Goal: Information Seeking & Learning: Learn about a topic

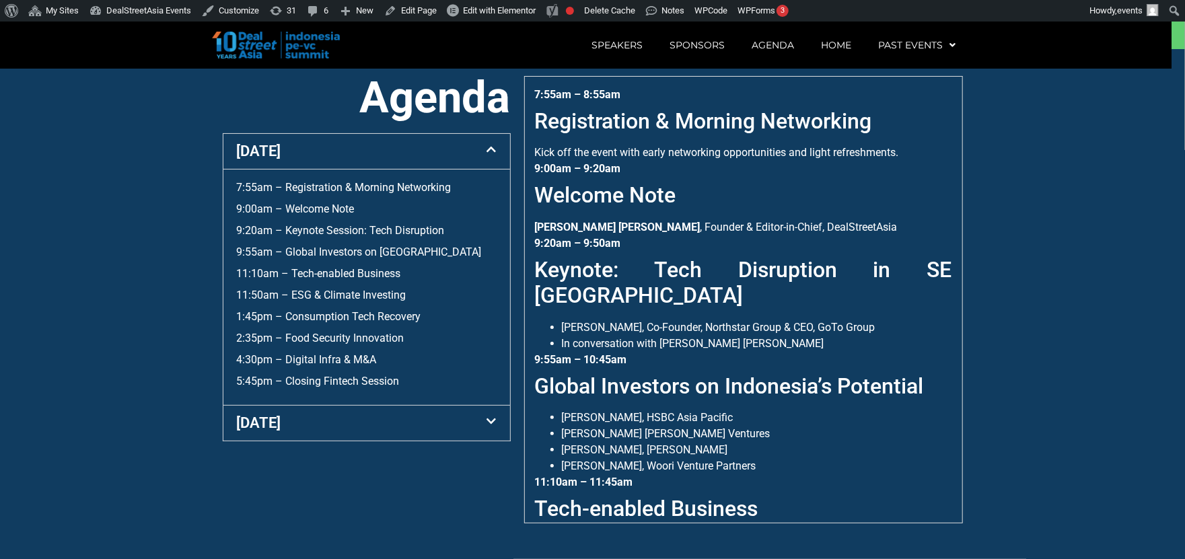
scroll to position [512, 0]
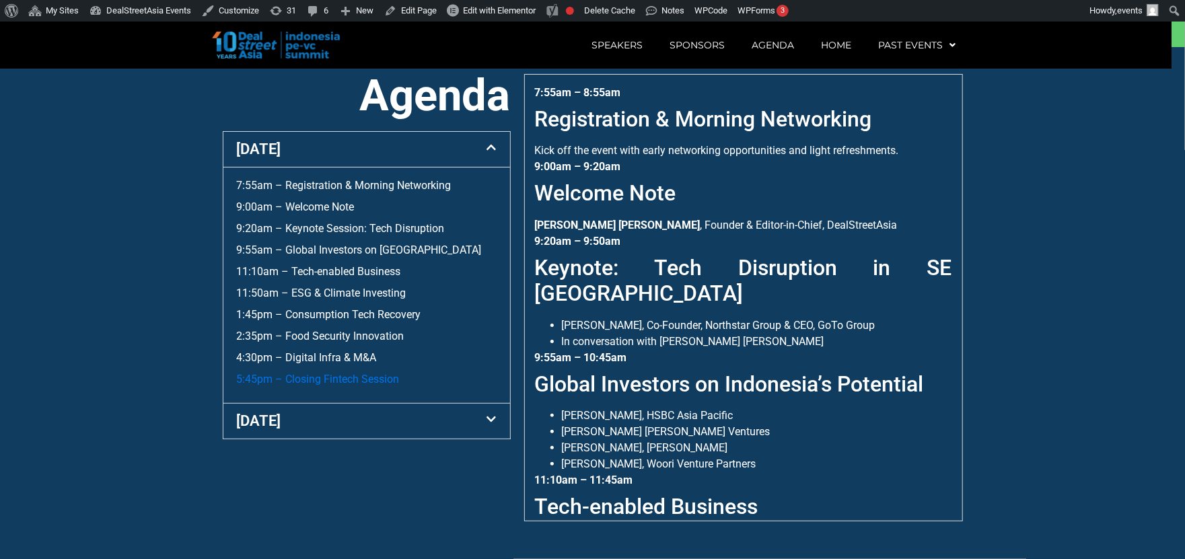
click at [376, 386] on link "5:45pm – Closing Fintech Session" at bounding box center [318, 379] width 163 height 13
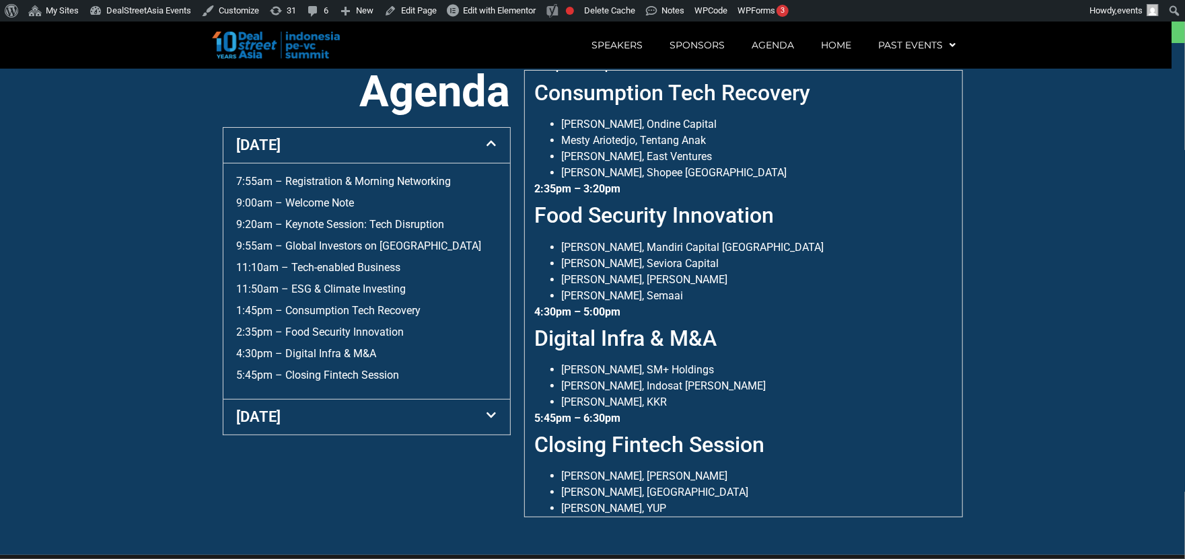
scroll to position [512, 0]
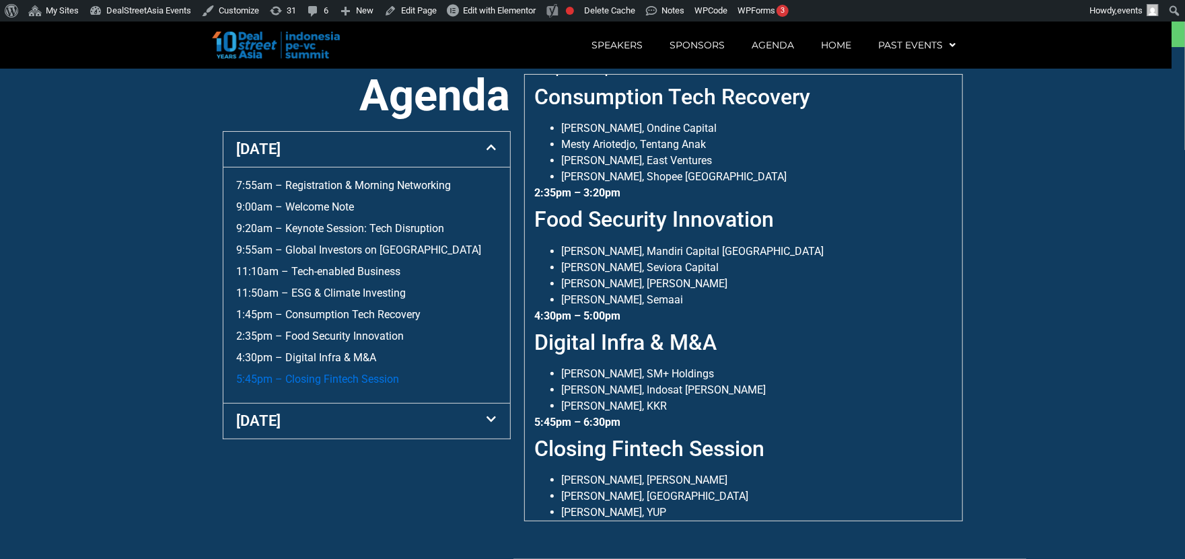
click at [373, 386] on link "5:45pm – Closing Fintech Session" at bounding box center [318, 379] width 163 height 13
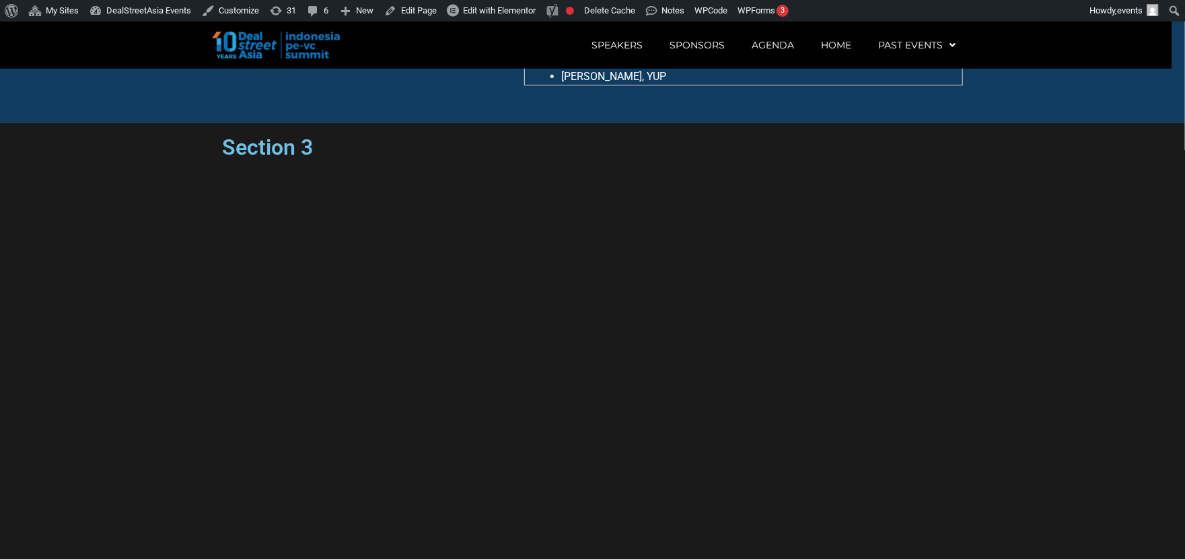
scroll to position [1025, 0]
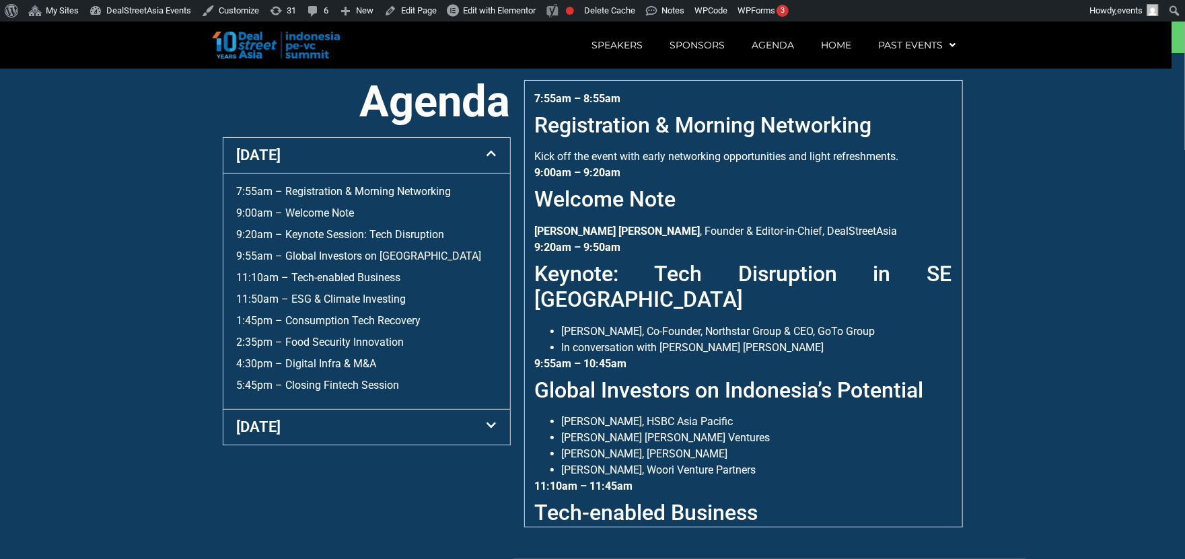
scroll to position [512, 0]
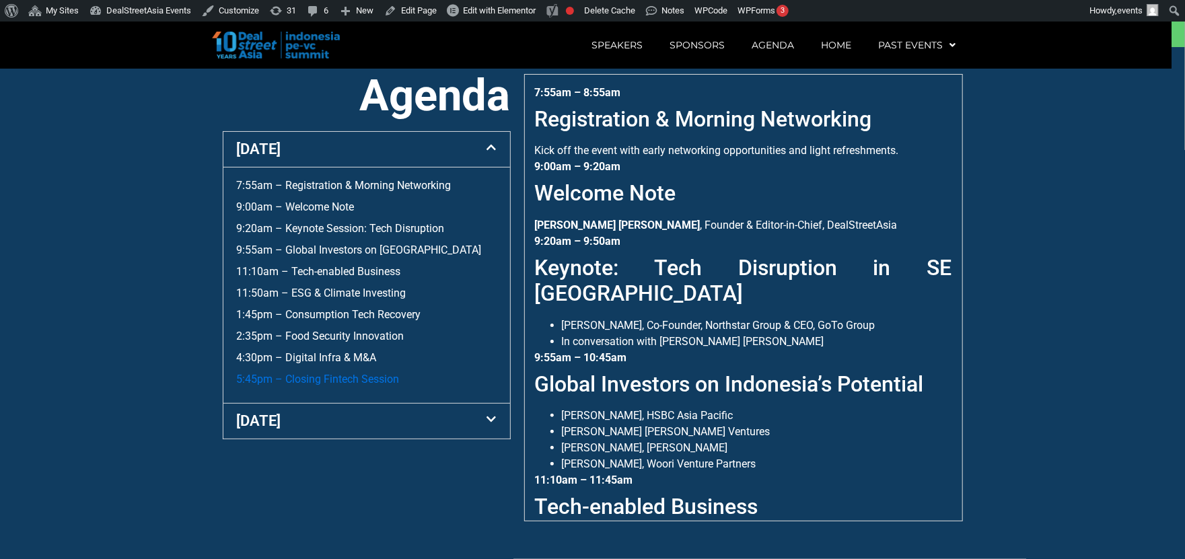
click at [345, 378] on link "5:45pm – Closing Fintech Session" at bounding box center [318, 379] width 163 height 13
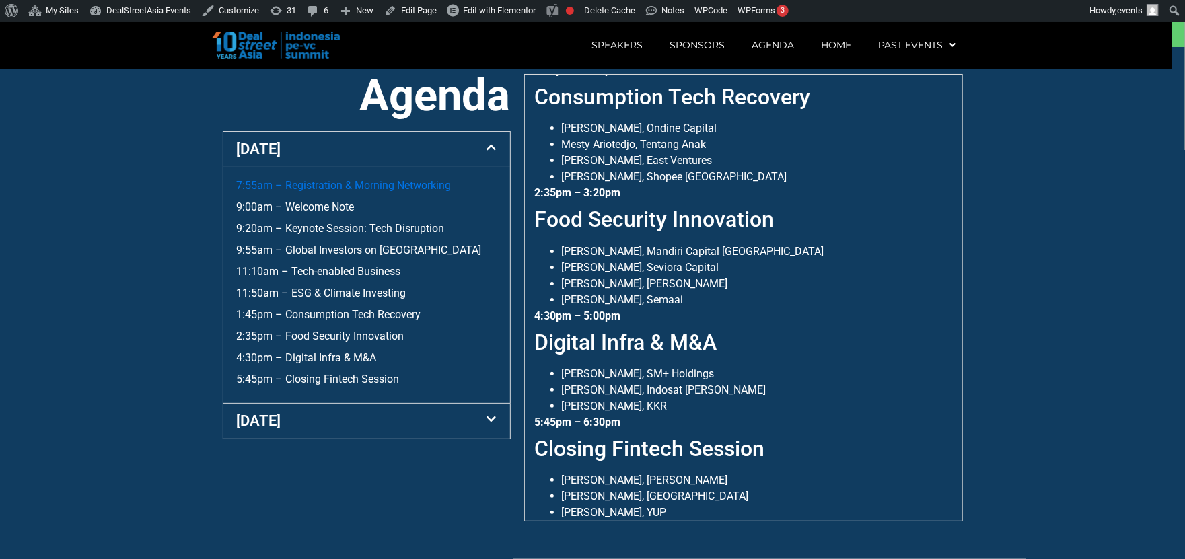
click at [365, 192] on link "7:55am – Registration & Morning Networking" at bounding box center [344, 185] width 215 height 13
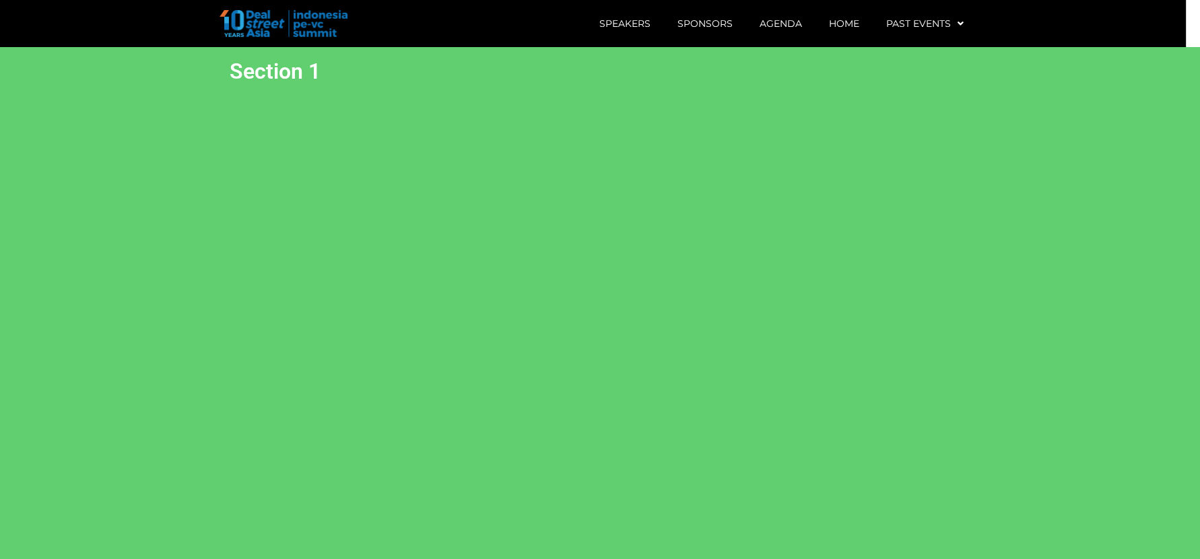
scroll to position [512, 0]
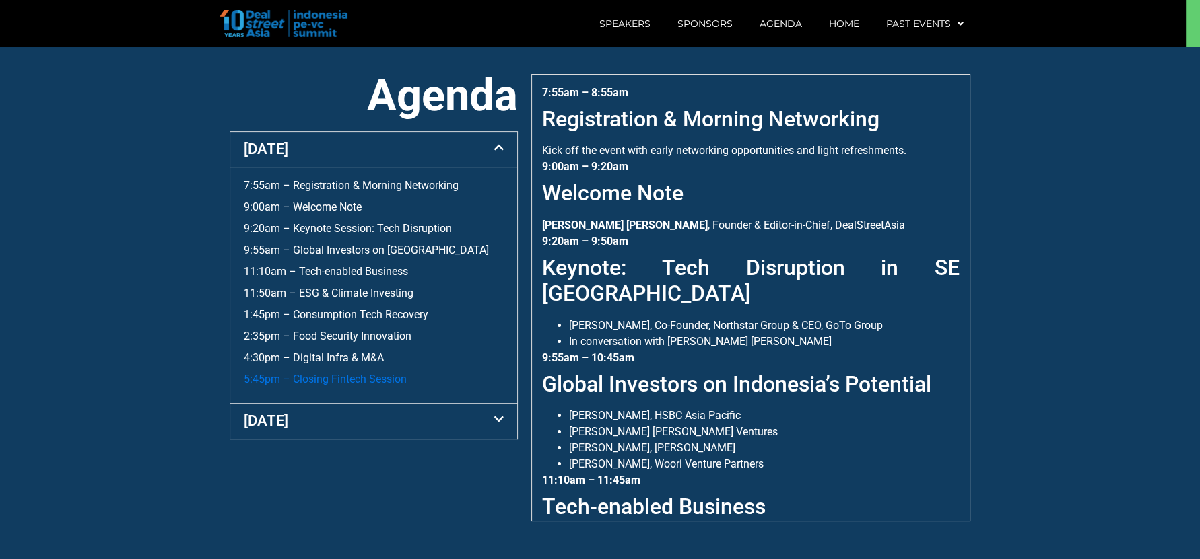
click at [370, 376] on link "5:45pm – Closing Fintech Session" at bounding box center [325, 379] width 163 height 13
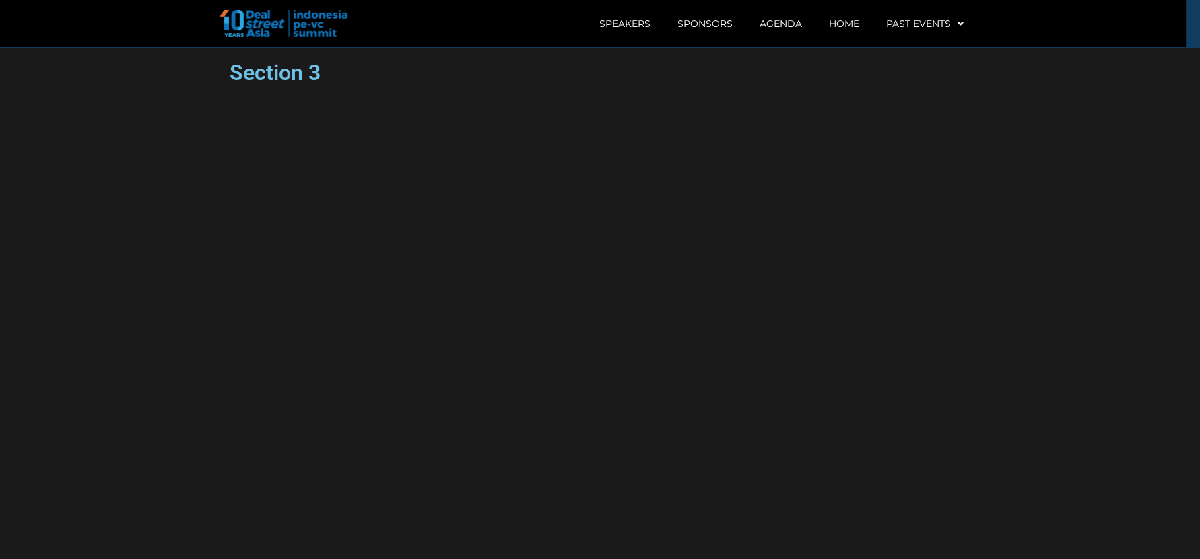
scroll to position [1025, 0]
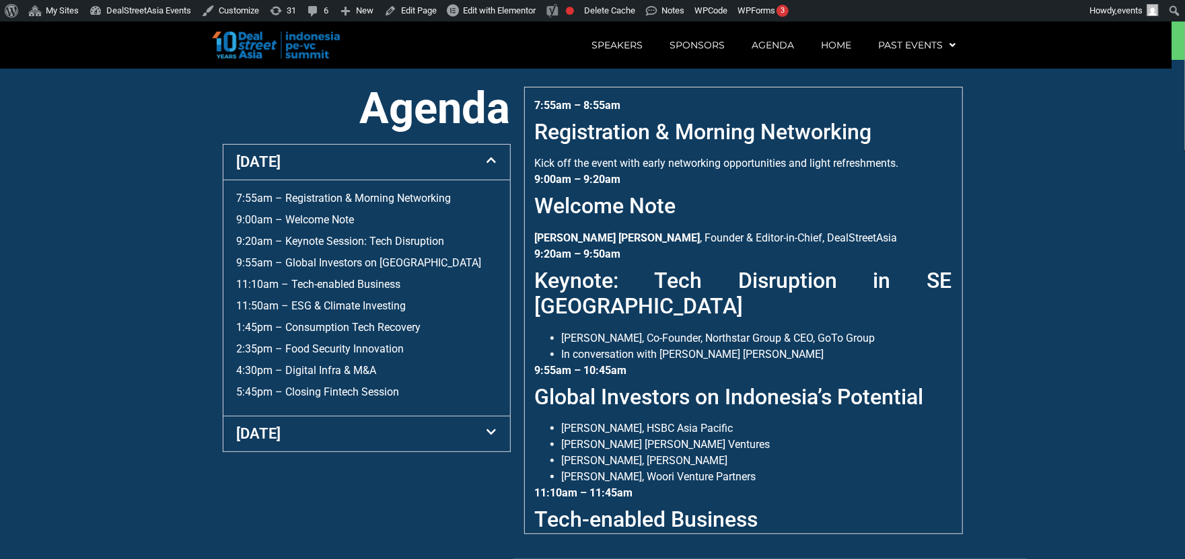
scroll to position [512, 0]
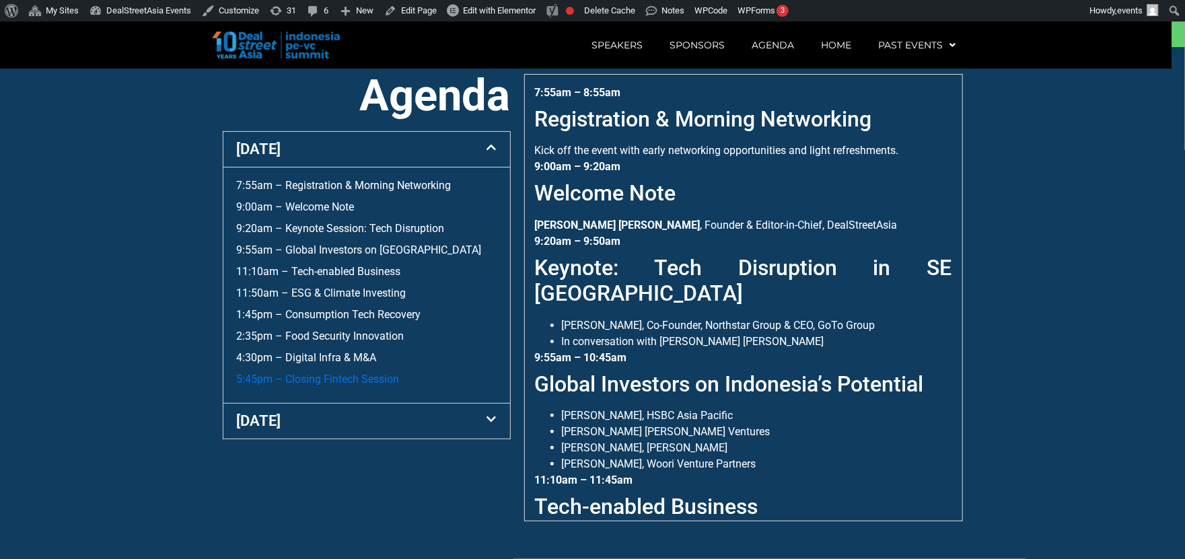
click at [340, 377] on link "5:45pm – Closing Fintech Session" at bounding box center [318, 379] width 163 height 13
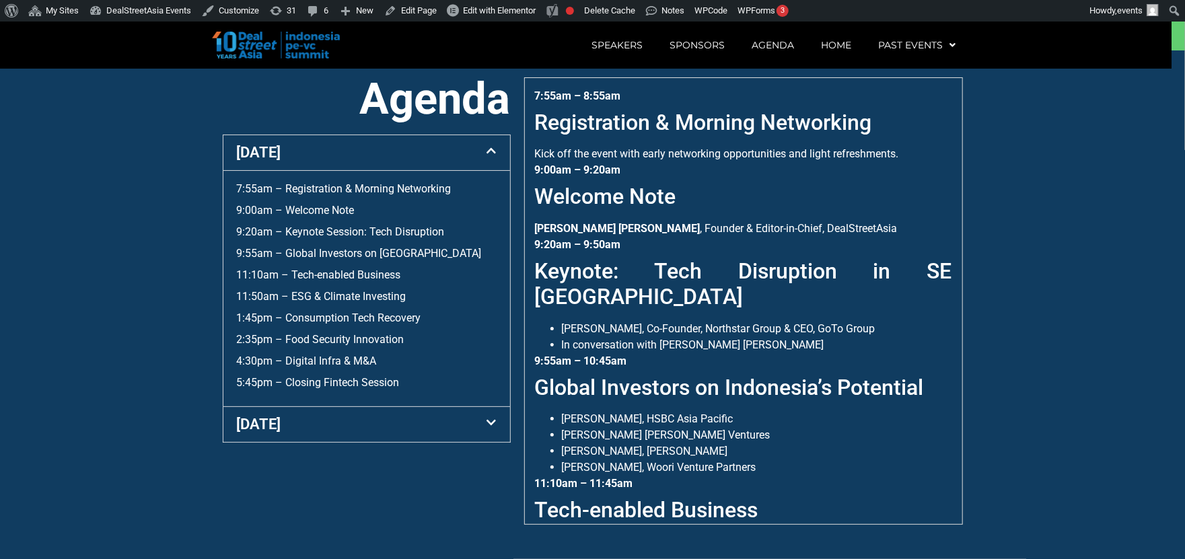
scroll to position [512, 0]
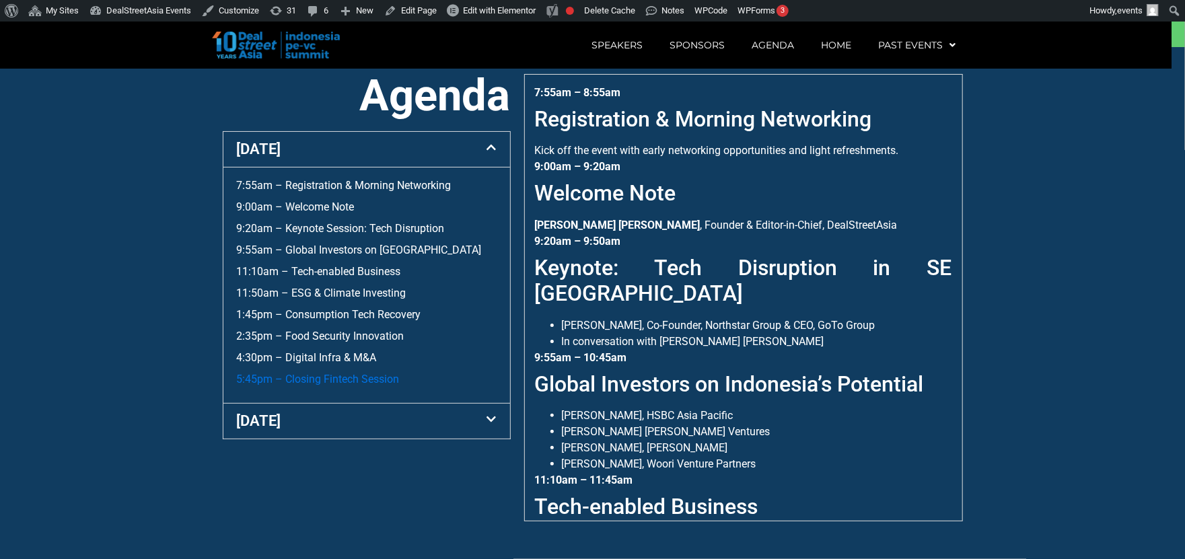
click at [370, 374] on link "5:45pm – Closing Fintech Session" at bounding box center [318, 379] width 163 height 13
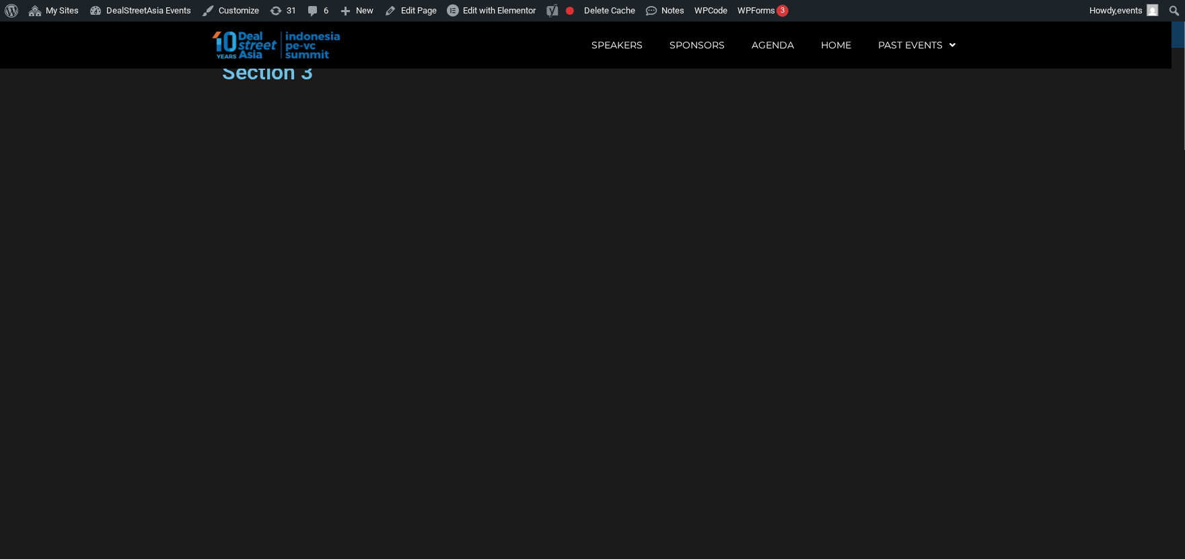
scroll to position [1025, 0]
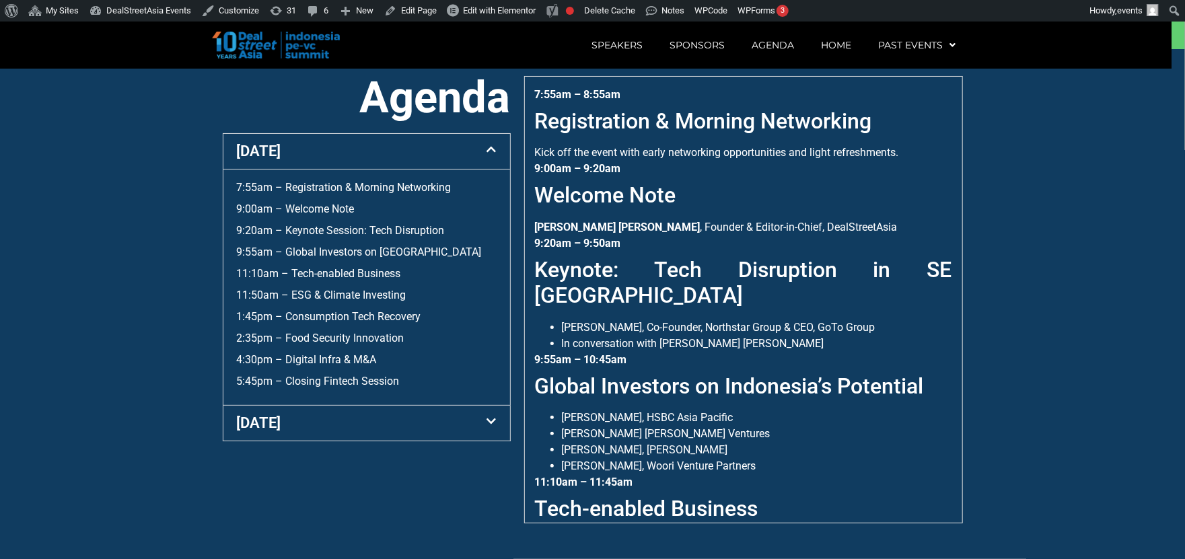
scroll to position [512, 0]
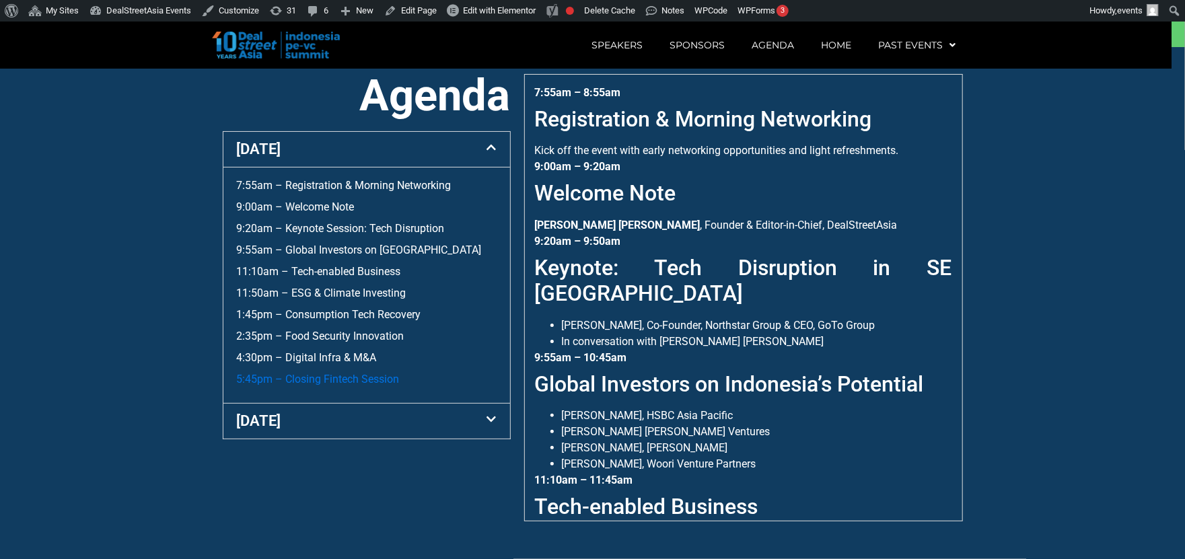
click at [381, 386] on link "5:45pm – Closing Fintech Session" at bounding box center [318, 379] width 163 height 13
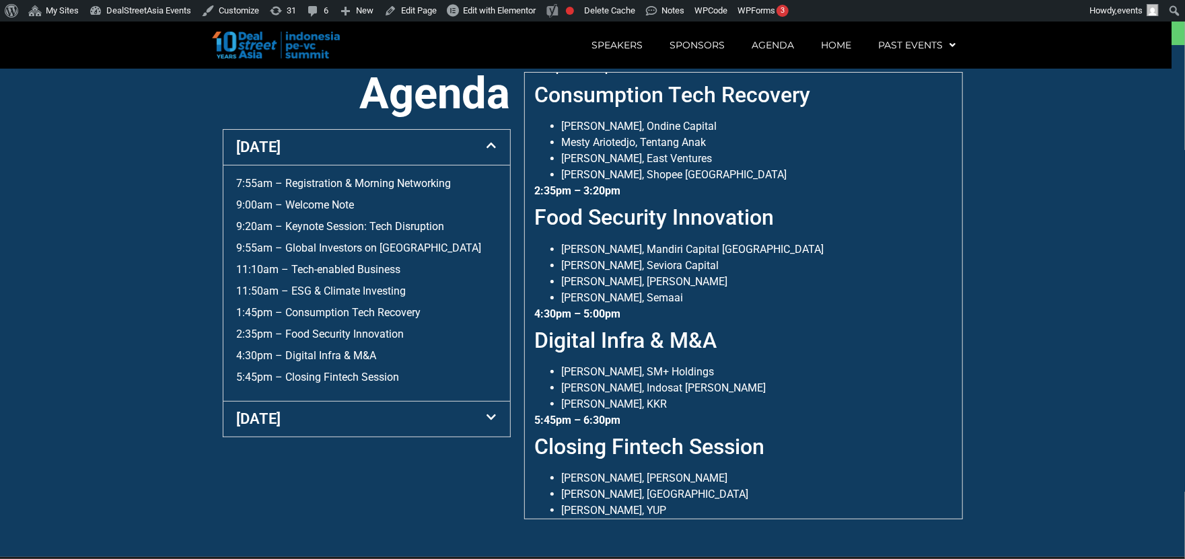
scroll to position [512, 0]
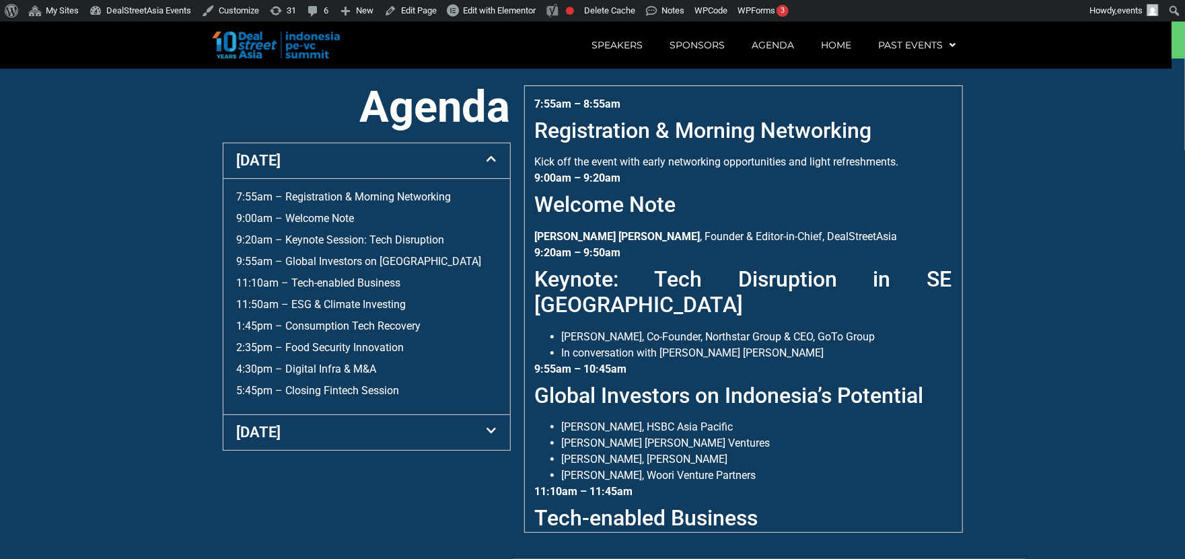
scroll to position [512, 0]
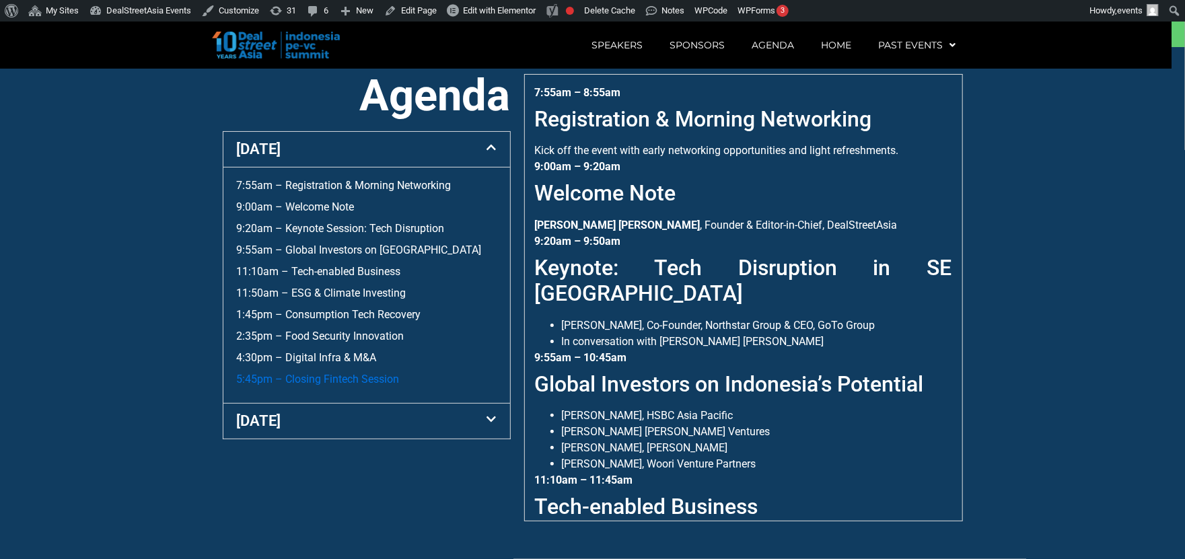
click at [359, 386] on link "5:45pm – Closing Fintech Session" at bounding box center [318, 379] width 163 height 13
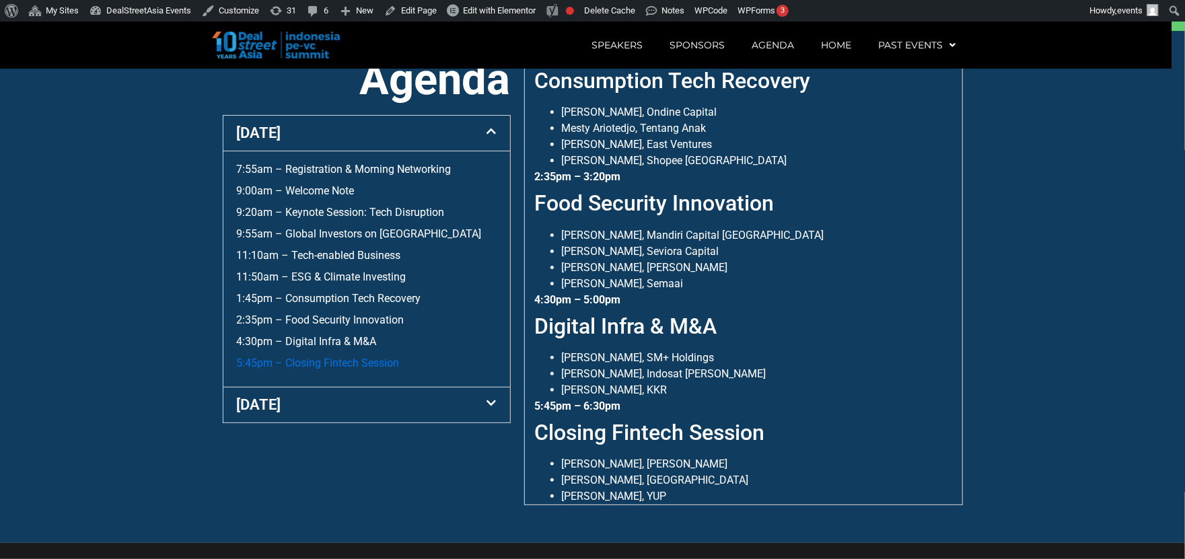
scroll to position [512, 0]
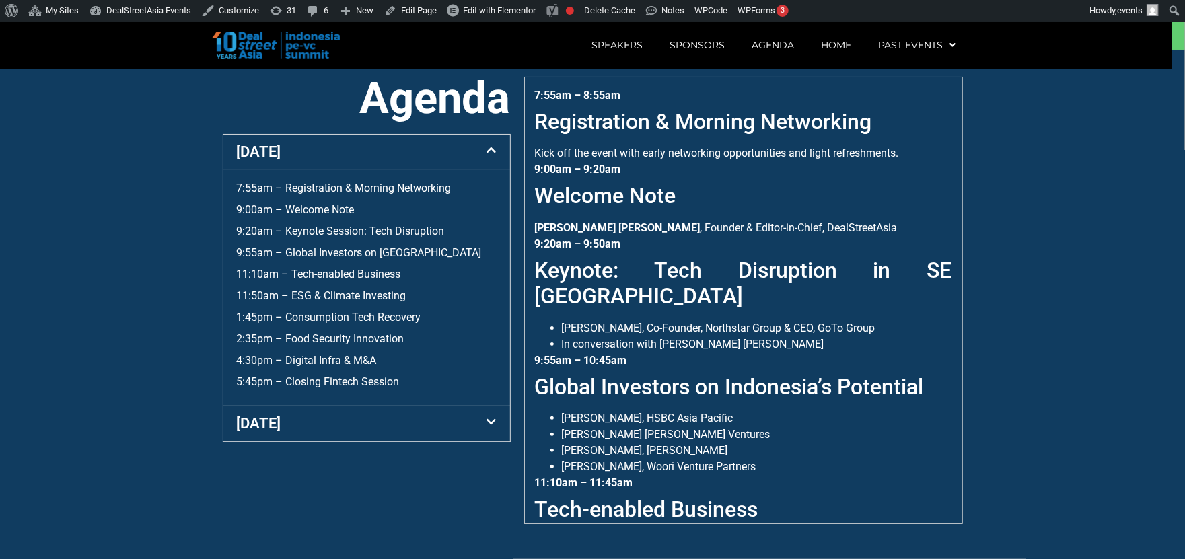
scroll to position [512, 0]
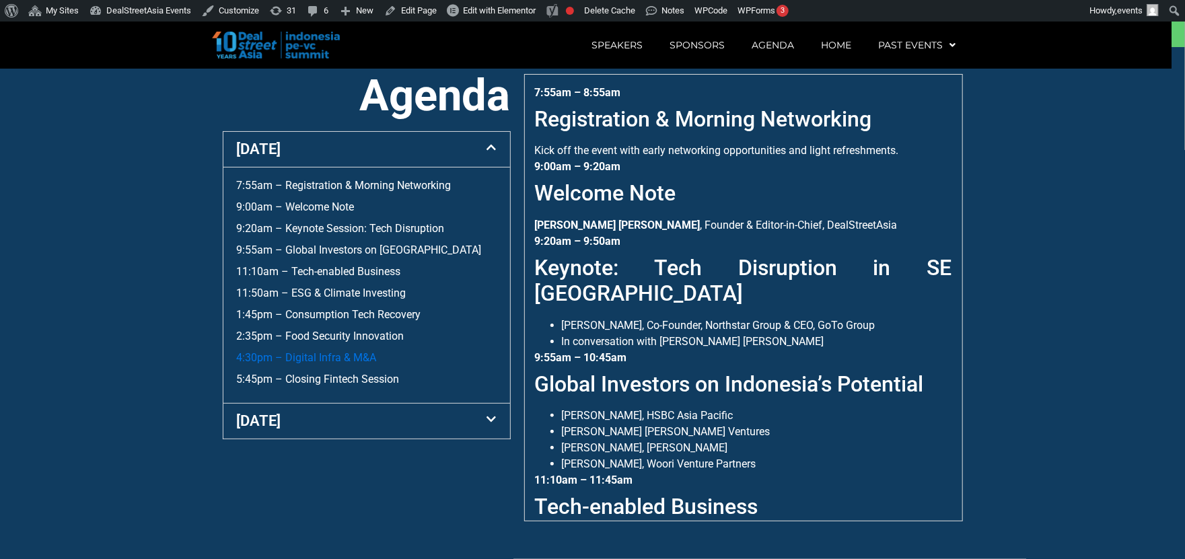
click at [350, 364] on link "4:30pm – Digital Infra & M&A" at bounding box center [307, 357] width 140 height 13
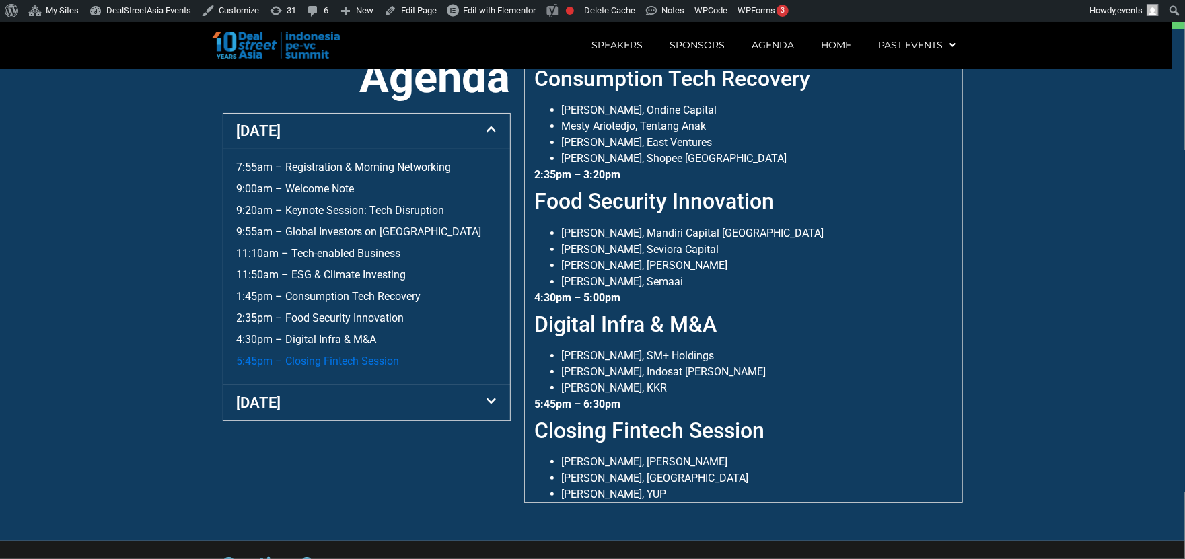
click at [364, 361] on link "5:45pm – Closing Fintech Session" at bounding box center [318, 361] width 163 height 13
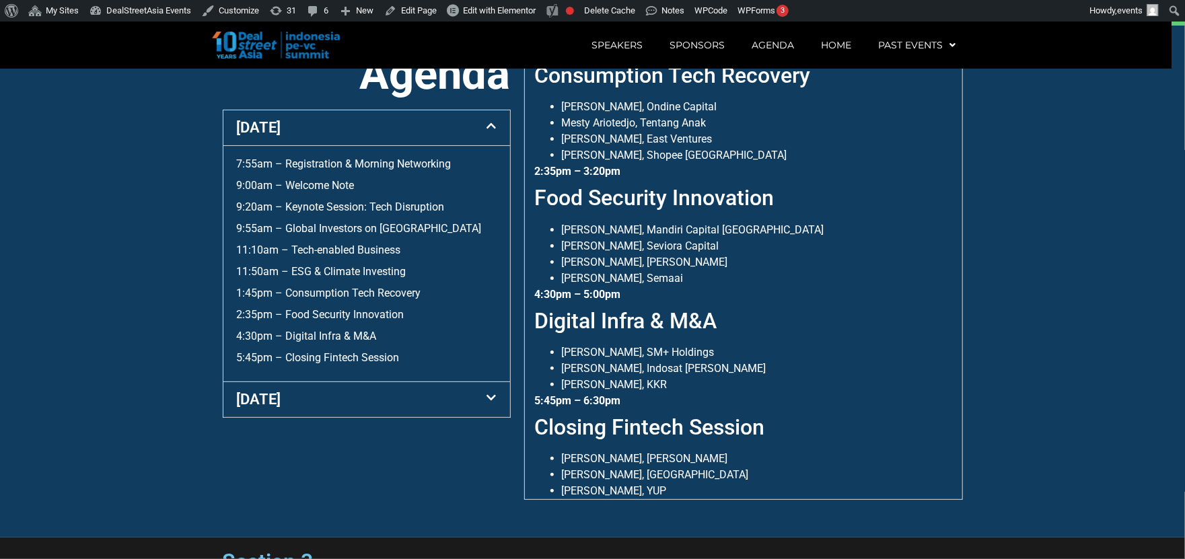
scroll to position [530, 0]
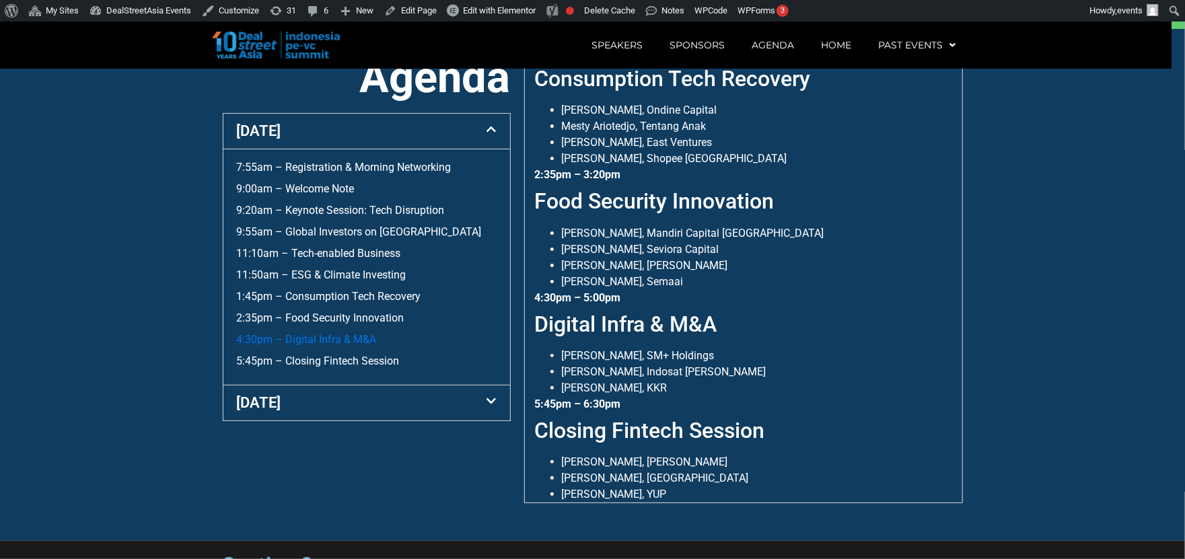
click at [346, 346] on link "4:30pm – Digital Infra & M&A" at bounding box center [307, 339] width 140 height 13
click at [359, 361] on link "5:45pm – Closing Fintech Session" at bounding box center [318, 361] width 163 height 13
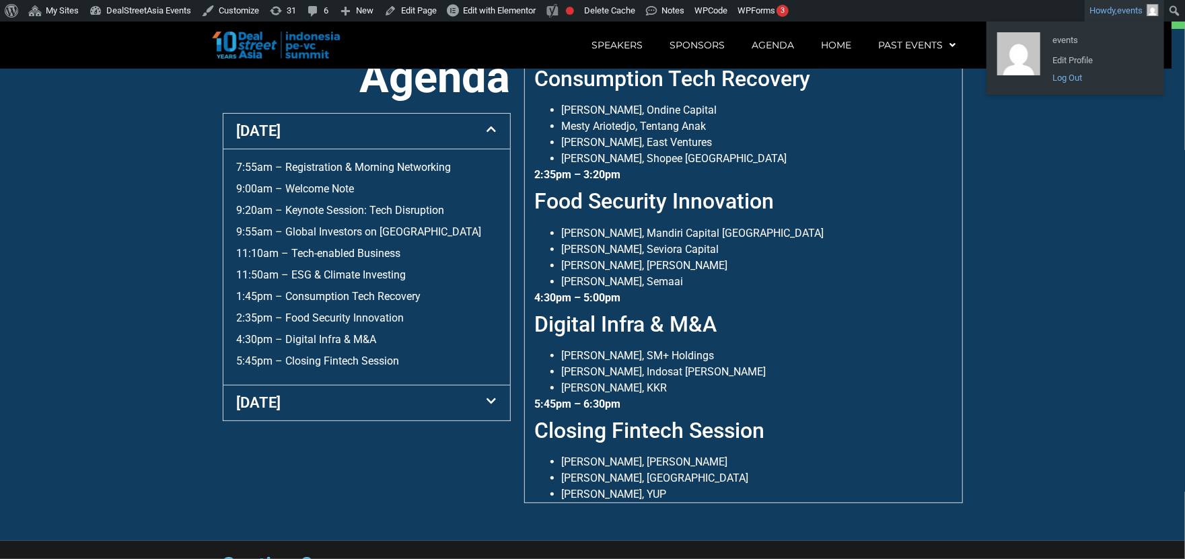
click at [1072, 73] on link "Log Out" at bounding box center [1100, 78] width 108 height 18
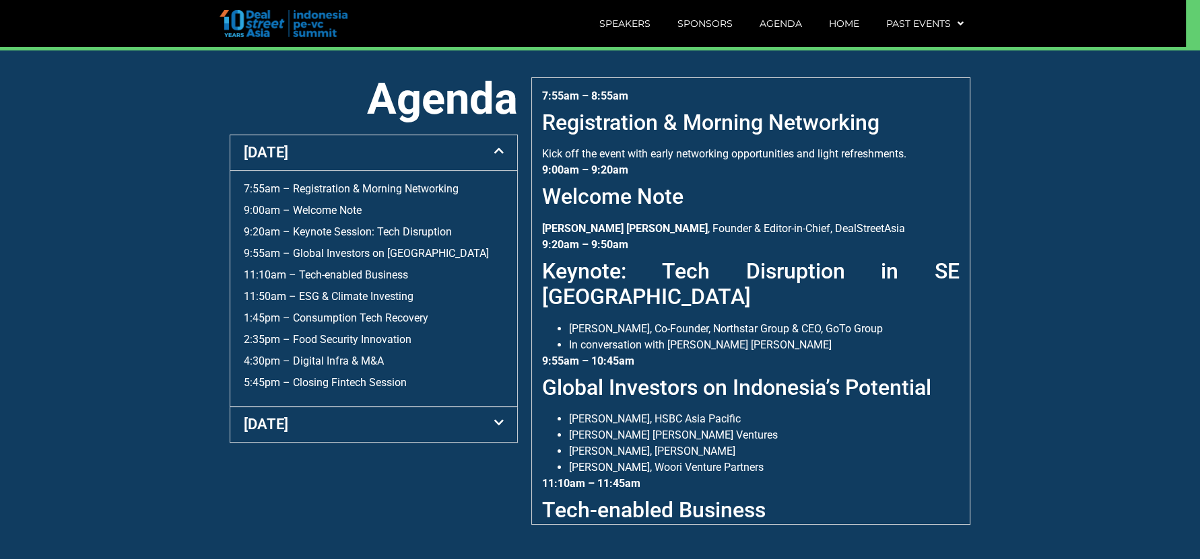
scroll to position [512, 0]
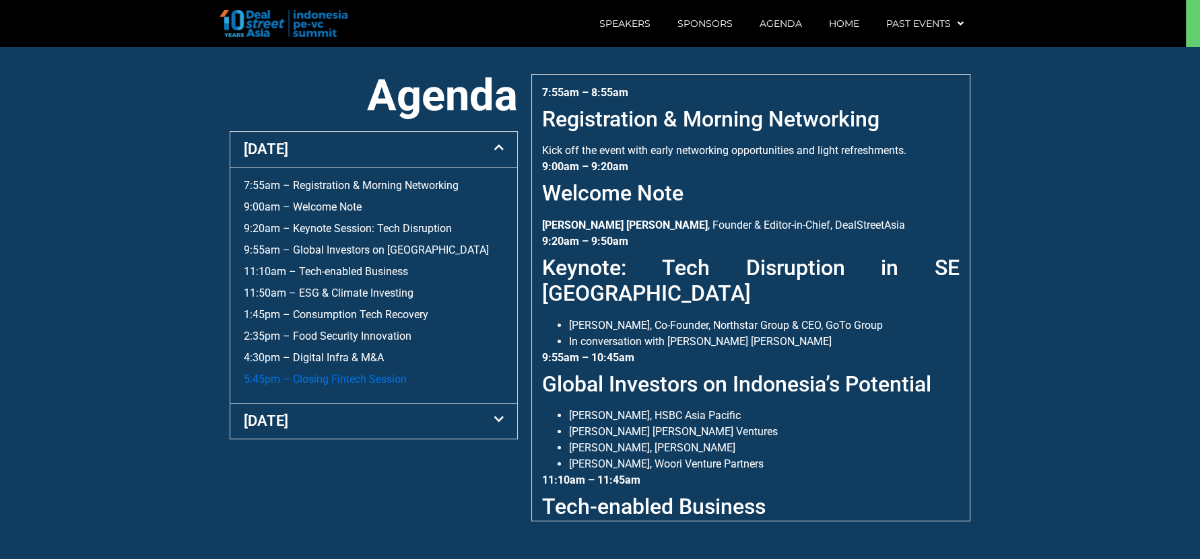
click at [372, 376] on link "5:45pm – Closing Fintech Session" at bounding box center [325, 379] width 163 height 13
click at [360, 382] on link "5:45pm – Closing Fintech Session" at bounding box center [325, 379] width 163 height 13
click at [357, 370] on div "7:55am – Registration & Morning Networking 9:00am – Welcome Note 9:20am – Keyno…" at bounding box center [374, 283] width 260 height 210
click at [358, 378] on link "5:45pm – Closing Fintech Session" at bounding box center [325, 379] width 163 height 13
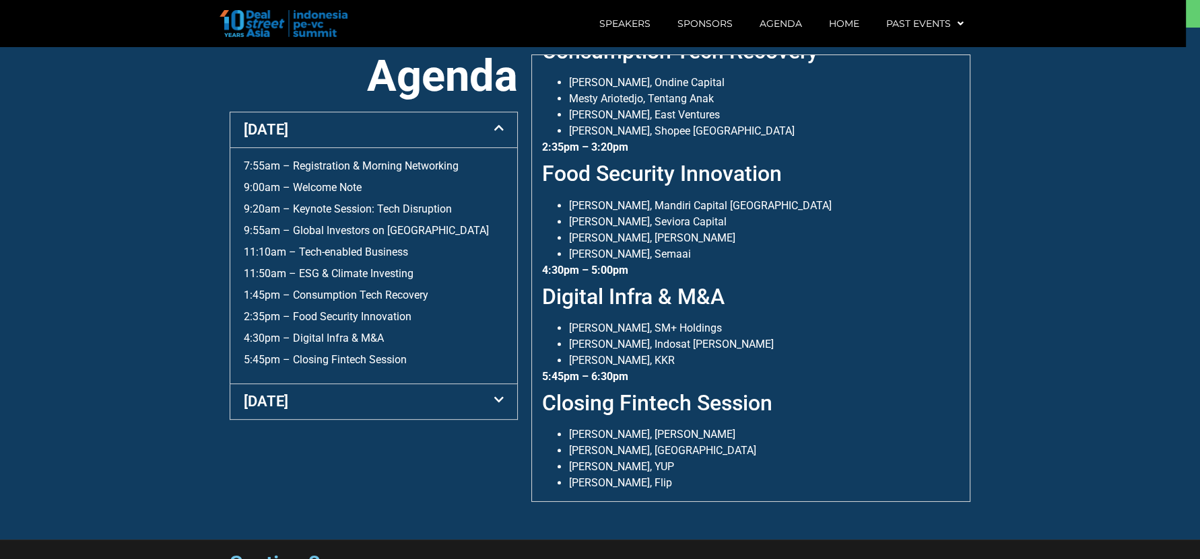
scroll to position [530, 0]
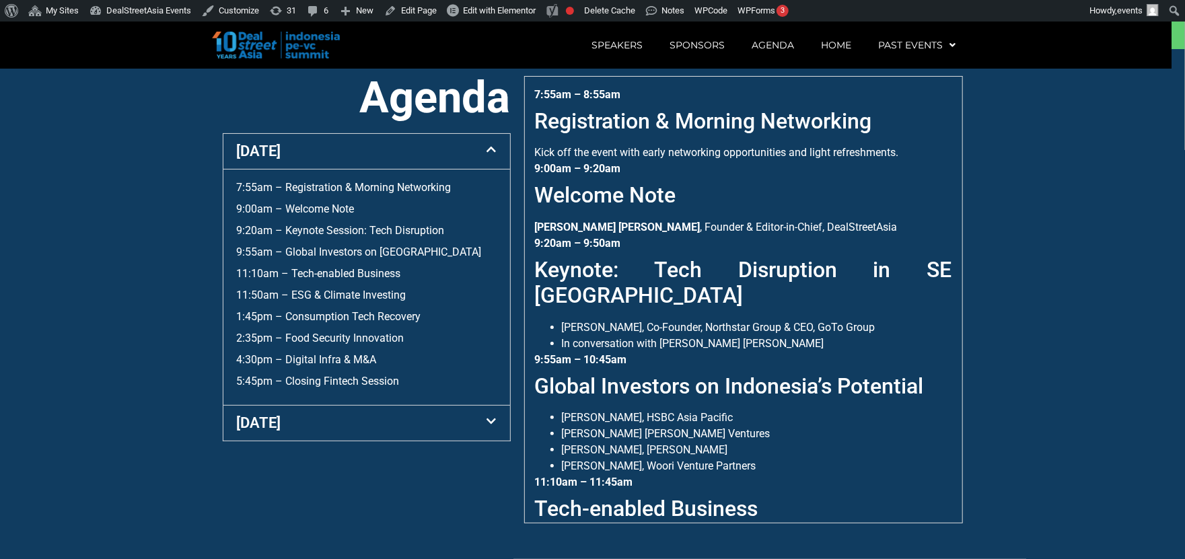
scroll to position [512, 0]
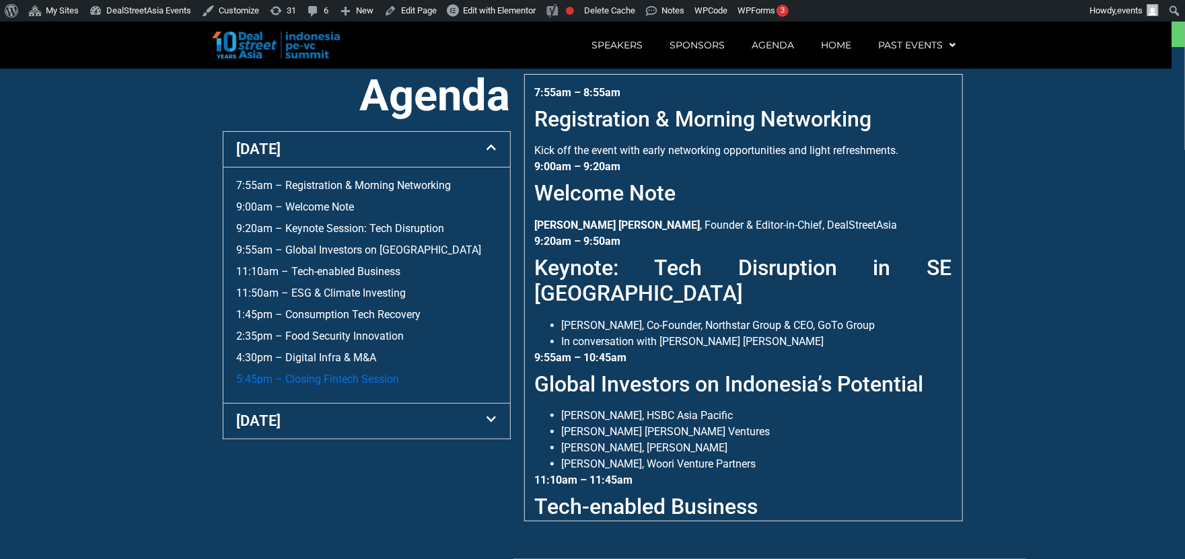
click at [368, 386] on link "5:45pm – Closing Fintech Session" at bounding box center [318, 379] width 163 height 13
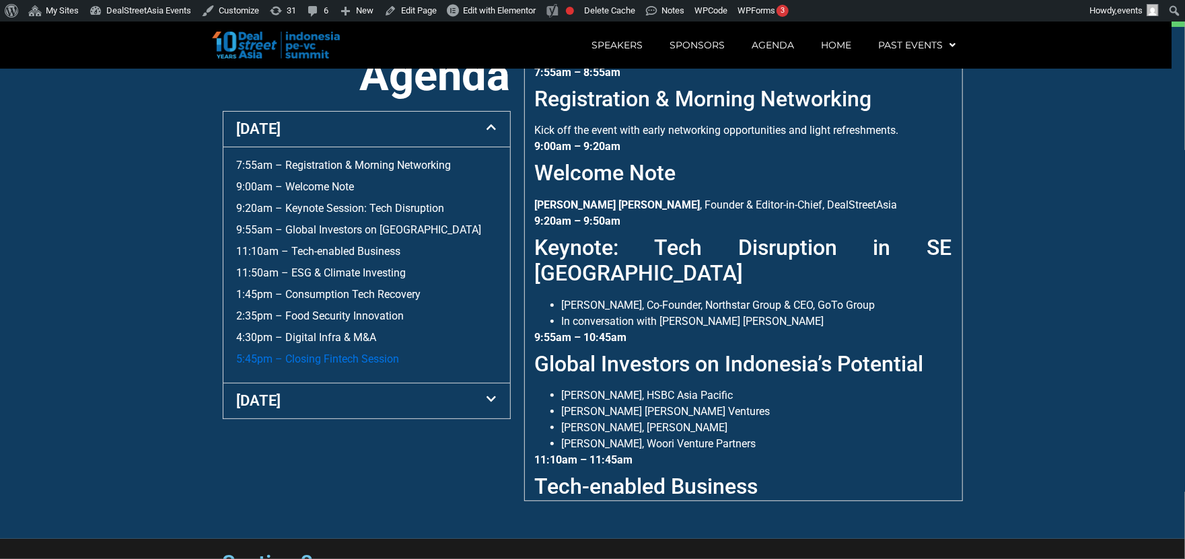
scroll to position [530, 0]
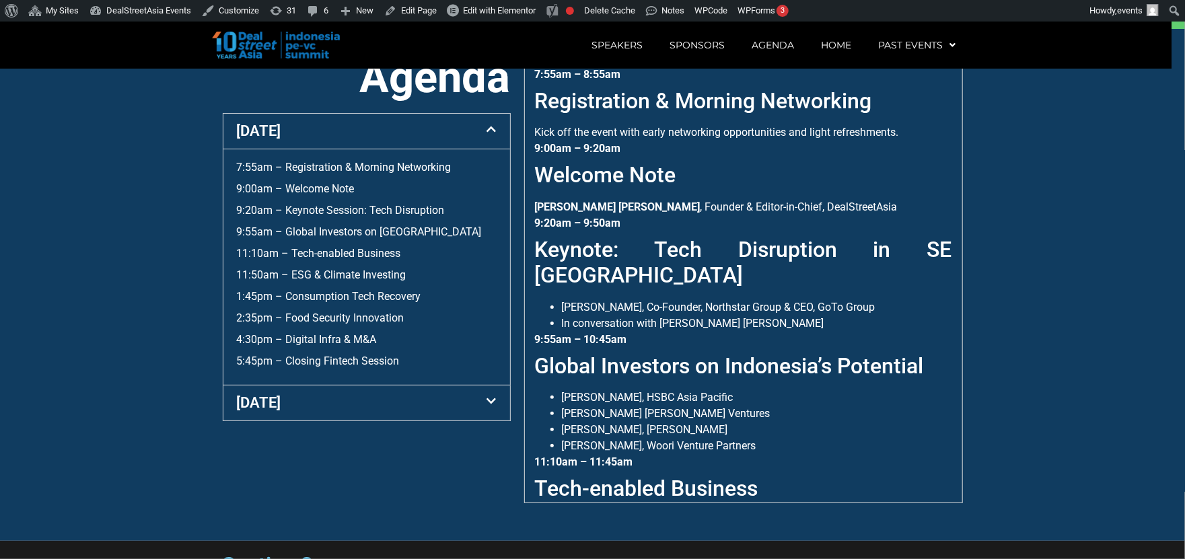
click at [389, 303] on link "1:45pm – Consumption Tech Recovery" at bounding box center [329, 296] width 184 height 13
click at [732, 476] on h2 "Tech-enabled Business" at bounding box center [743, 489] width 417 height 26
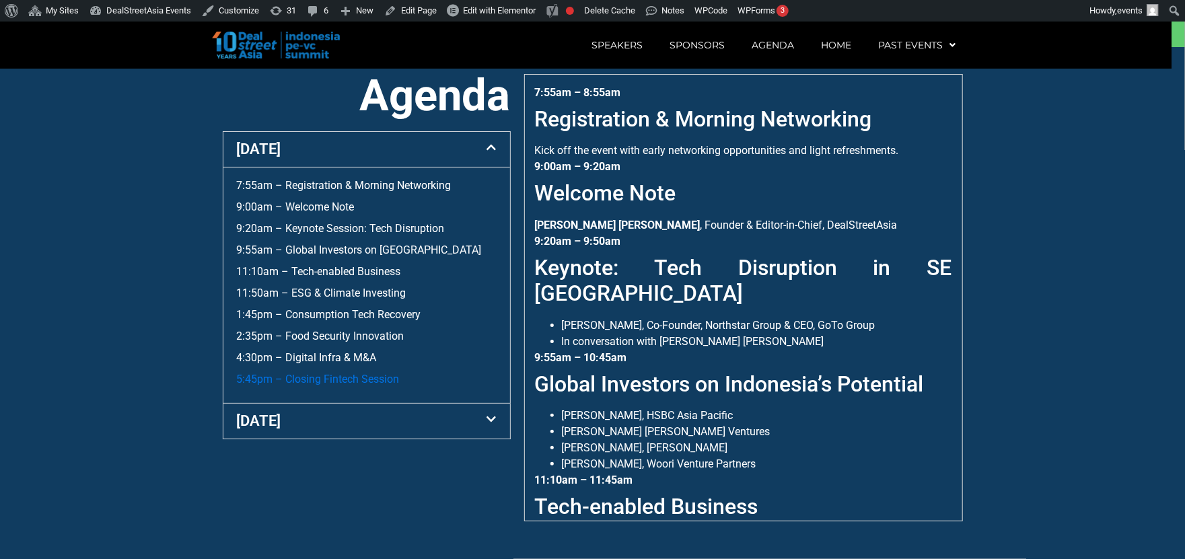
click at [343, 386] on link "5:45pm – Closing Fintech Session" at bounding box center [318, 379] width 163 height 13
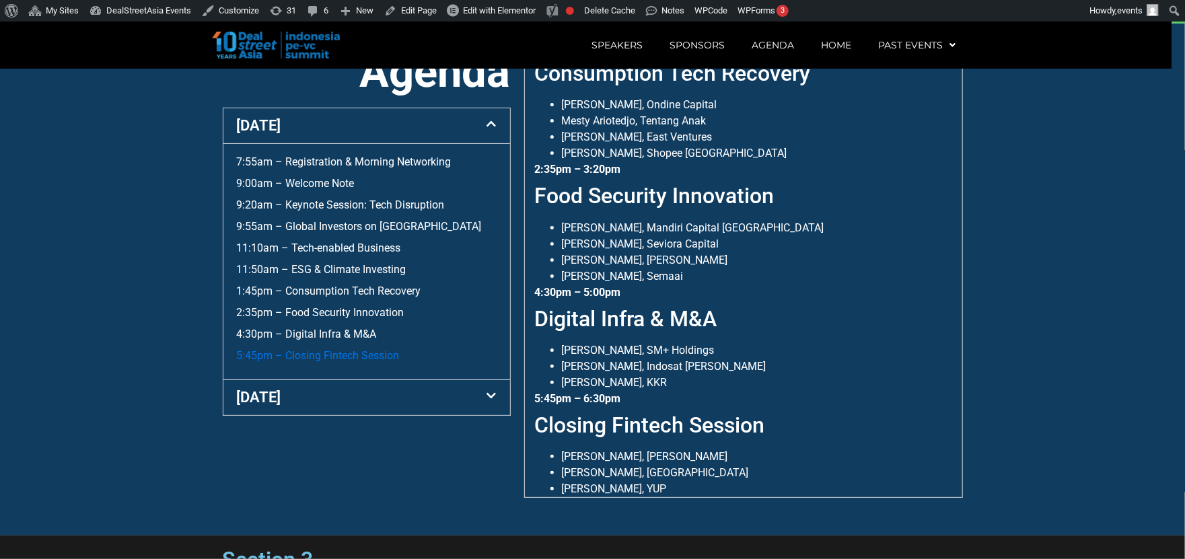
scroll to position [530, 0]
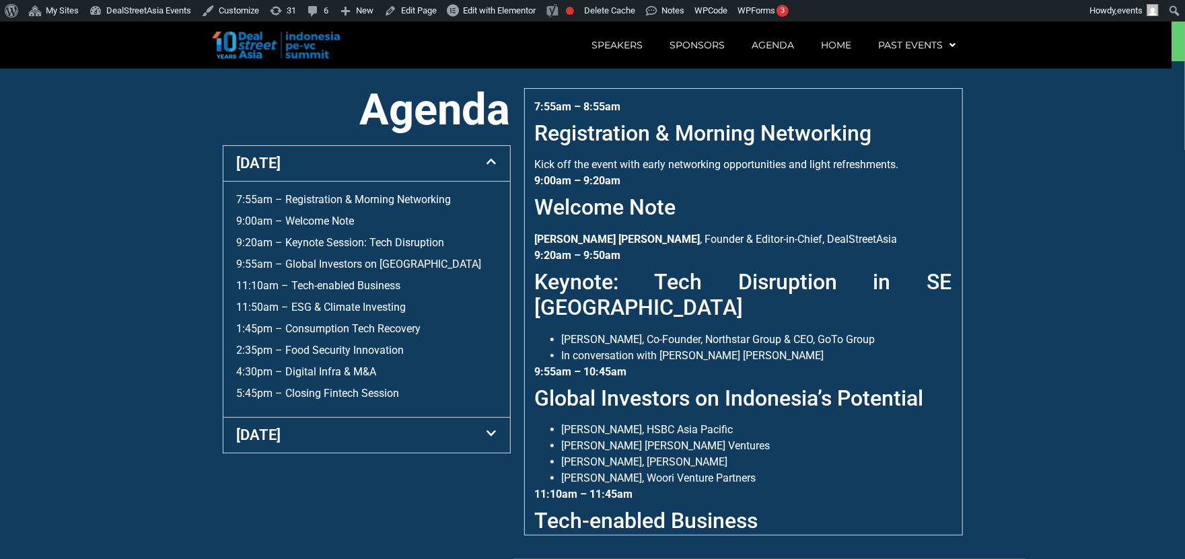
scroll to position [512, 0]
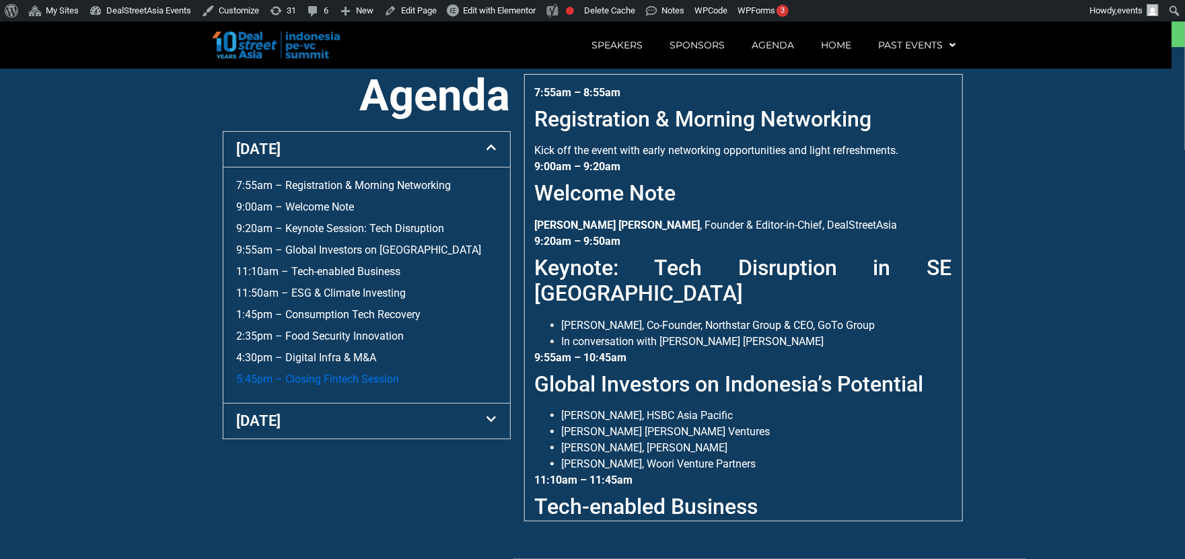
click at [353, 386] on link "5:45pm – Closing Fintech Session" at bounding box center [318, 379] width 163 height 13
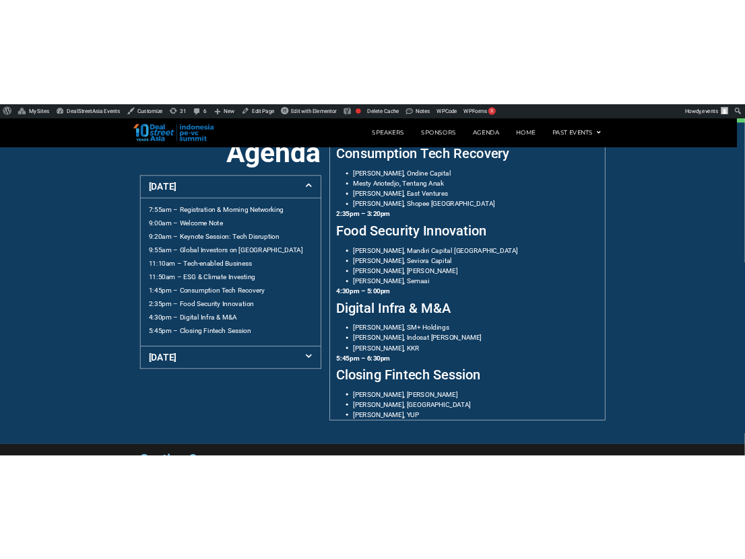
scroll to position [633, 0]
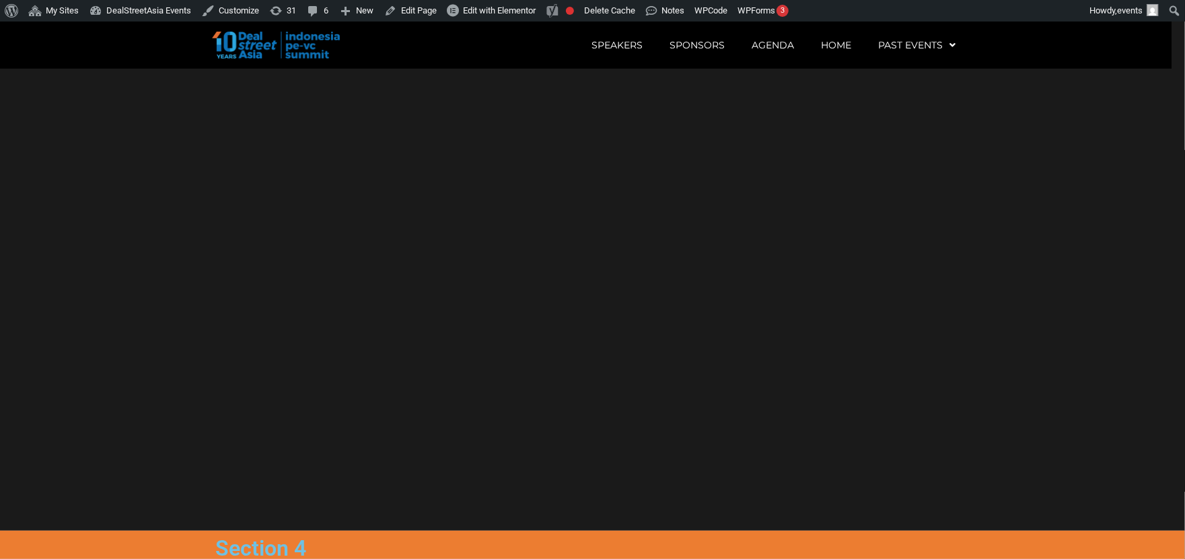
scroll to position [1042, 0]
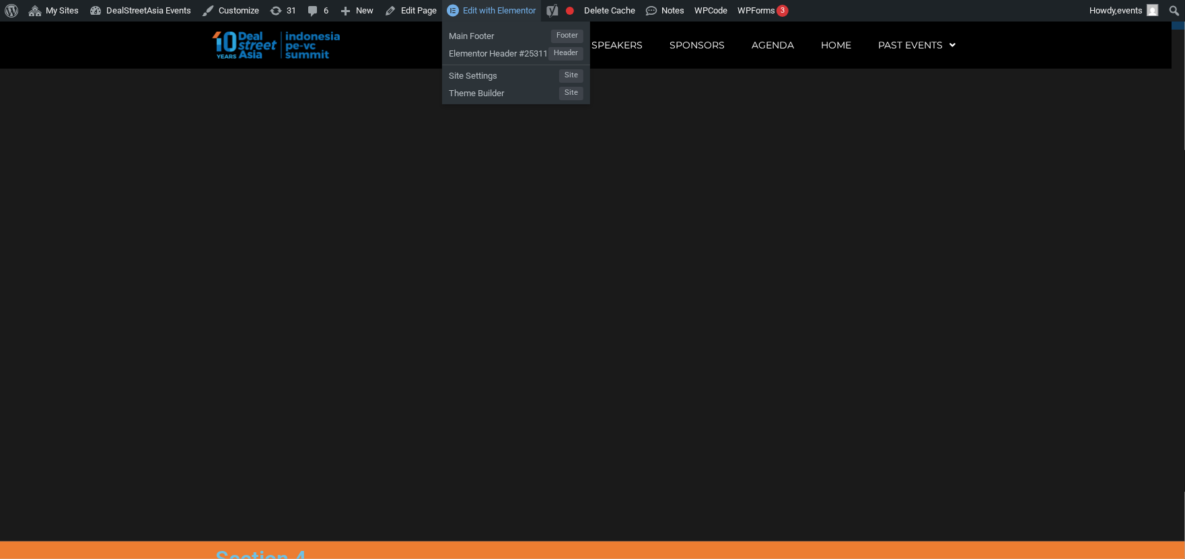
click at [496, 5] on span "Edit with Elementor" at bounding box center [499, 10] width 73 height 10
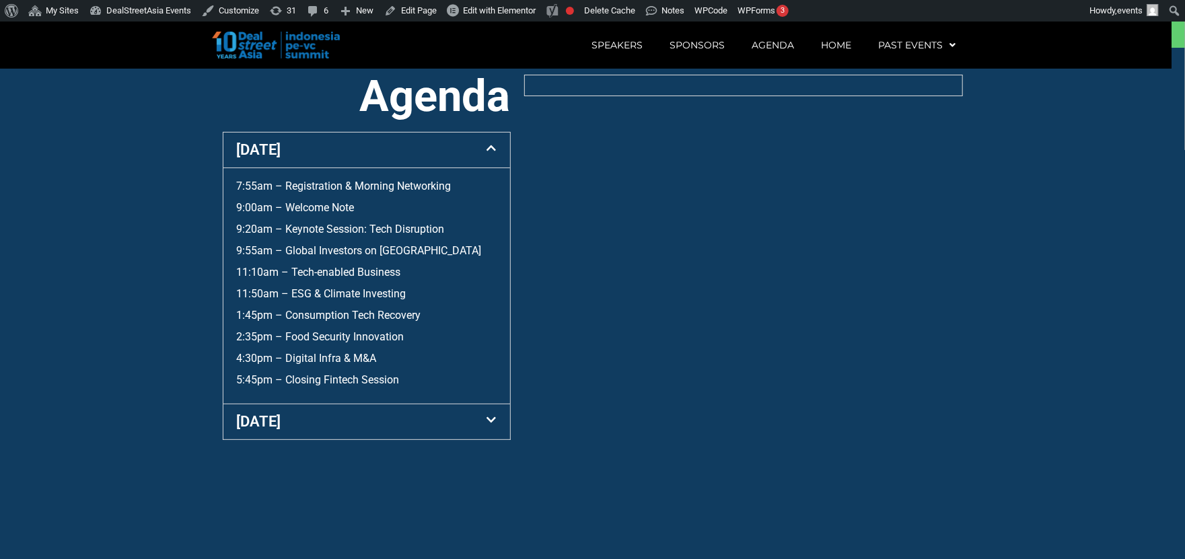
scroll to position [512, 0]
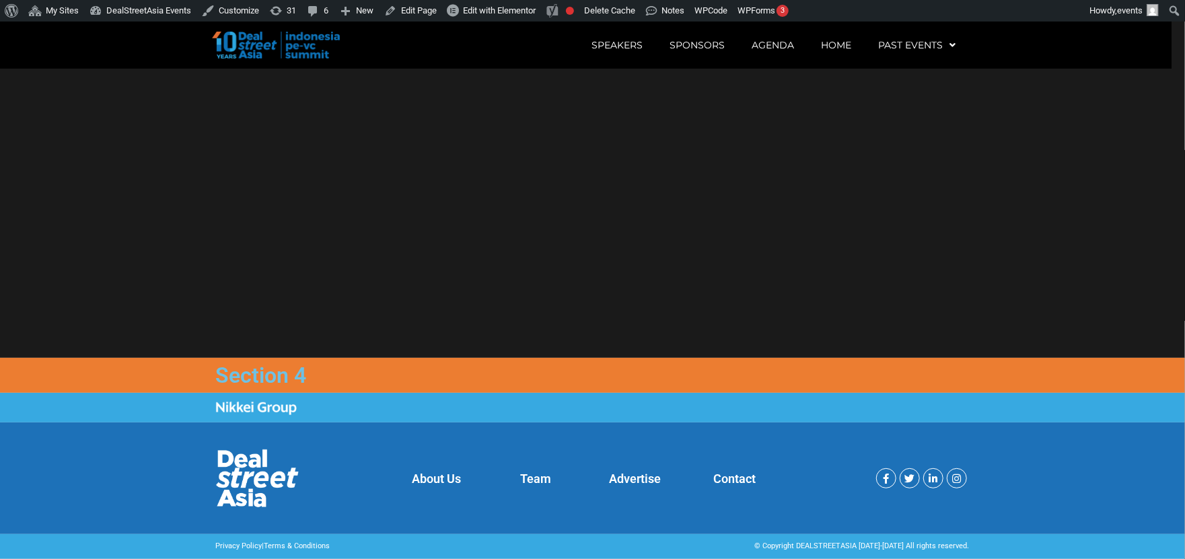
scroll to position [1586, 0]
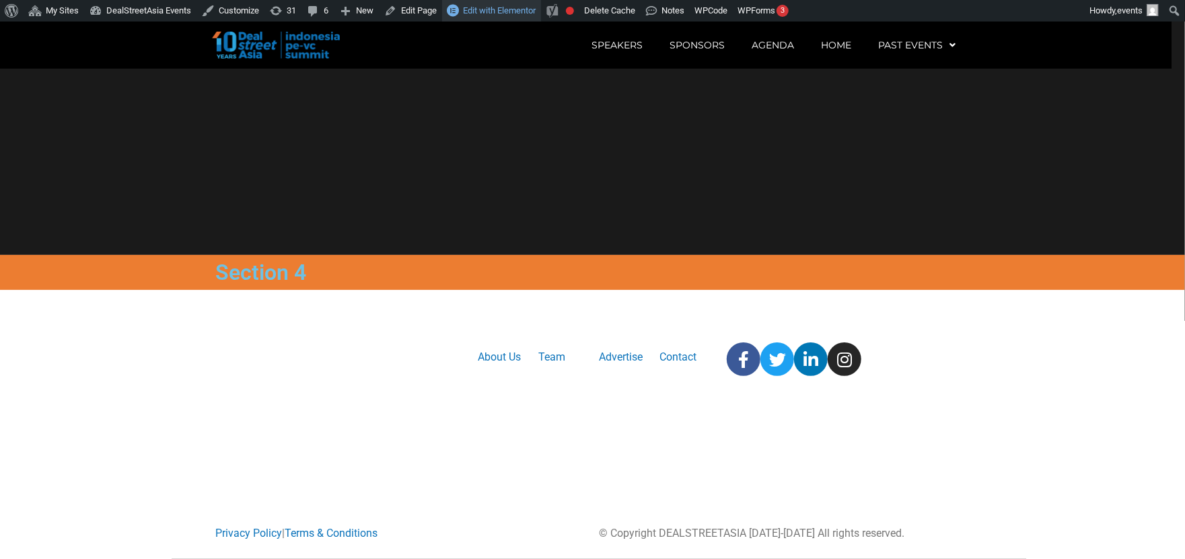
scroll to position [1586, 0]
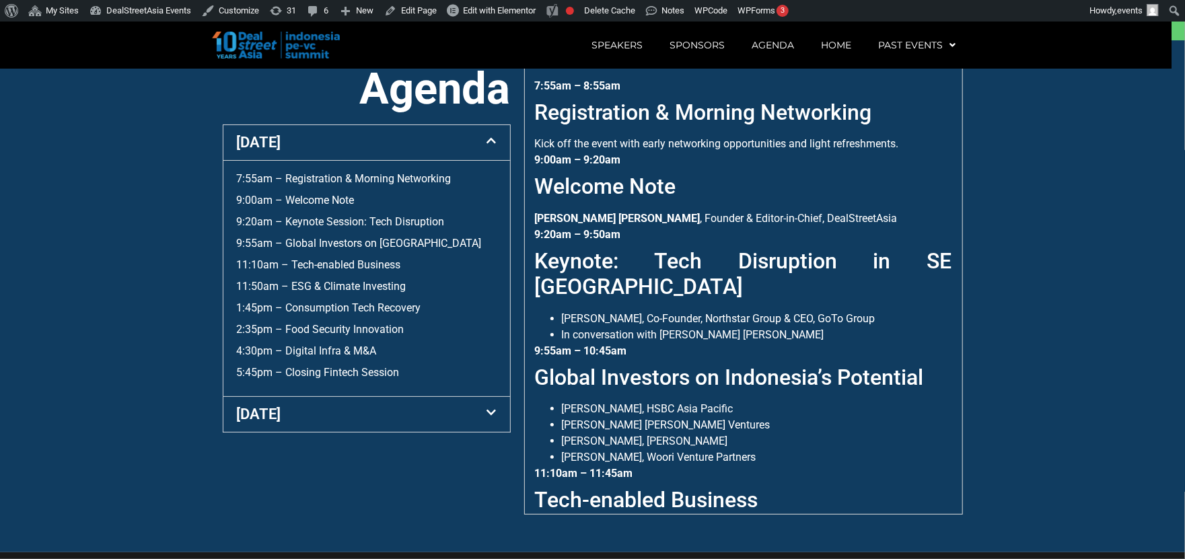
scroll to position [512, 0]
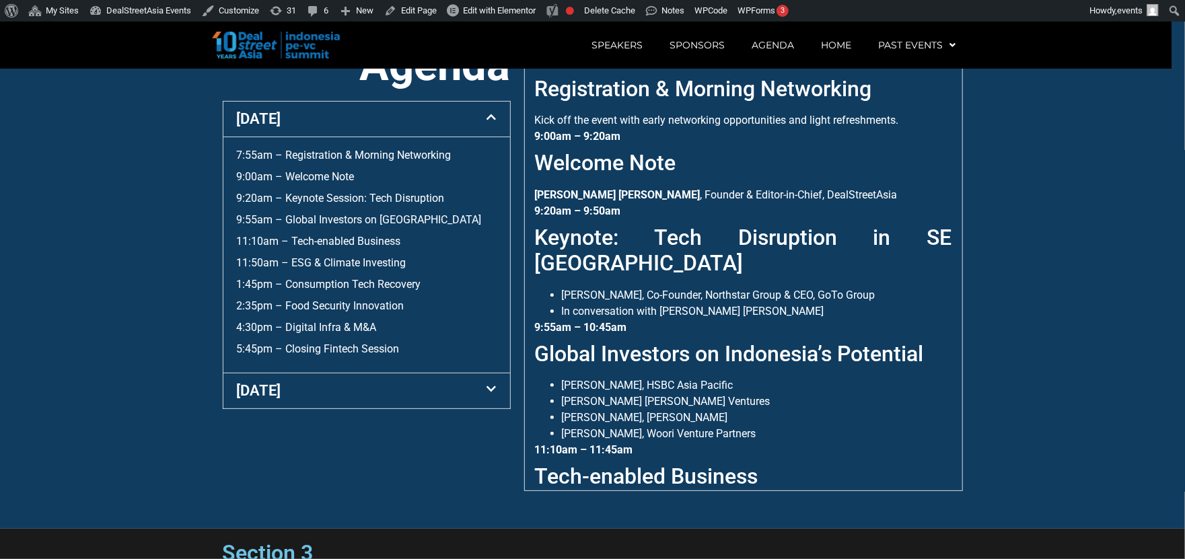
scroll to position [512, 0]
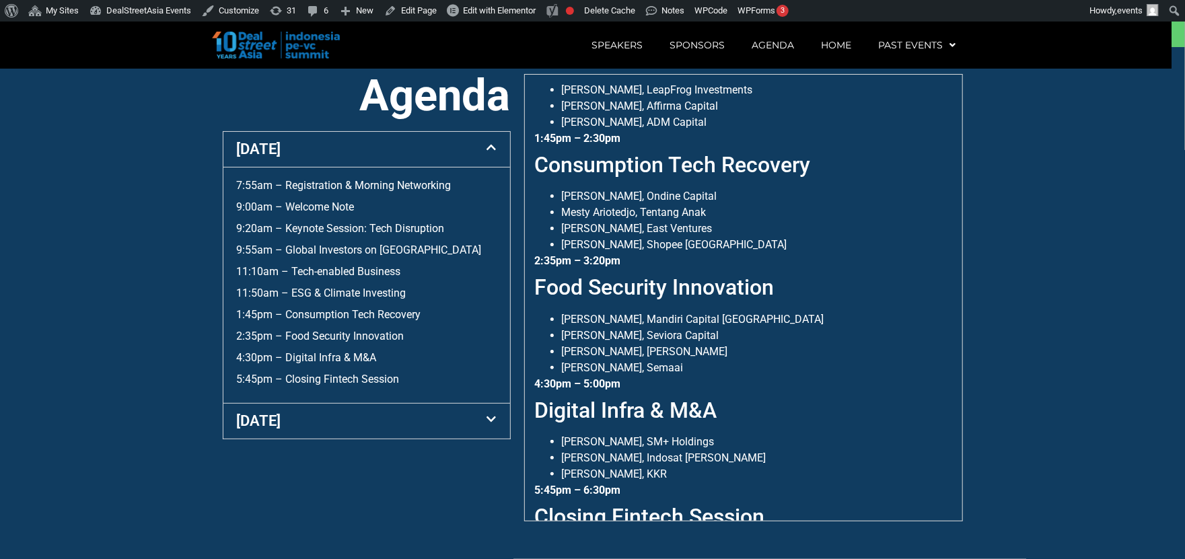
scroll to position [607, 0]
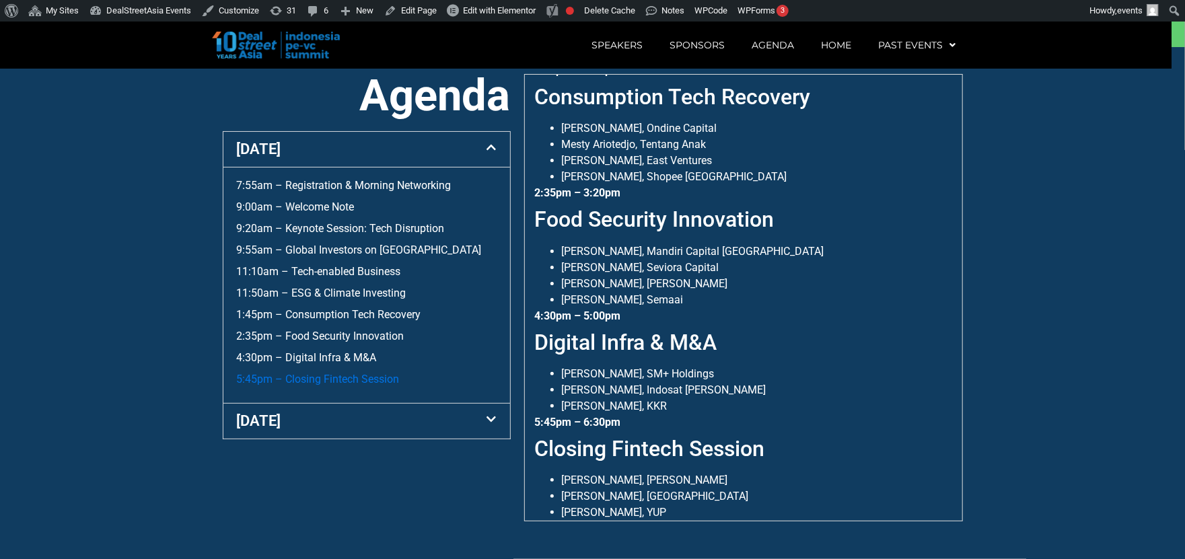
click at [380, 386] on link "5:45pm – Closing Fintech Session" at bounding box center [318, 379] width 163 height 13
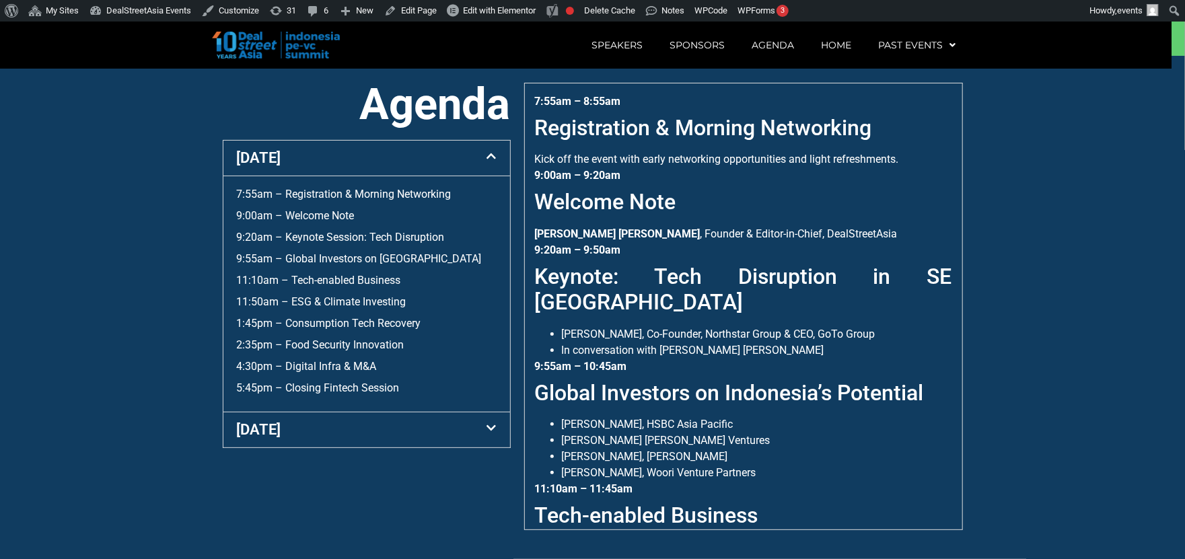
scroll to position [512, 0]
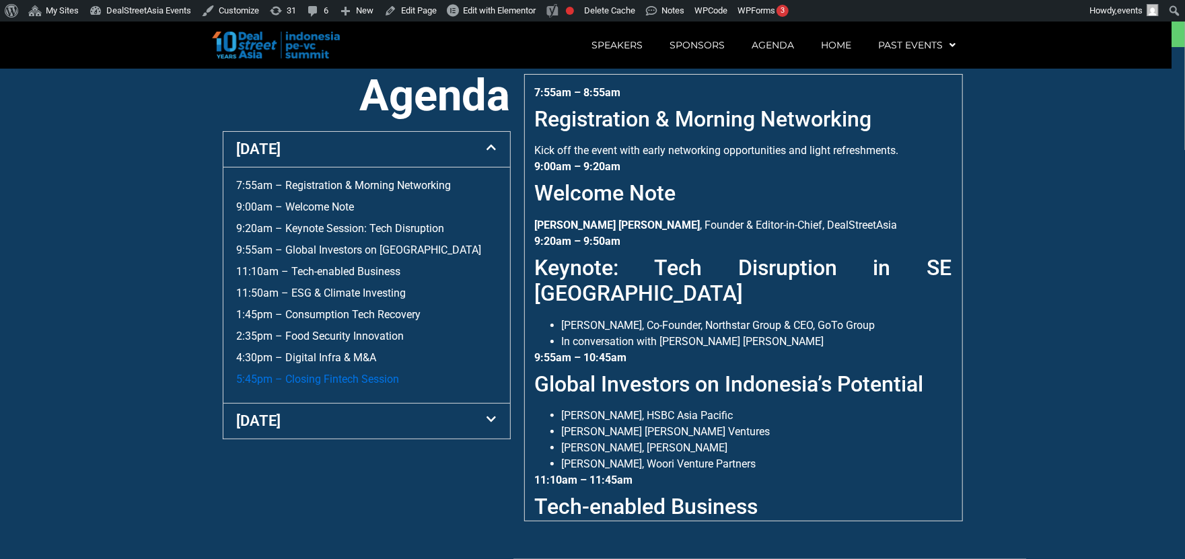
click at [362, 376] on link "5:45pm – Closing Fintech Session" at bounding box center [318, 379] width 163 height 13
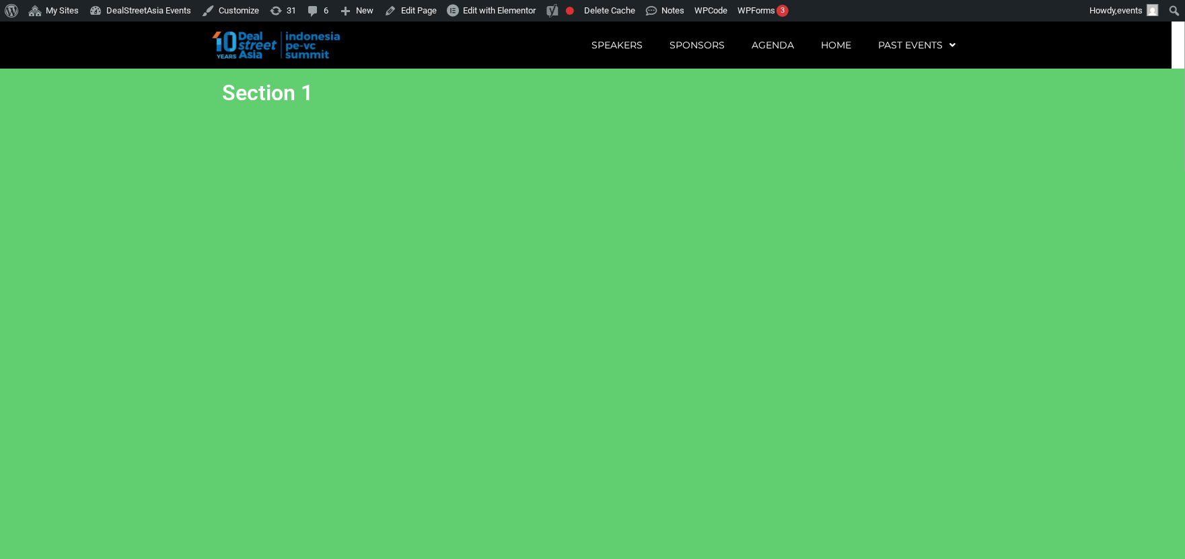
scroll to position [512, 0]
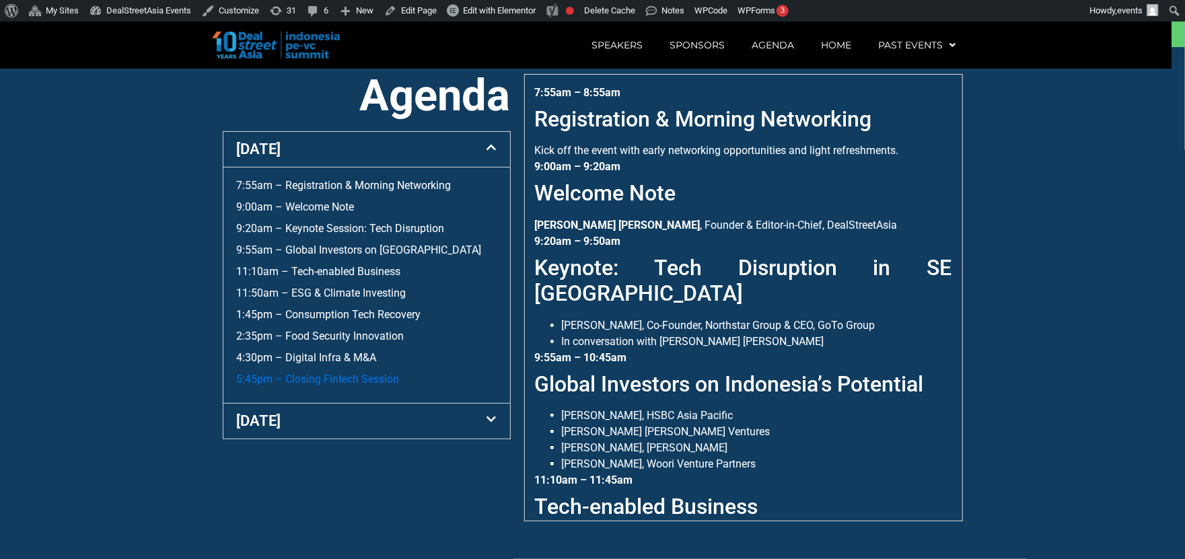
click at [362, 386] on link "5:45pm – Closing Fintech Session" at bounding box center [318, 379] width 163 height 13
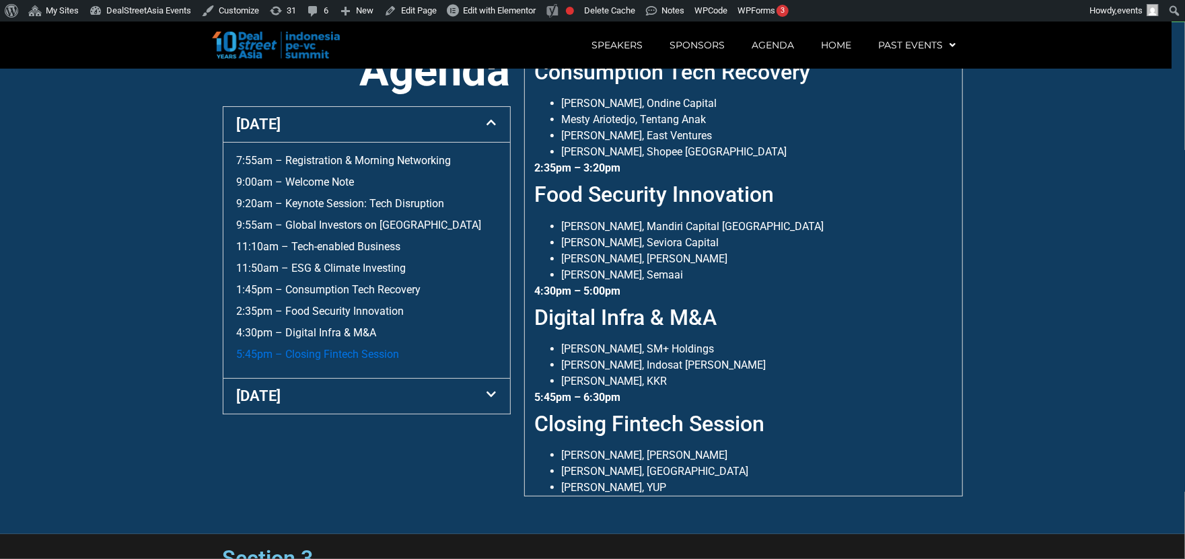
scroll to position [530, 0]
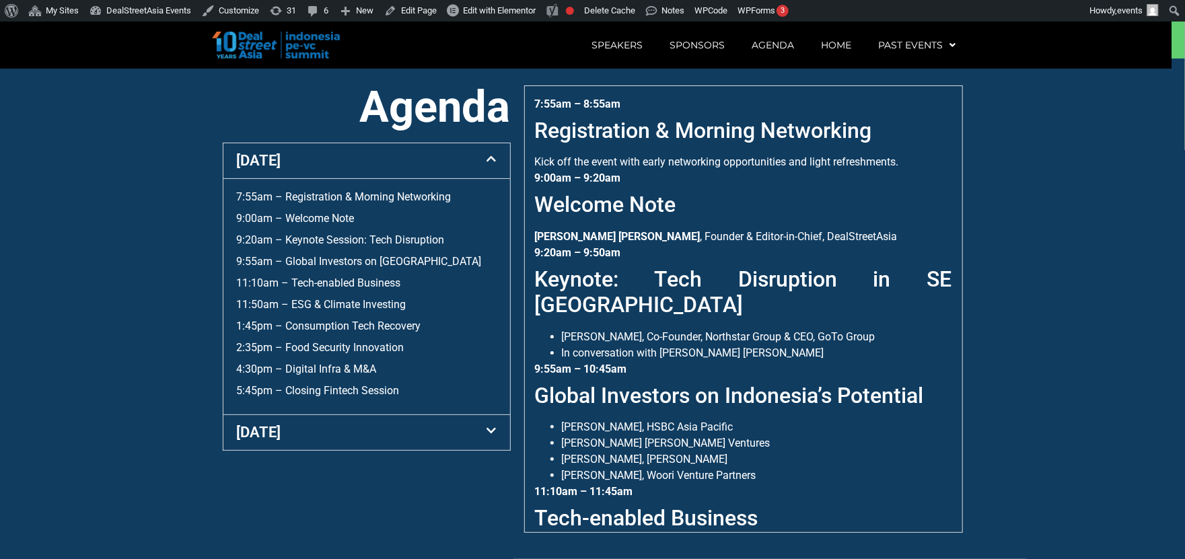
scroll to position [512, 0]
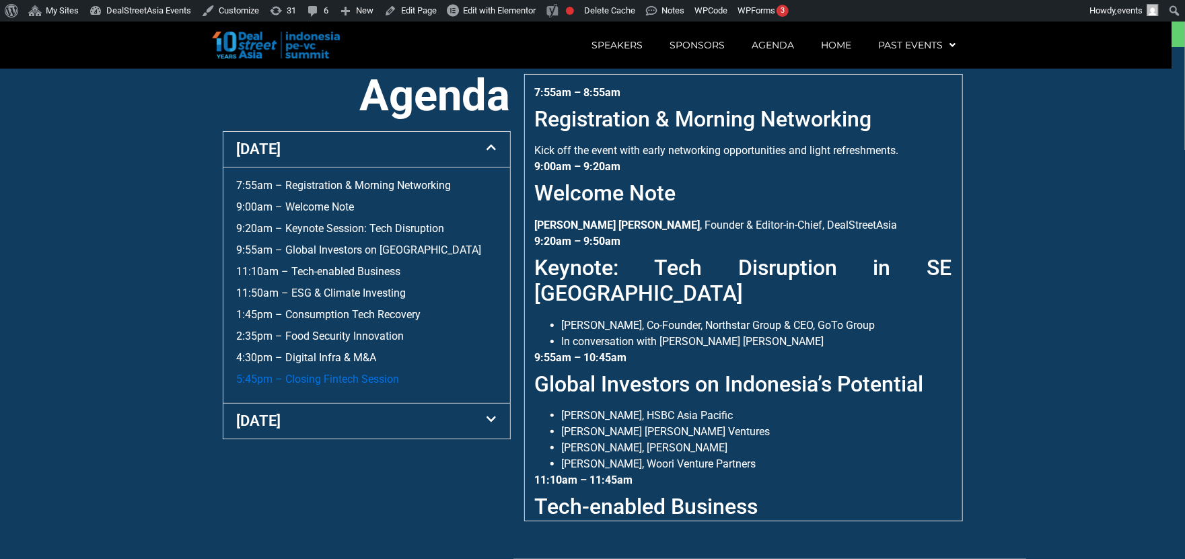
click at [364, 386] on link "5:45pm – Closing Fintech Session" at bounding box center [318, 379] width 163 height 13
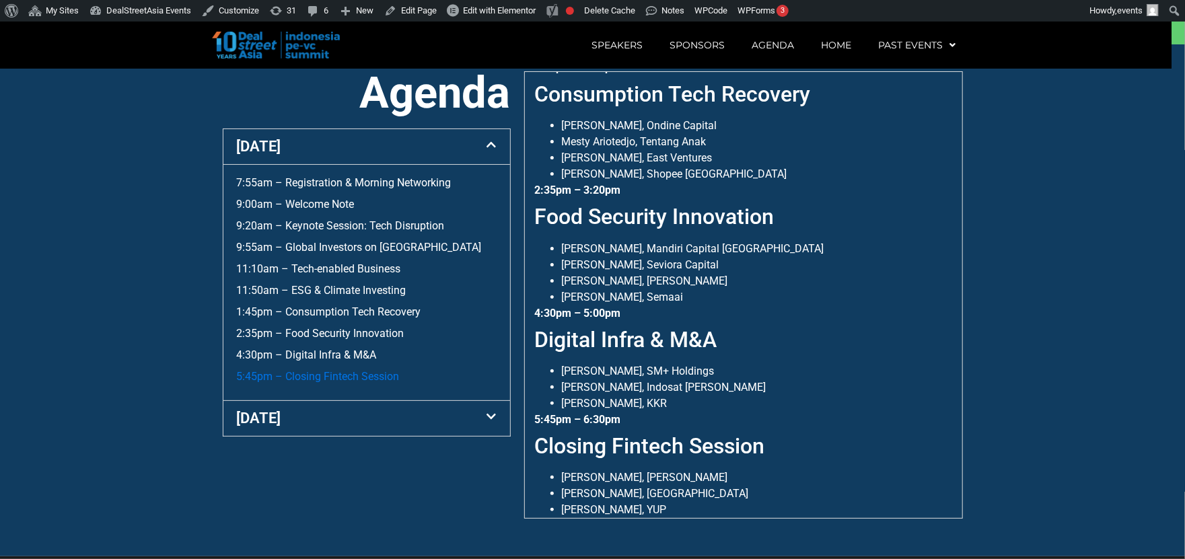
scroll to position [512, 0]
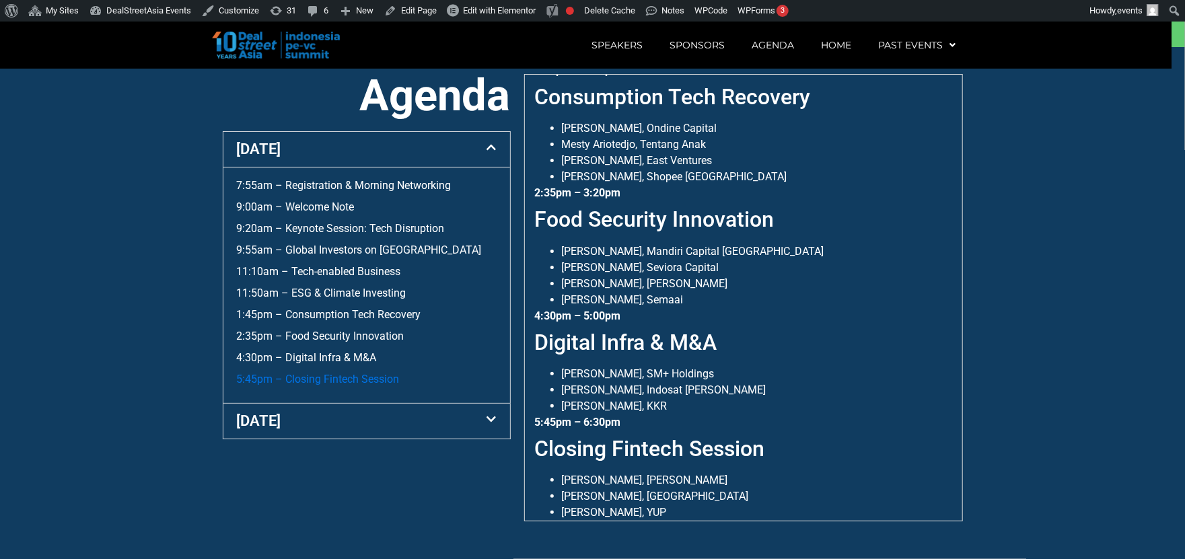
click at [362, 386] on link "5:45pm – Closing Fintech Session" at bounding box center [318, 379] width 163 height 13
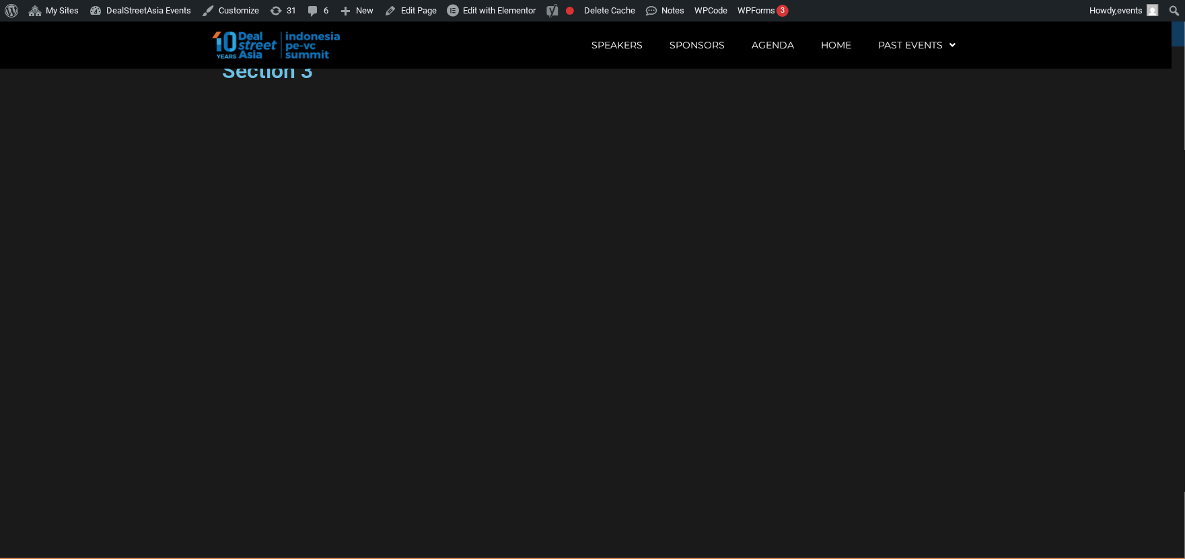
scroll to position [1042, 0]
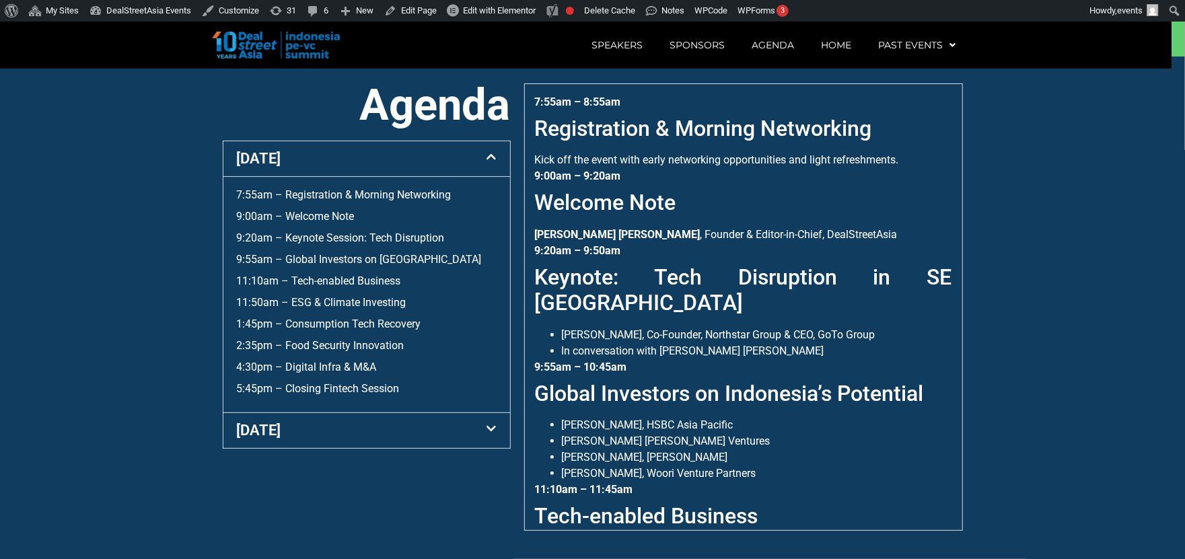
scroll to position [512, 0]
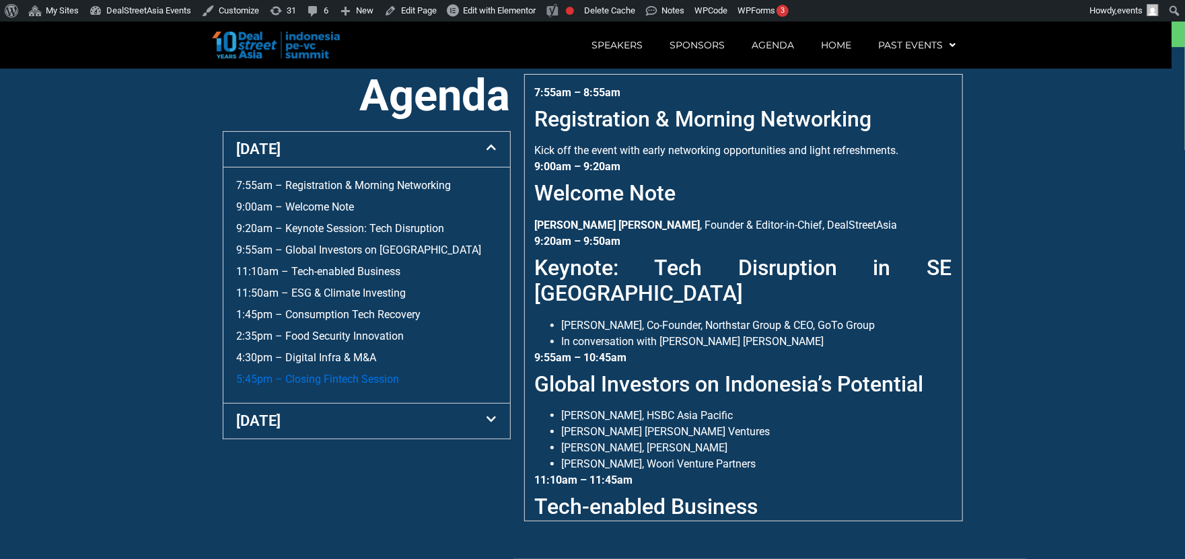
click at [376, 386] on link "5:45pm – Closing Fintech Session" at bounding box center [318, 379] width 163 height 13
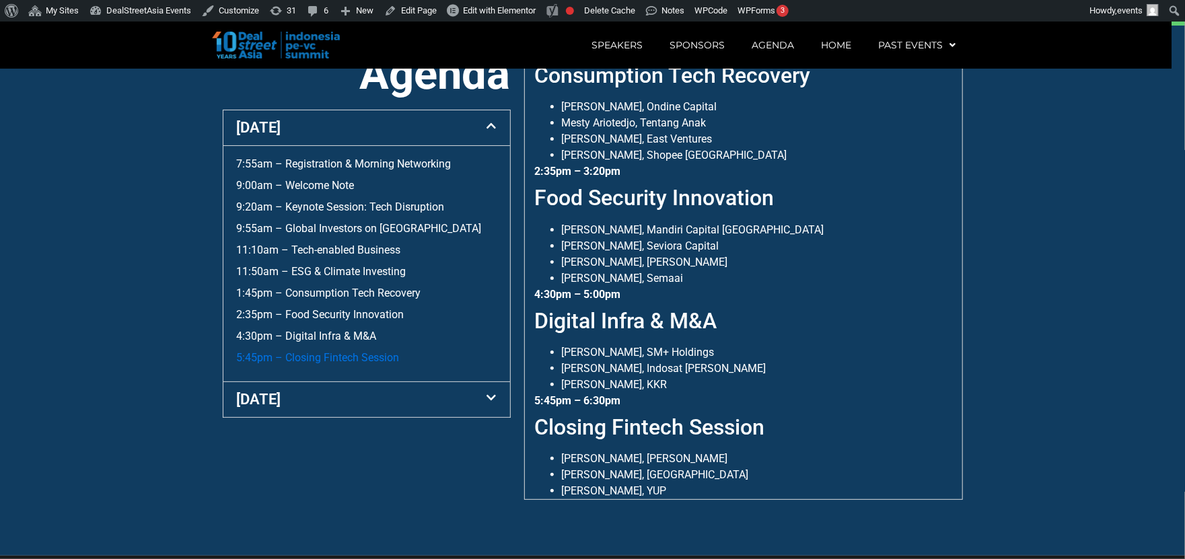
scroll to position [530, 0]
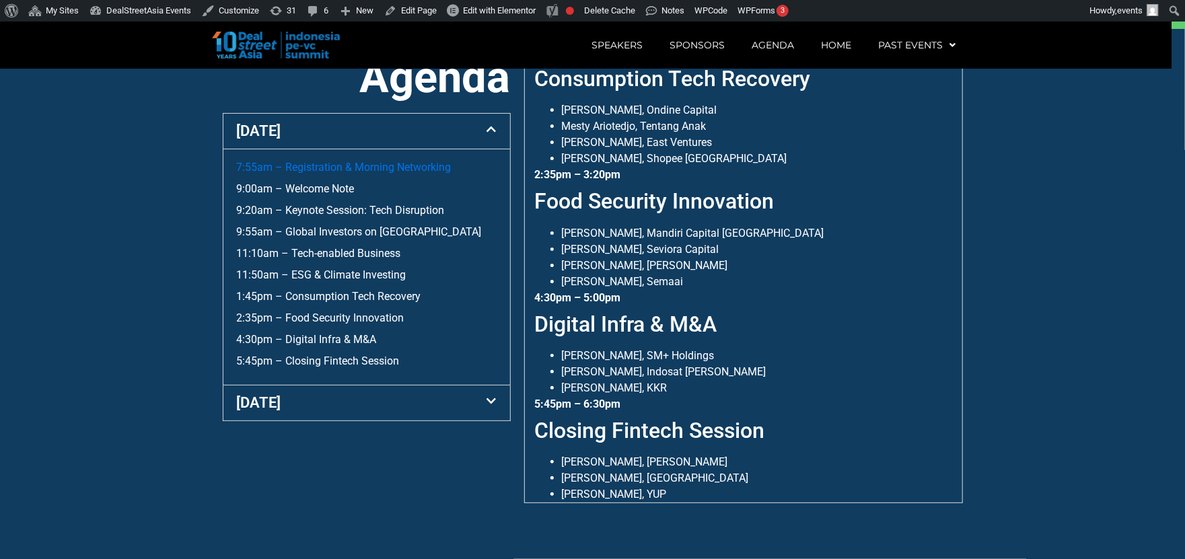
click at [339, 174] on link "7:55am – Registration & Morning Networking" at bounding box center [344, 167] width 215 height 13
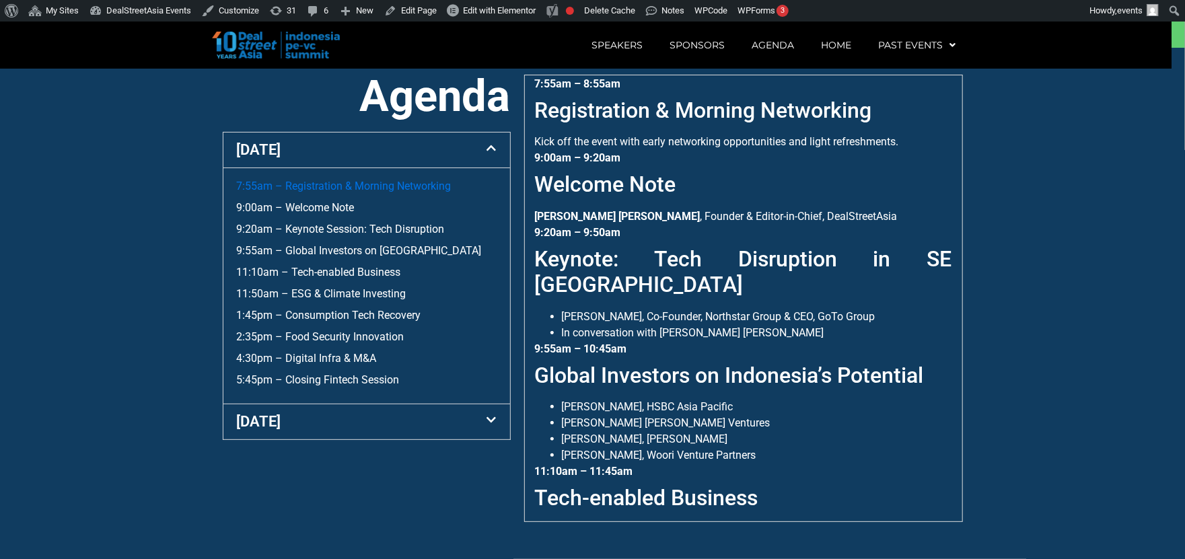
scroll to position [512, 0]
click at [329, 312] on link "1:45pm – Consumption Tech Recovery" at bounding box center [329, 314] width 184 height 13
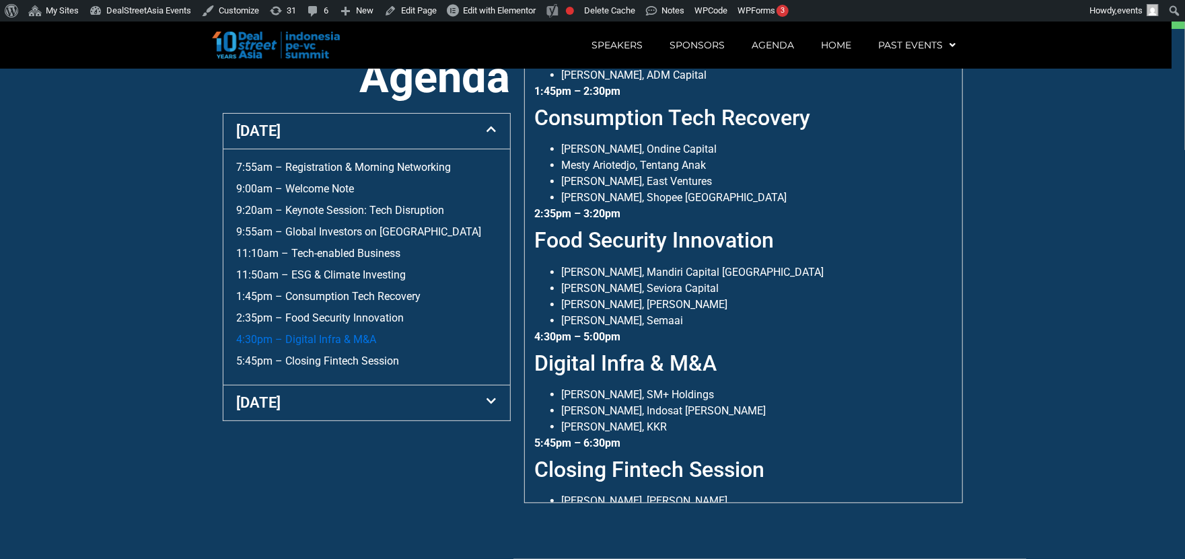
click at [323, 339] on link "4:30pm – Digital Infra & M&A" at bounding box center [307, 339] width 140 height 13
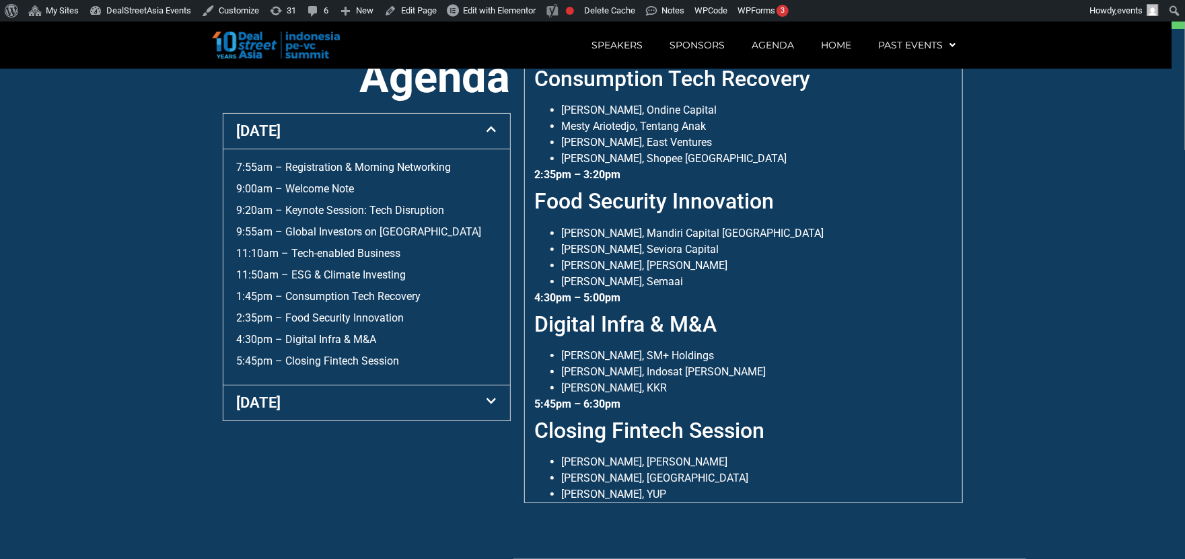
click at [313, 403] on div "[DATE]" at bounding box center [366, 403] width 287 height 35
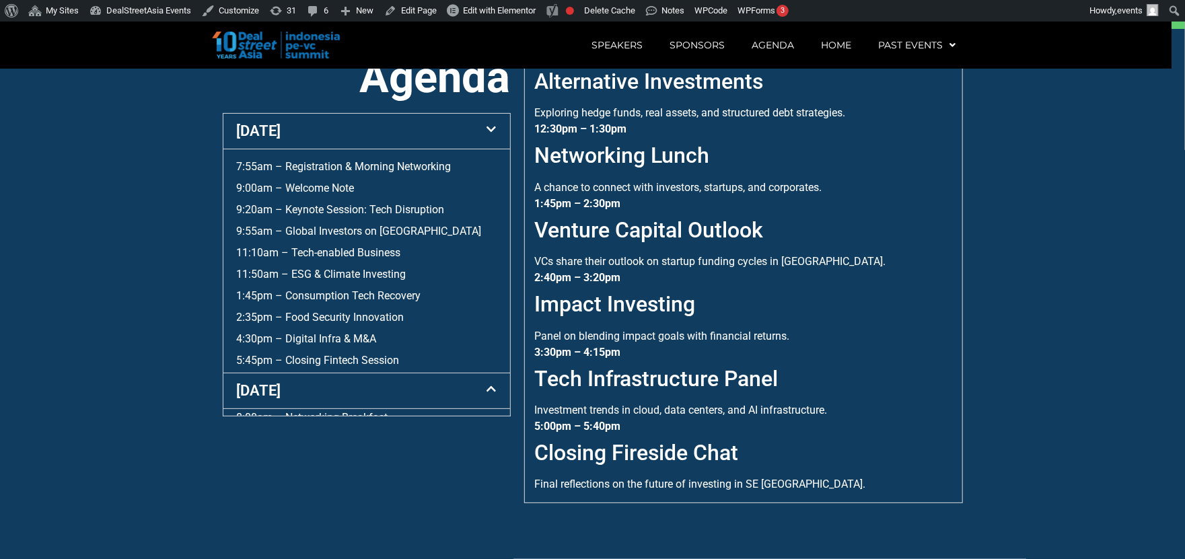
scroll to position [407, 0]
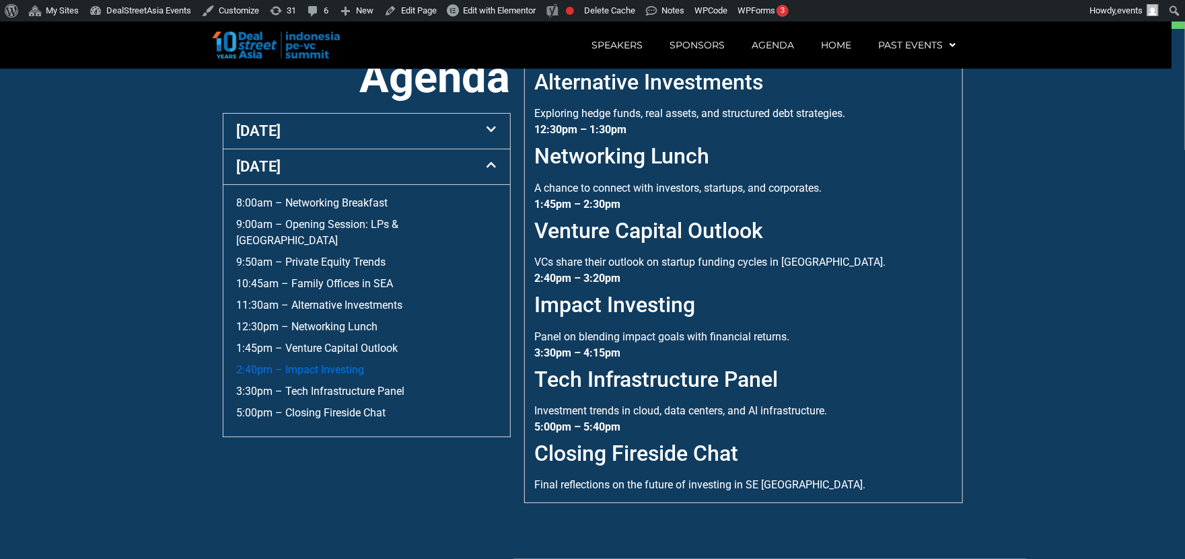
click at [318, 364] on link "2:40pm – Impact Investing" at bounding box center [301, 370] width 128 height 13
click at [310, 407] on link "5:00pm – Closing Fireside Chat" at bounding box center [311, 413] width 149 height 13
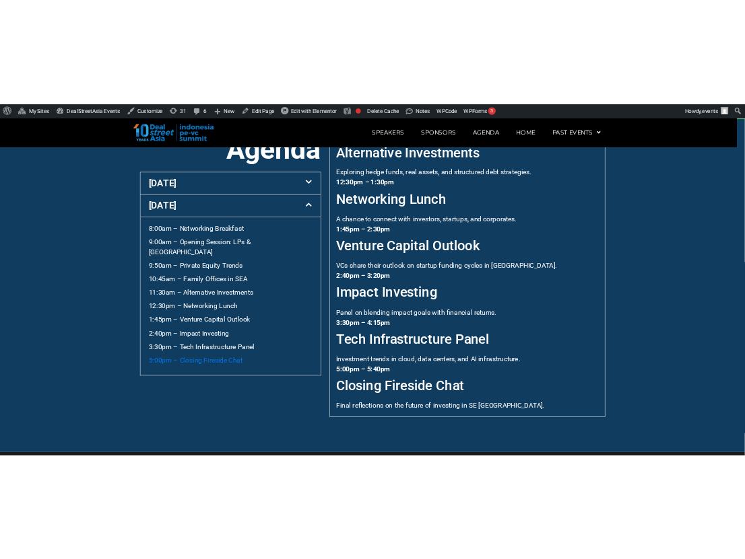
scroll to position [530, 0]
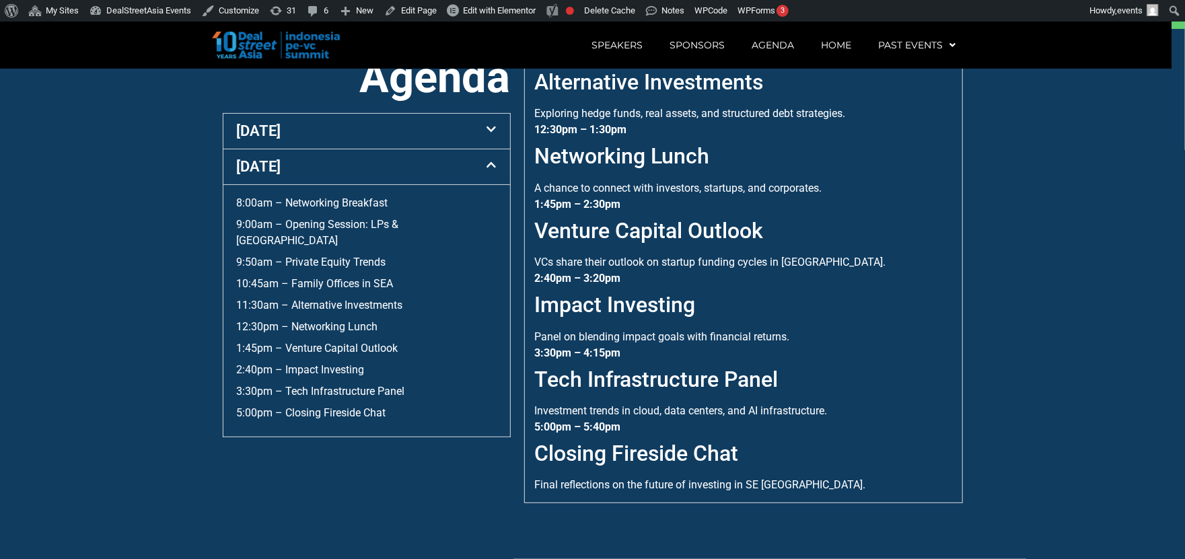
click at [1002, 254] on section "Agenda 10 Sept 7:55am – Registration & Morning Networking 9:00am – Welcome Note…" at bounding box center [592, 294] width 1185 height 530
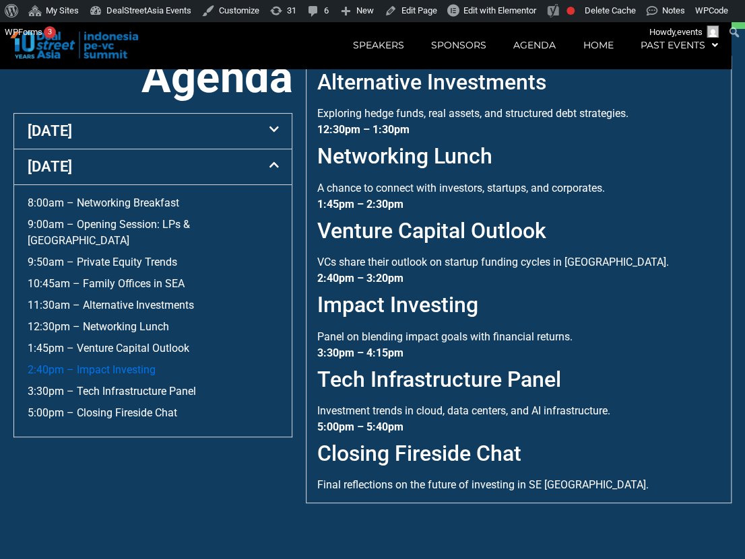
click at [123, 376] on link "2:40pm – Impact Investing" at bounding box center [92, 370] width 128 height 13
click at [124, 407] on link "5:00pm – Closing Fireside Chat" at bounding box center [102, 413] width 149 height 13
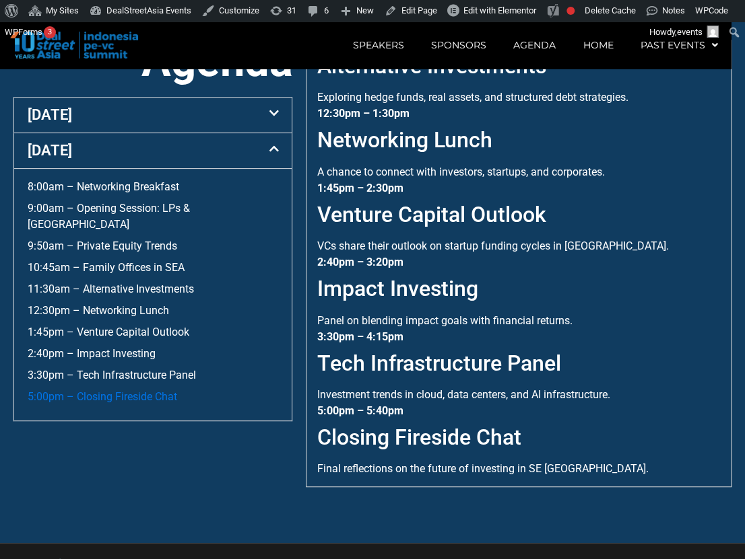
scroll to position [530, 0]
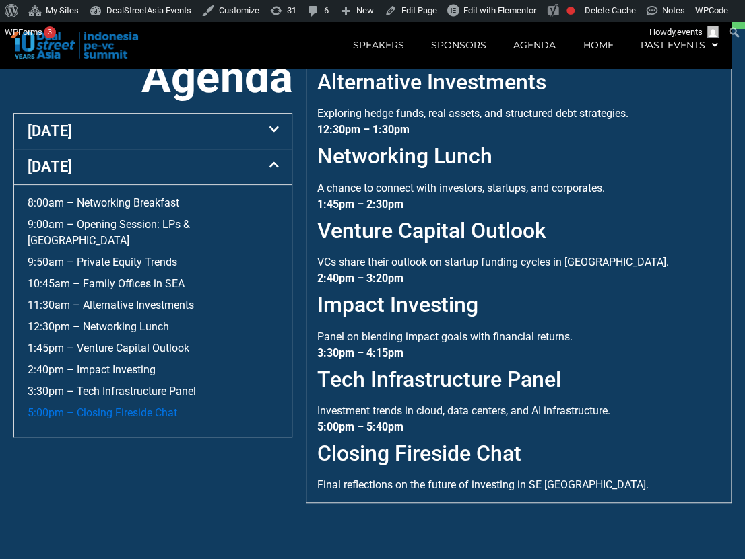
click at [152, 413] on link "5:00pm – Closing Fireside Chat" at bounding box center [102, 413] width 149 height 13
click at [106, 416] on link "5:00pm – Closing Fireside Chat" at bounding box center [102, 413] width 149 height 13
click at [158, 418] on link "5:00pm – Closing Fireside Chat" at bounding box center [102, 413] width 149 height 13
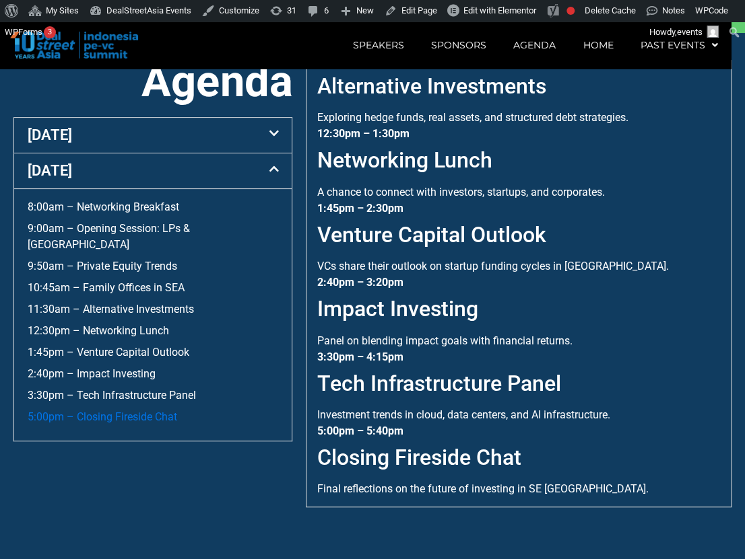
scroll to position [519, 0]
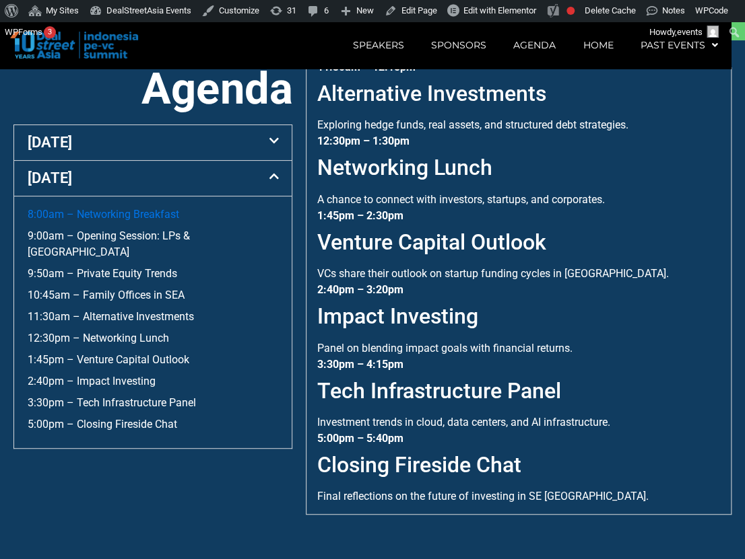
click at [133, 211] on link "8:00am – Networking Breakfast" at bounding box center [103, 214] width 151 height 13
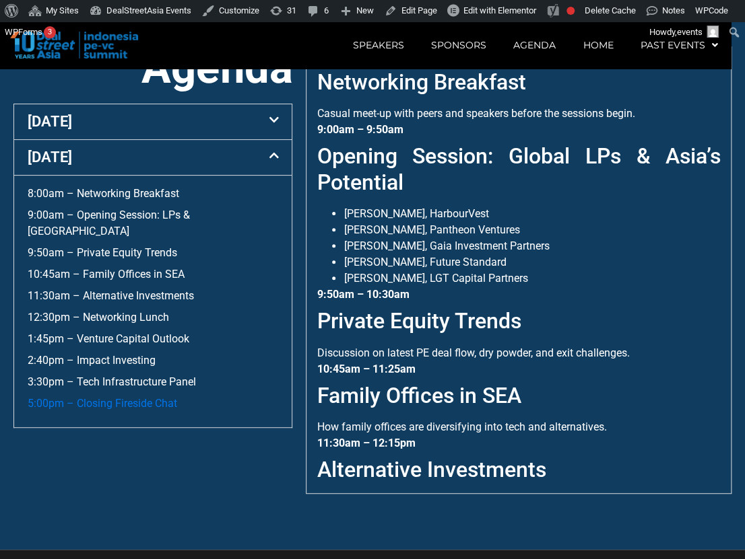
click at [129, 397] on link "5:00pm – Closing Fireside Chat" at bounding box center [102, 403] width 149 height 13
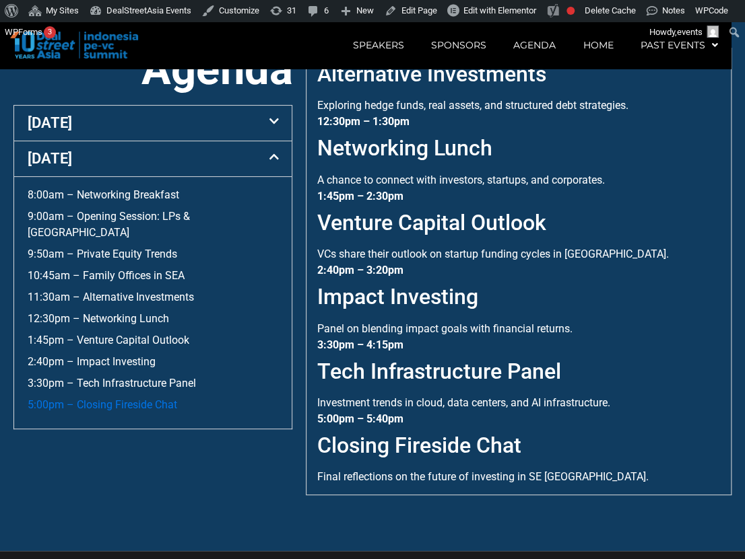
scroll to position [536, 0]
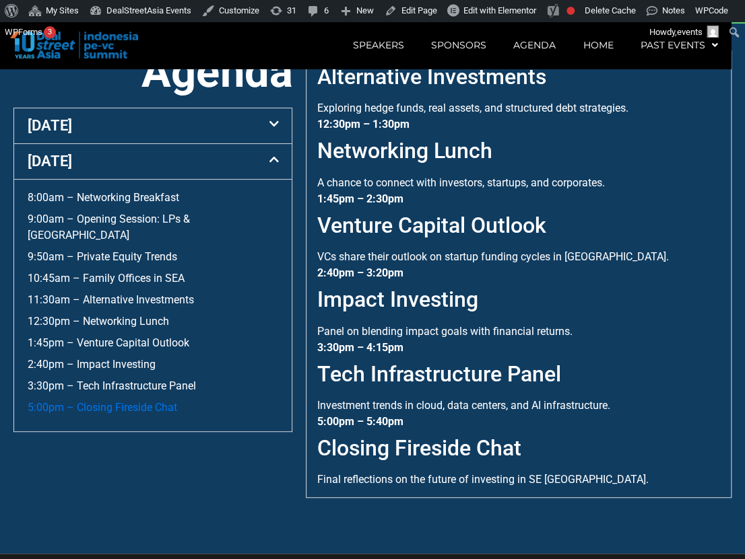
click at [149, 401] on link "5:00pm – Closing Fireside Chat" at bounding box center [102, 407] width 149 height 13
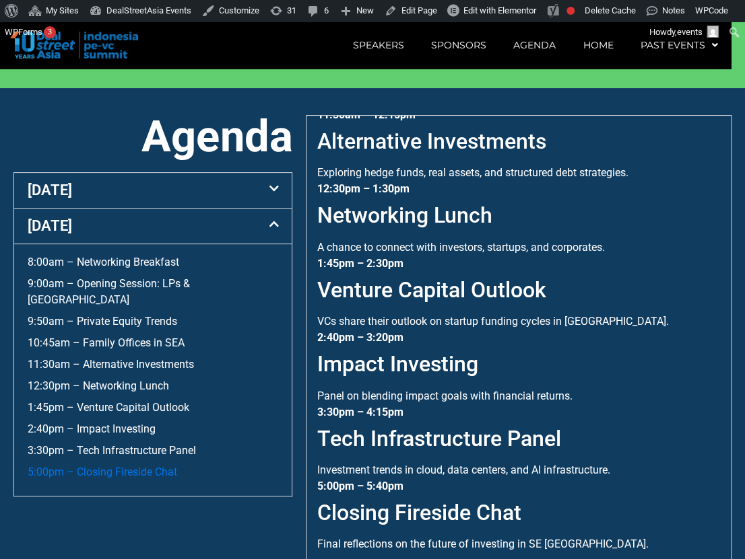
scroll to position [466, 0]
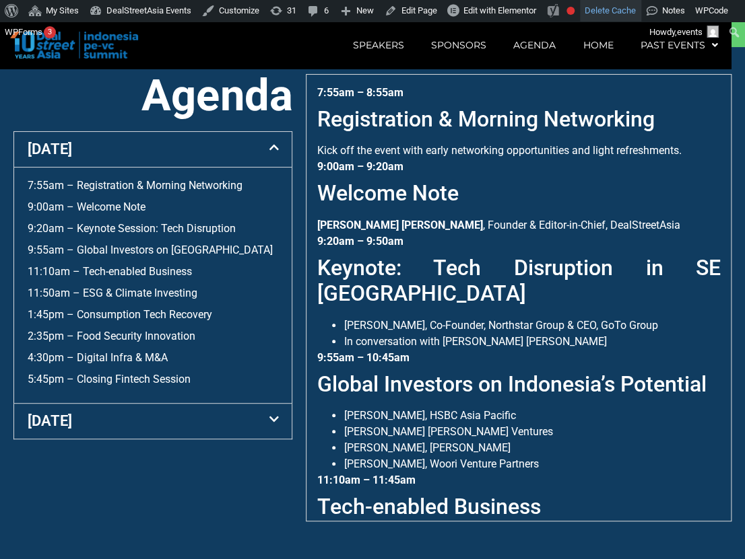
scroll to position [633, 0]
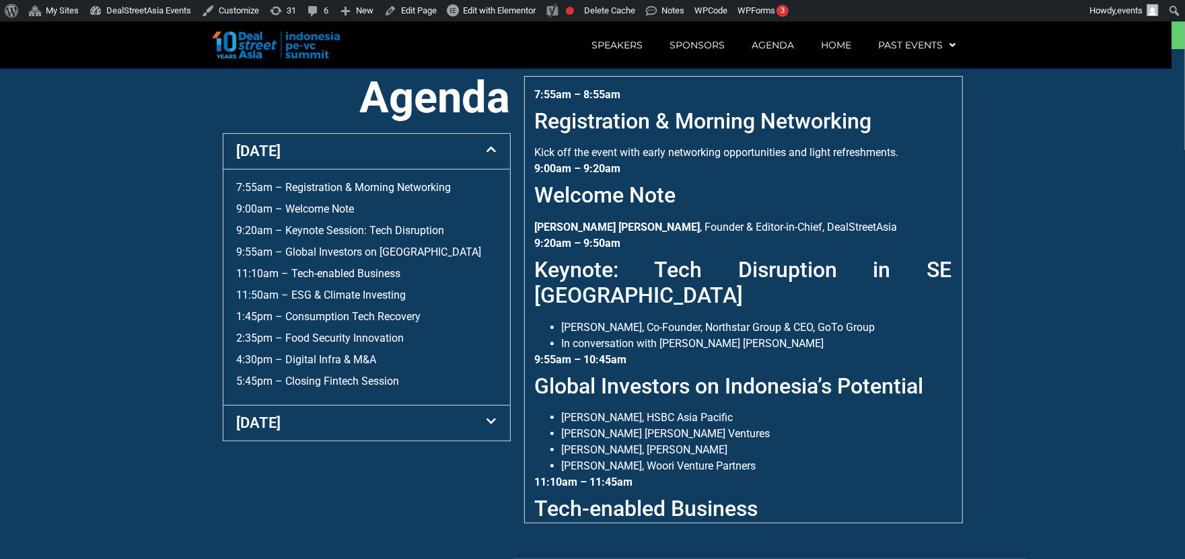
scroll to position [512, 0]
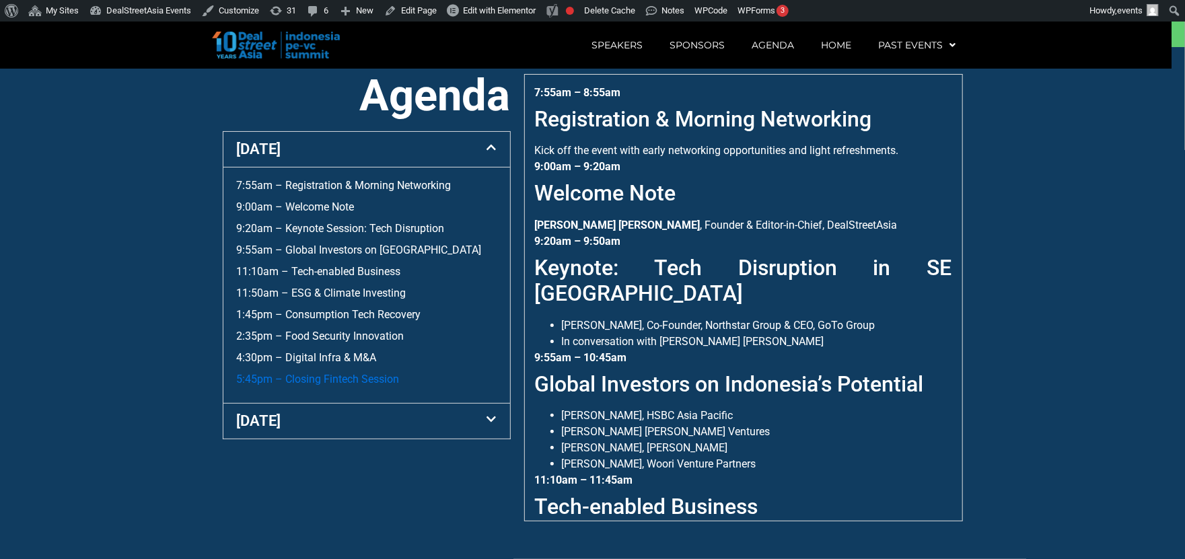
click at [366, 386] on link "5:45pm – Closing Fintech Session" at bounding box center [318, 379] width 163 height 13
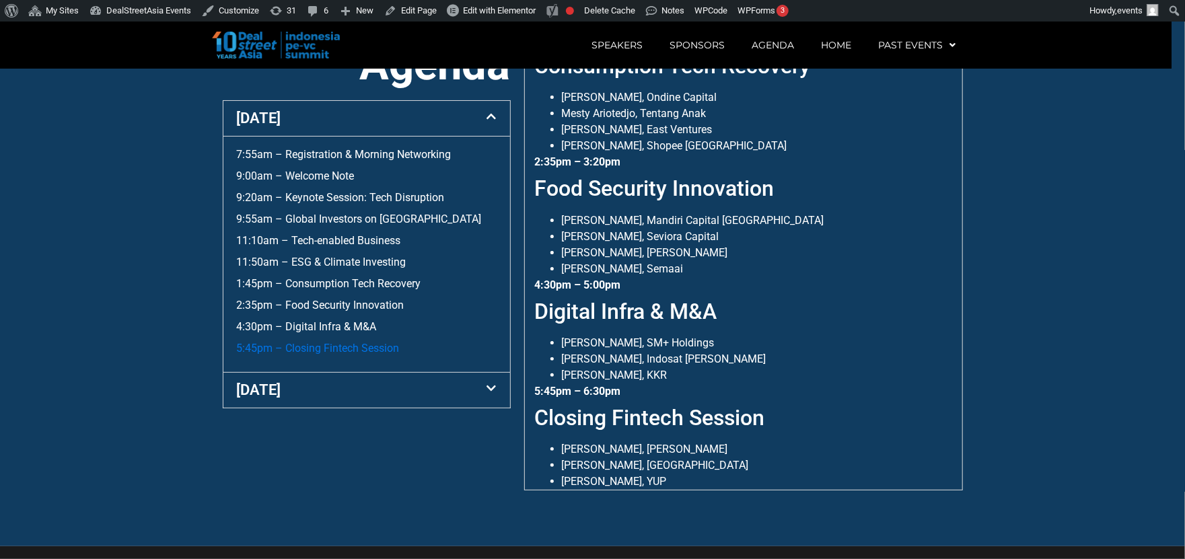
scroll to position [530, 0]
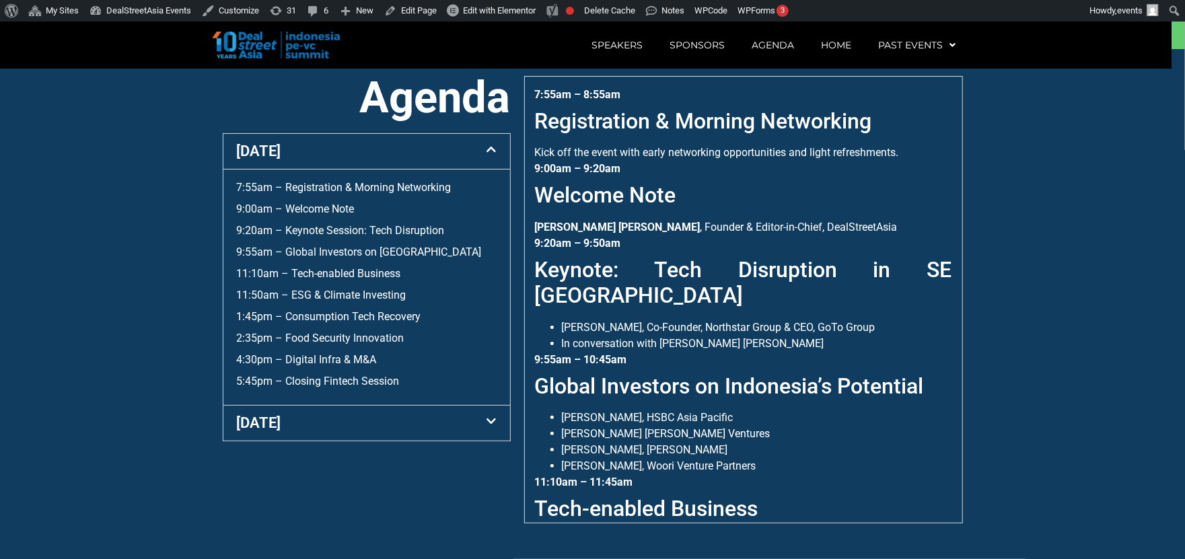
scroll to position [512, 0]
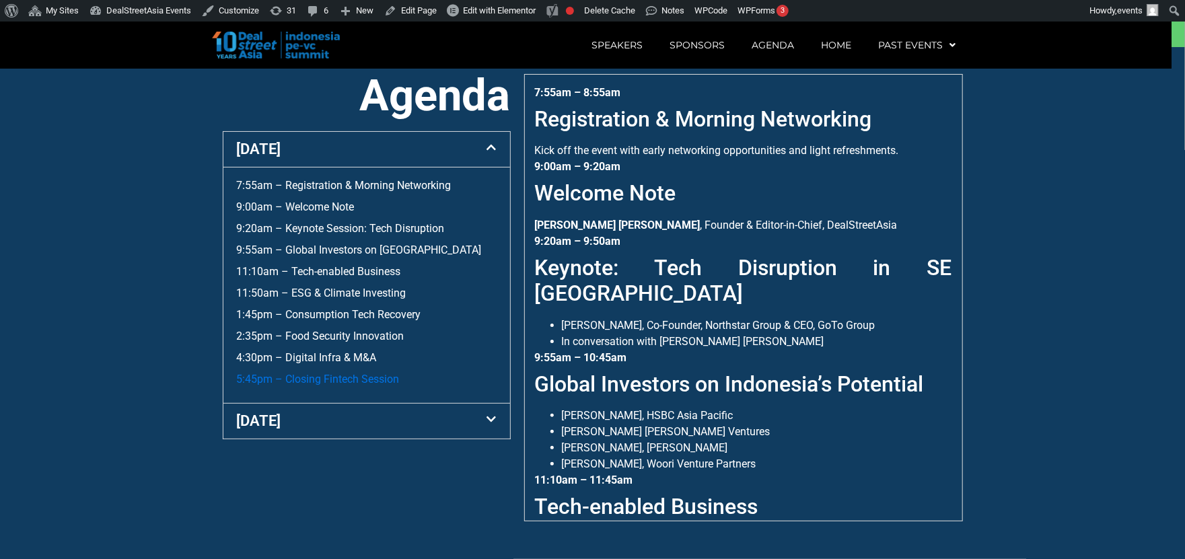
click at [345, 386] on link "5:45pm – Closing Fintech Session" at bounding box center [318, 379] width 163 height 13
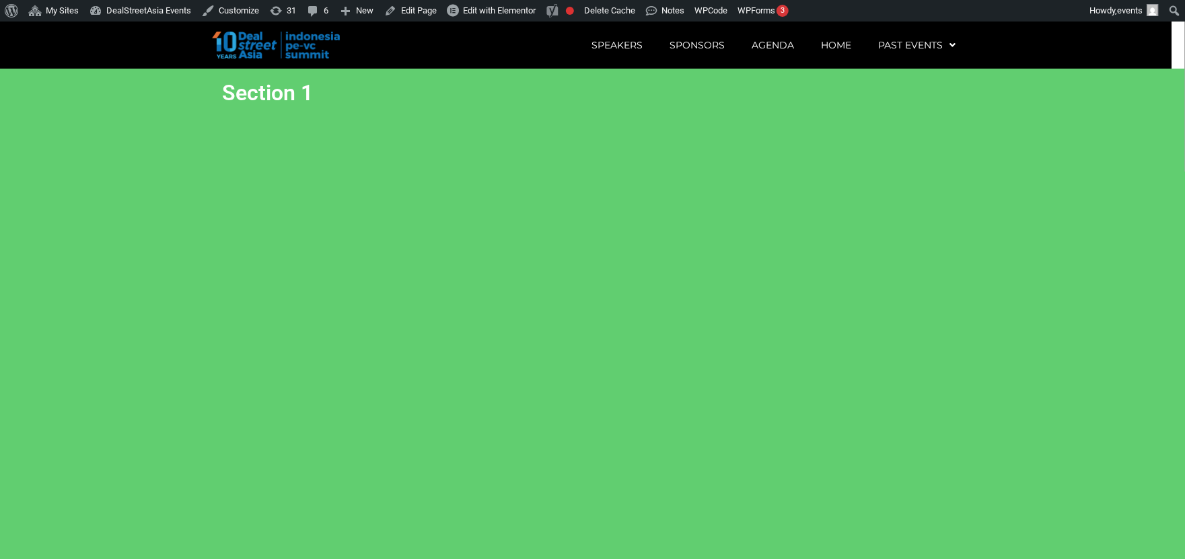
scroll to position [512, 0]
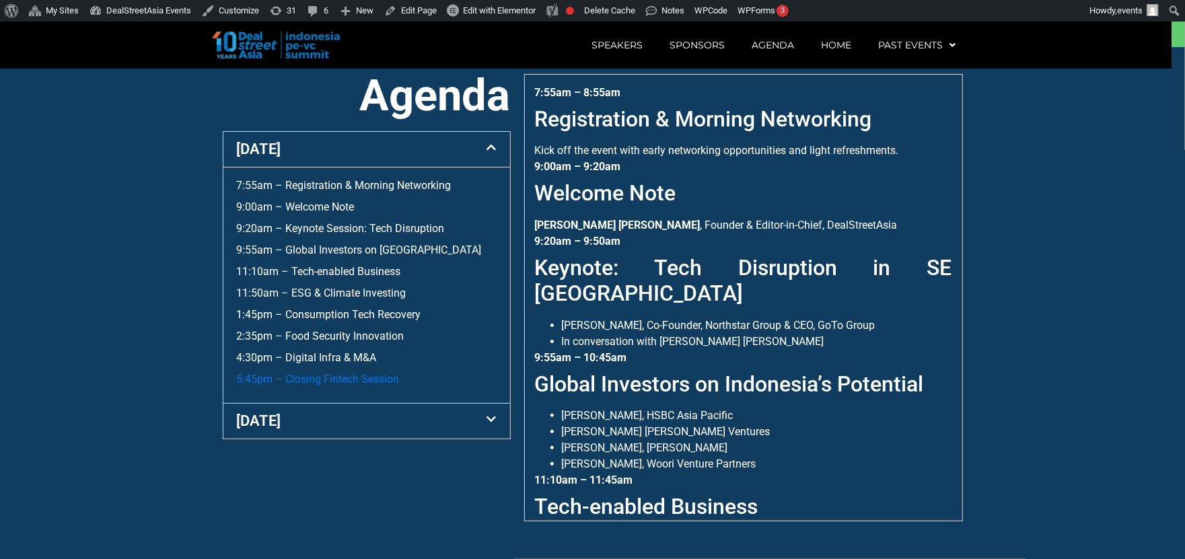
click at [362, 386] on link "5:45pm – Closing Fintech Session" at bounding box center [318, 379] width 163 height 13
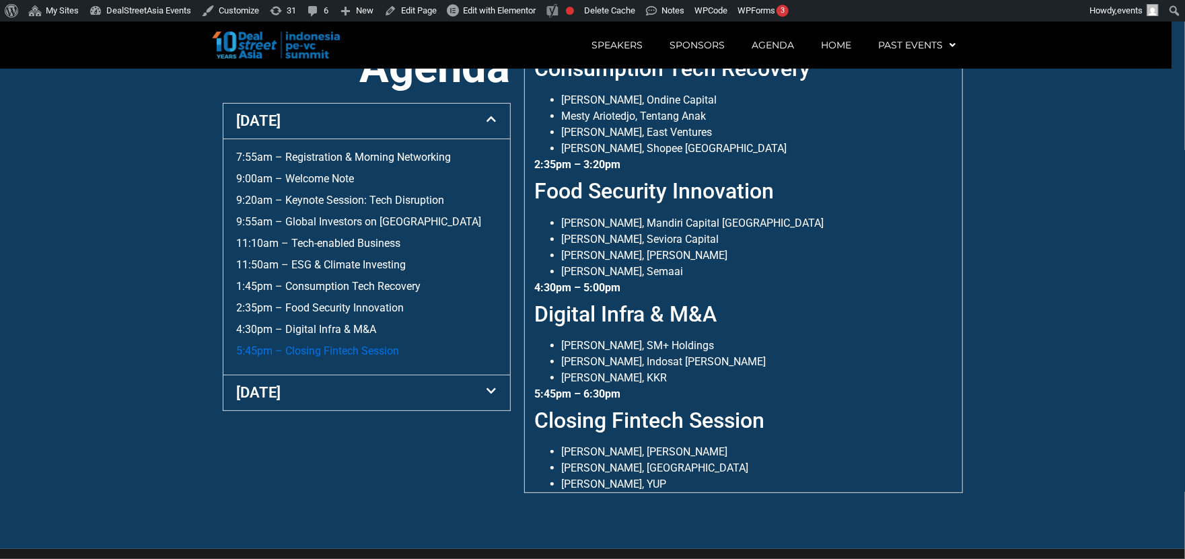
scroll to position [530, 0]
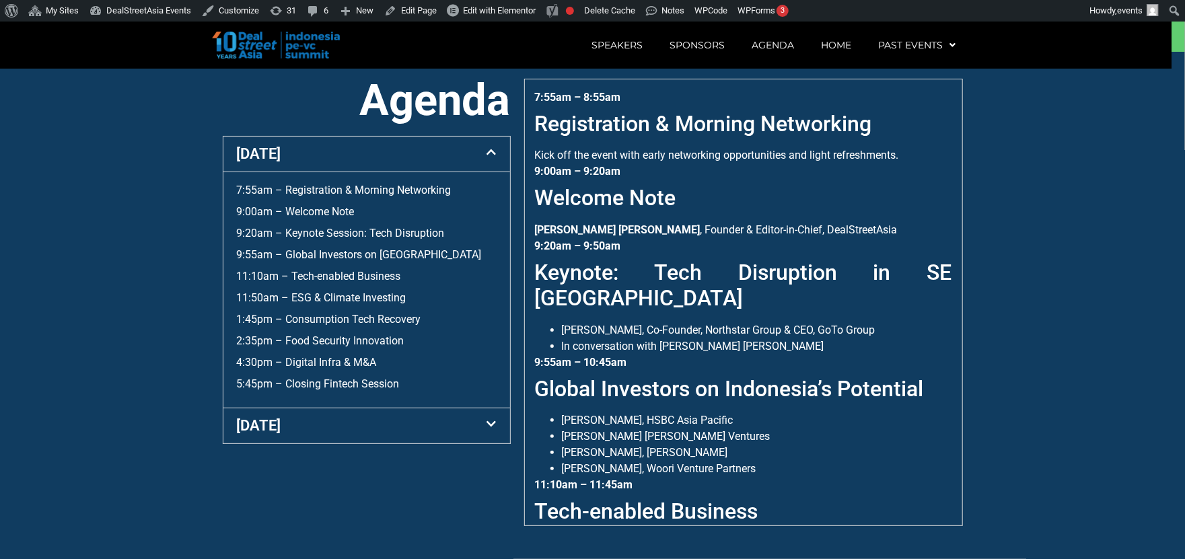
scroll to position [512, 0]
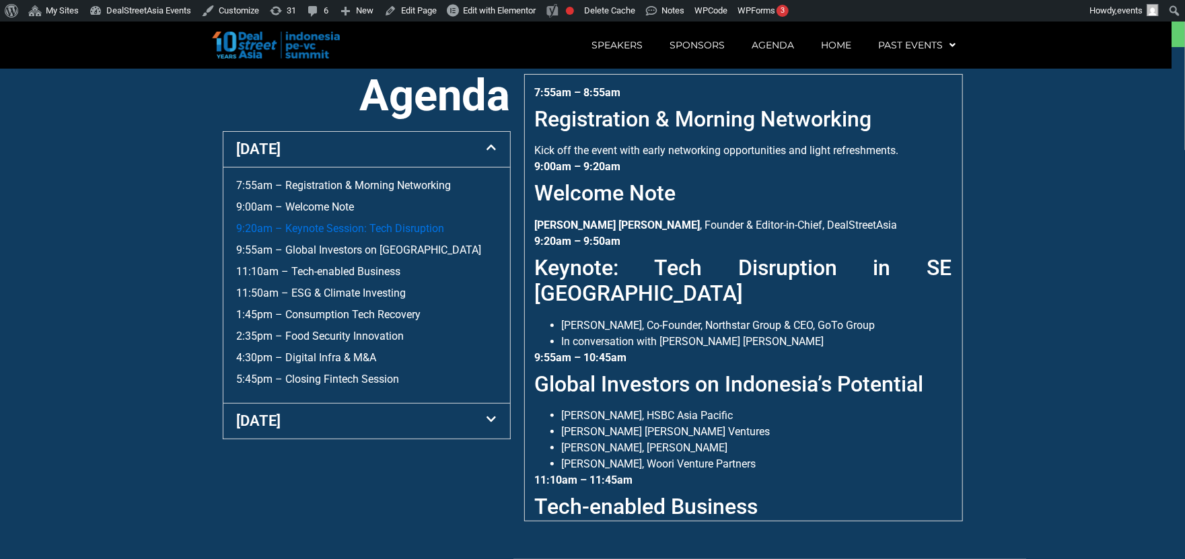
click at [361, 235] on link "9:20am – Keynote Session: Tech Disruption" at bounding box center [341, 228] width 208 height 13
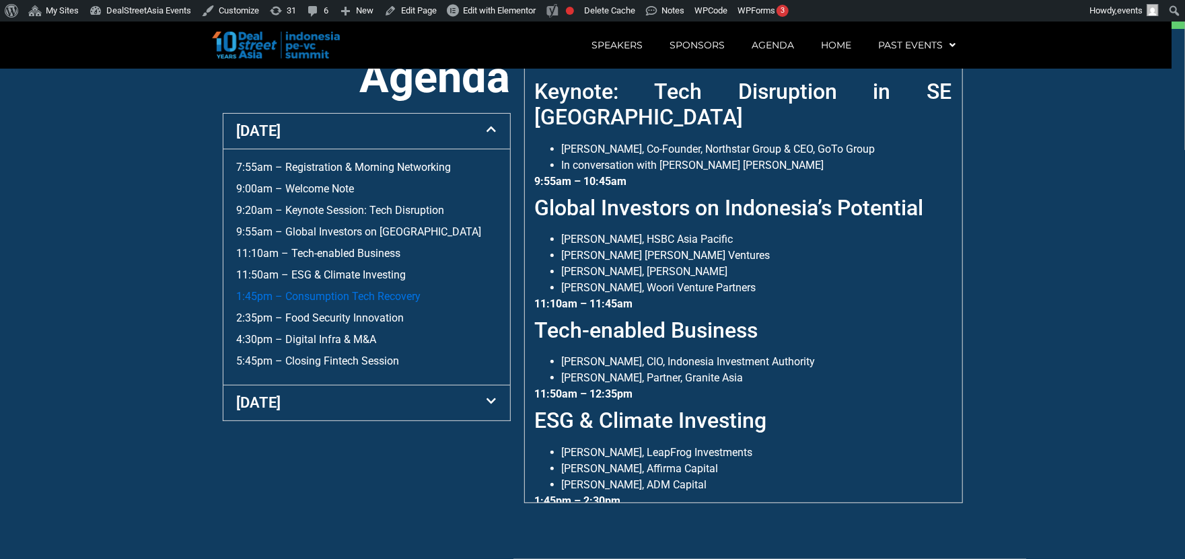
click at [337, 294] on link "1:45pm – Consumption Tech Recovery" at bounding box center [329, 296] width 184 height 13
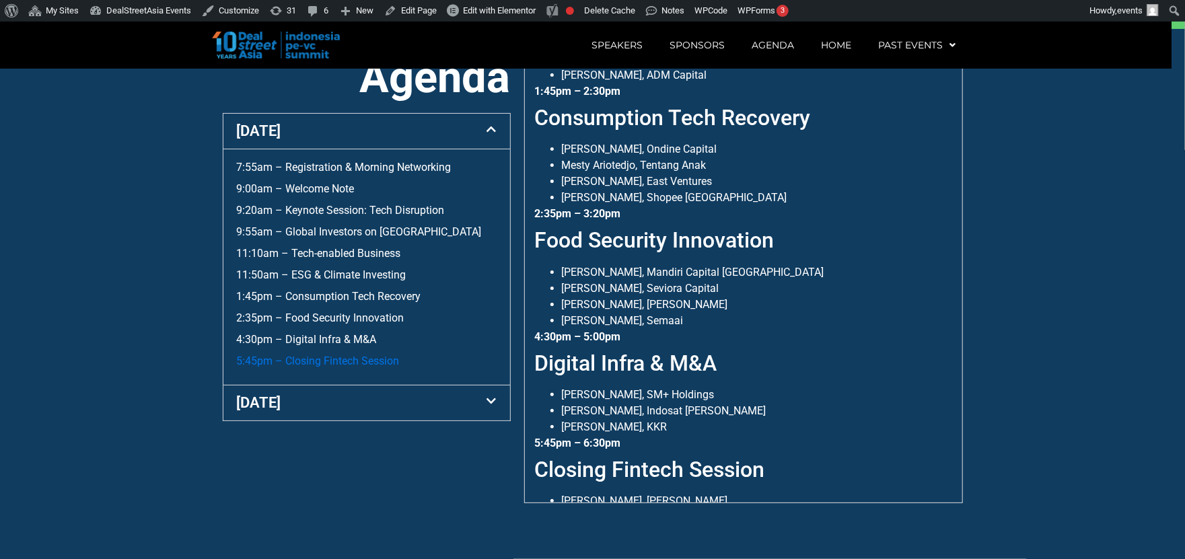
click at [330, 355] on link "5:45pm – Closing Fintech Session" at bounding box center [318, 361] width 163 height 13
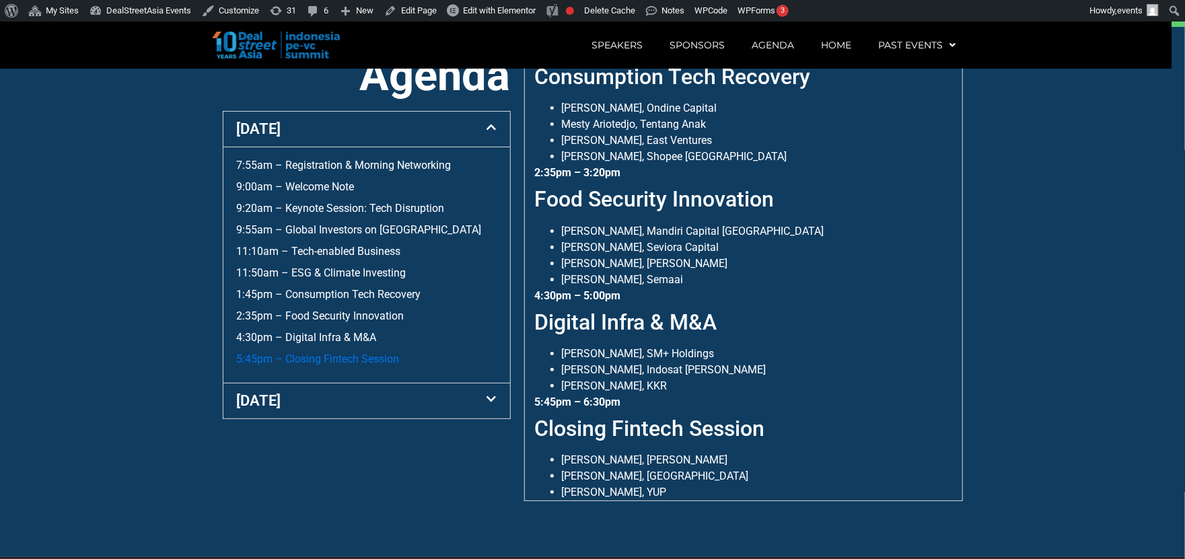
scroll to position [530, 0]
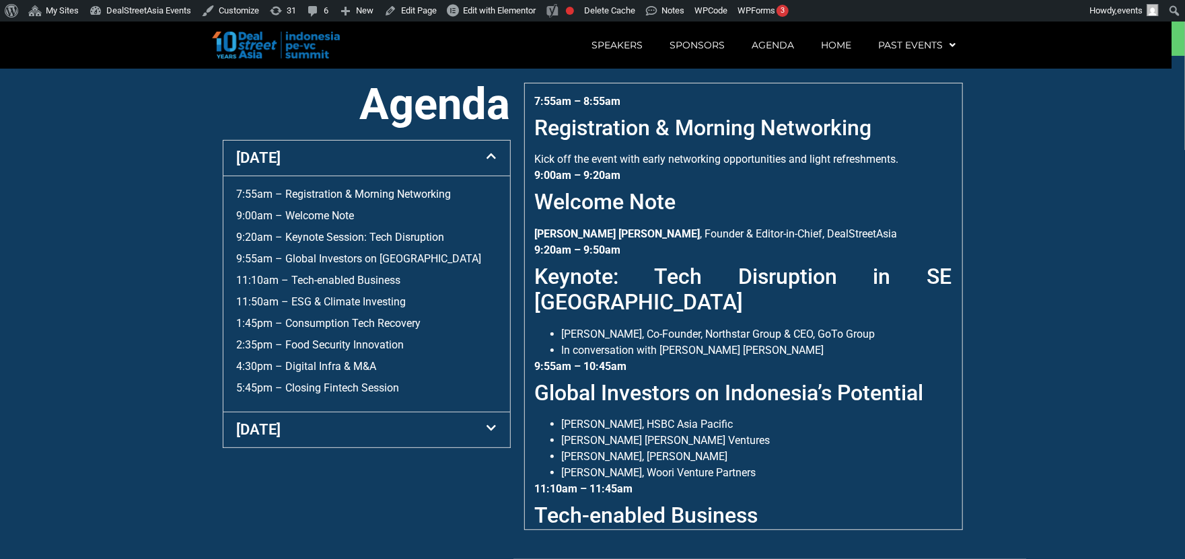
scroll to position [512, 0]
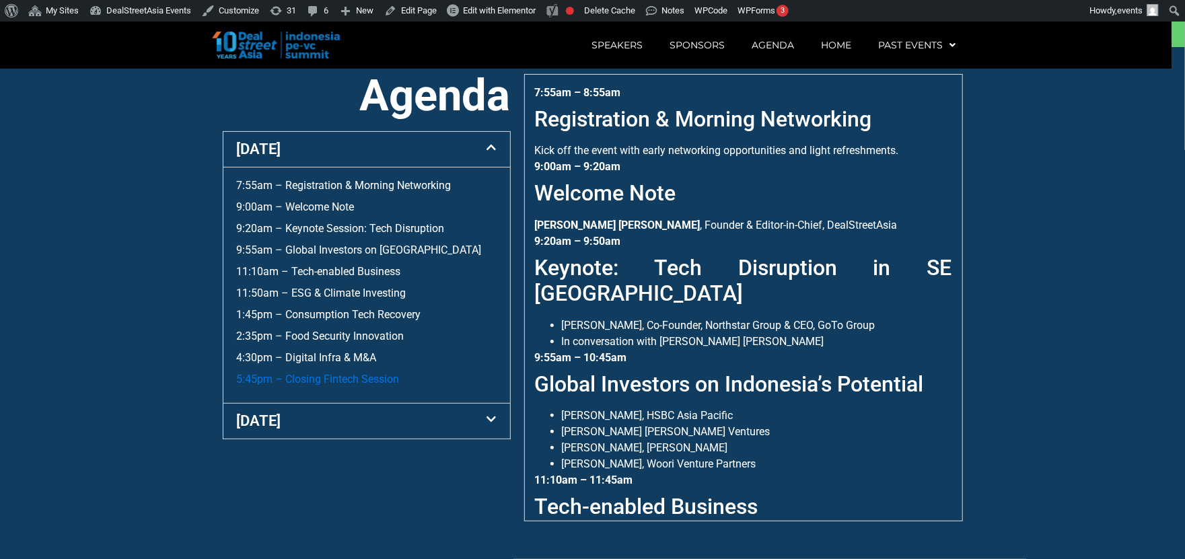
click at [378, 386] on link "5:45pm – Closing Fintech Session" at bounding box center [318, 379] width 163 height 13
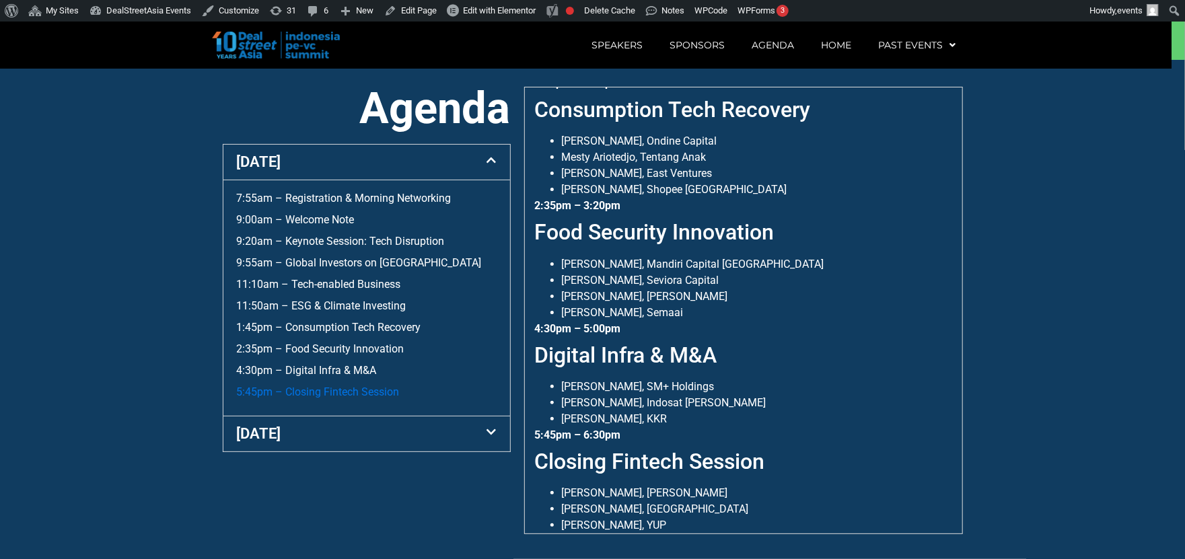
scroll to position [512, 0]
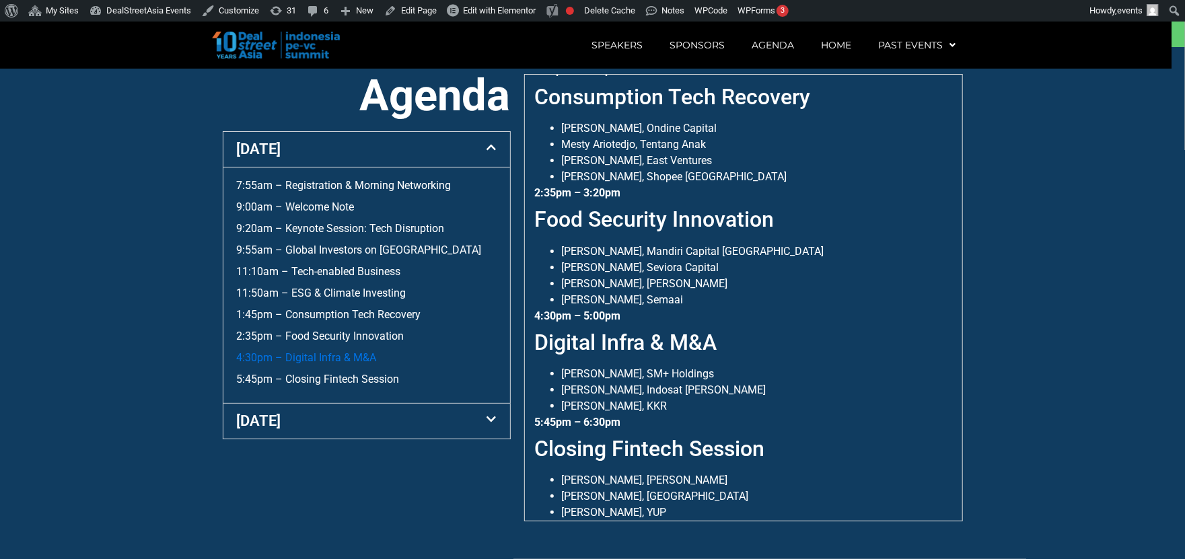
drag, startPoint x: 378, startPoint y: 403, endPoint x: 345, endPoint y: 378, distance: 42.3
click at [345, 364] on link "4:30pm – Digital Infra & M&A" at bounding box center [307, 357] width 140 height 13
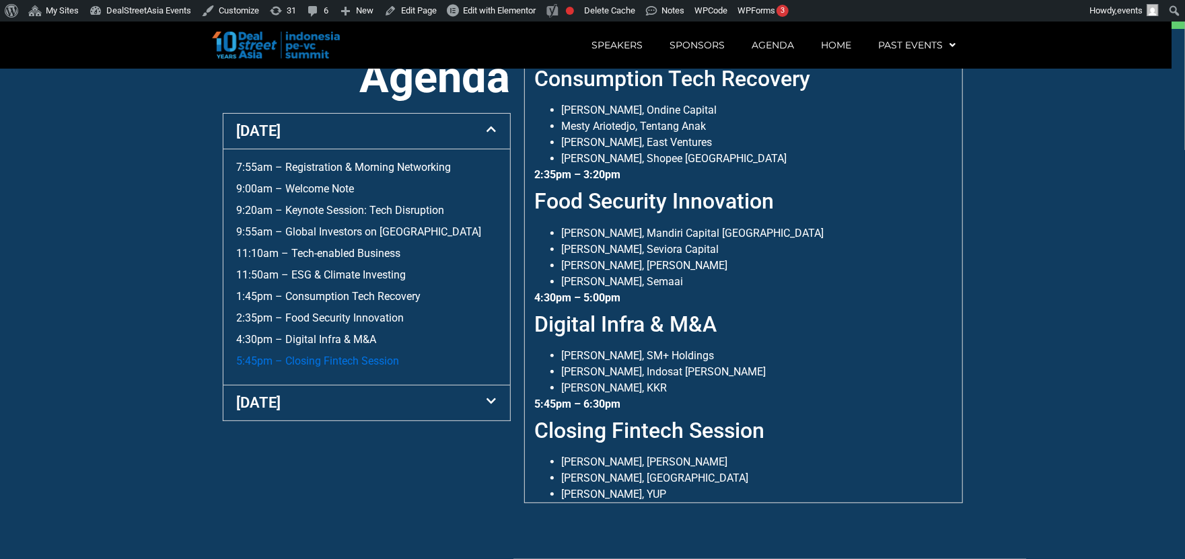
click at [349, 361] on link "5:45pm – Closing Fintech Session" at bounding box center [318, 361] width 163 height 13
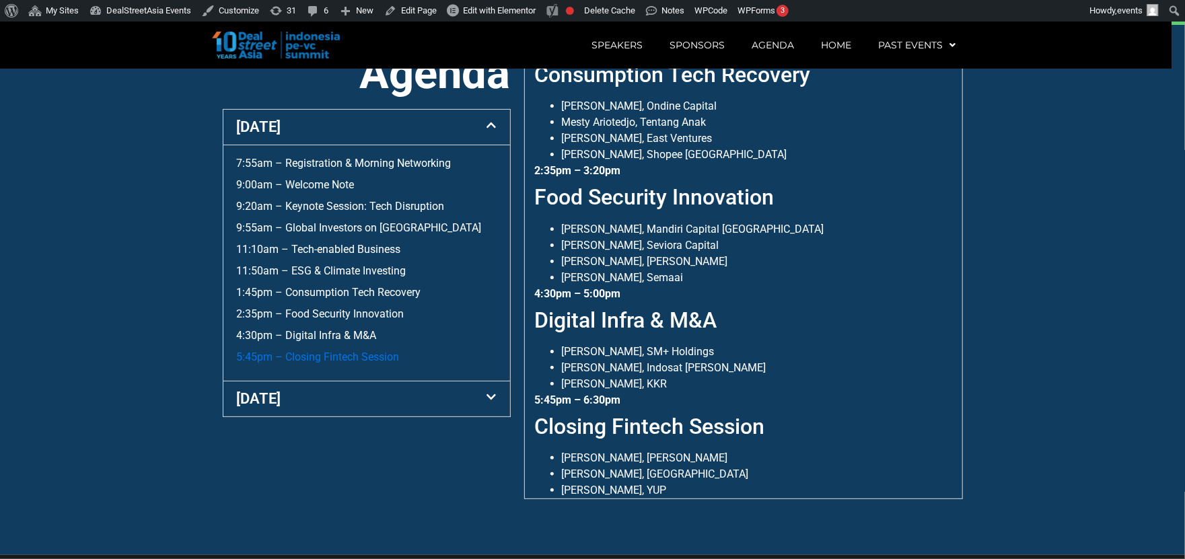
scroll to position [530, 0]
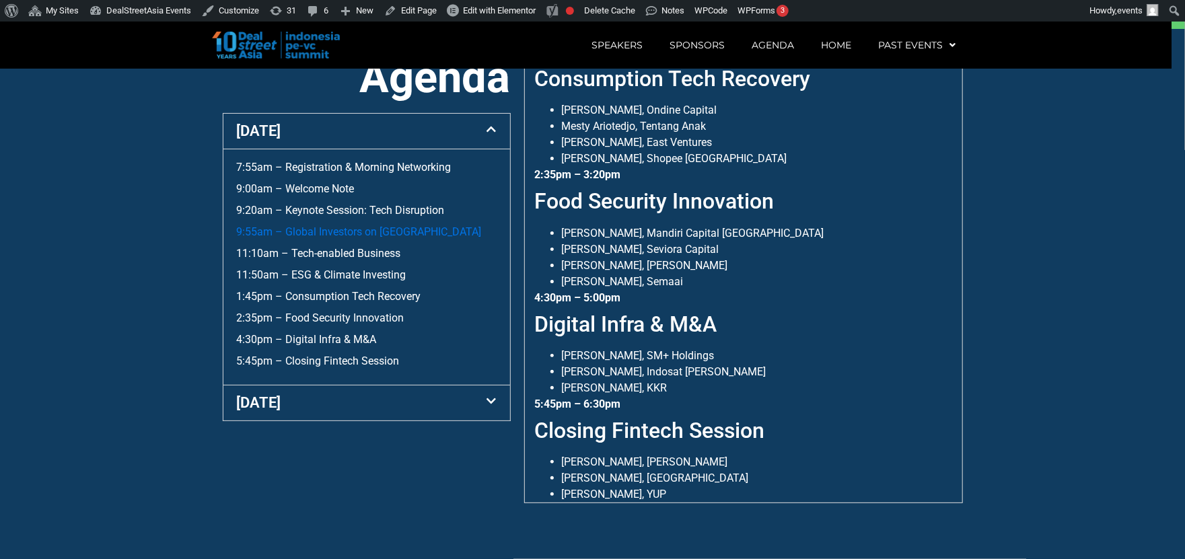
click at [376, 238] on link "9:55am – Global Investors on [GEOGRAPHIC_DATA]" at bounding box center [359, 232] width 245 height 13
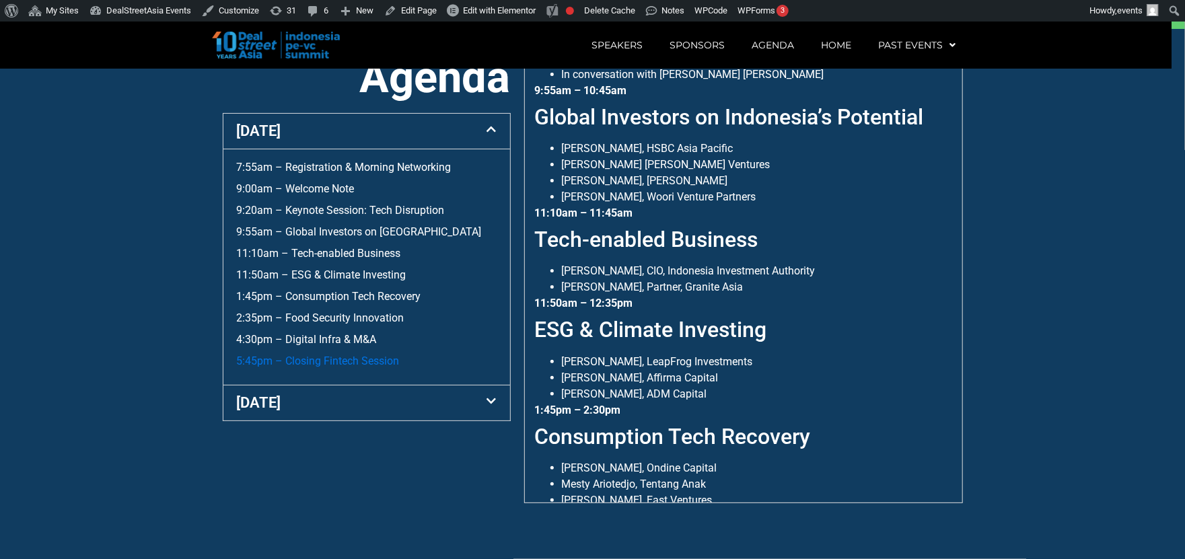
click at [353, 357] on link "5:45pm – Closing Fintech Session" at bounding box center [318, 361] width 163 height 13
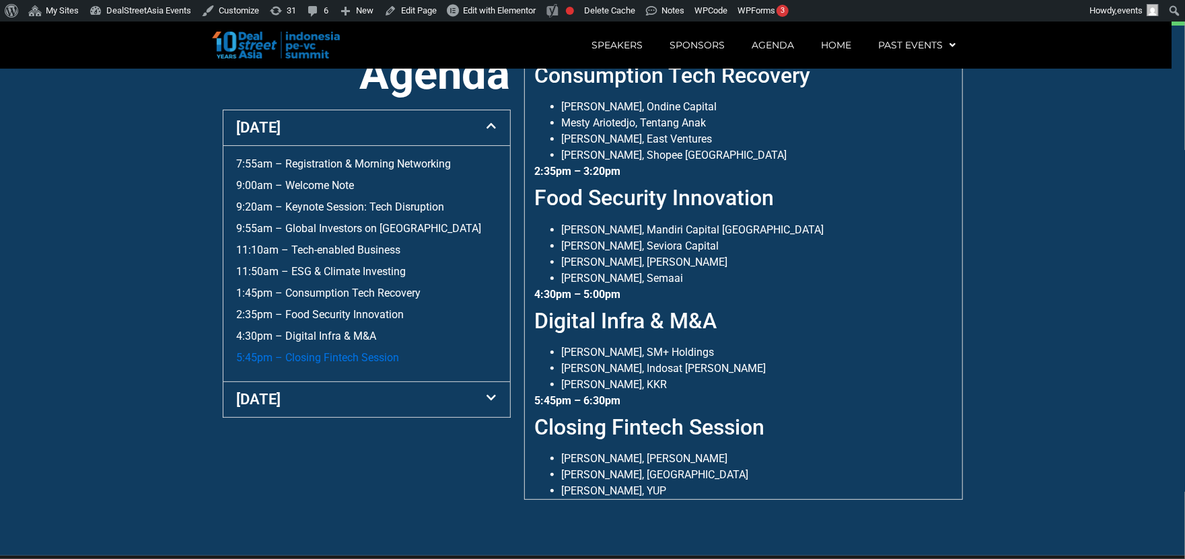
scroll to position [530, 0]
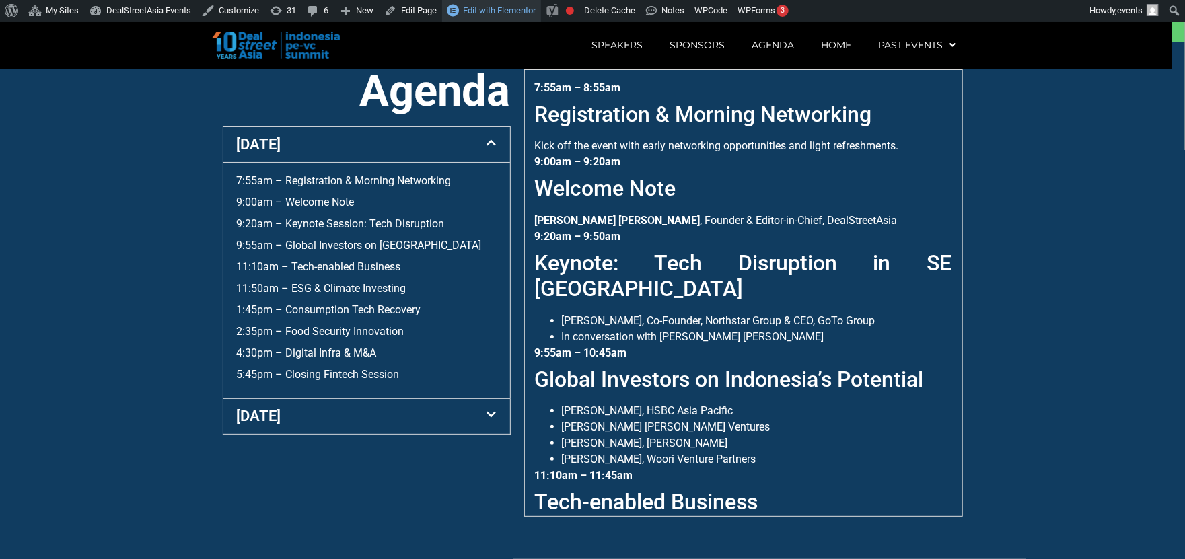
scroll to position [512, 0]
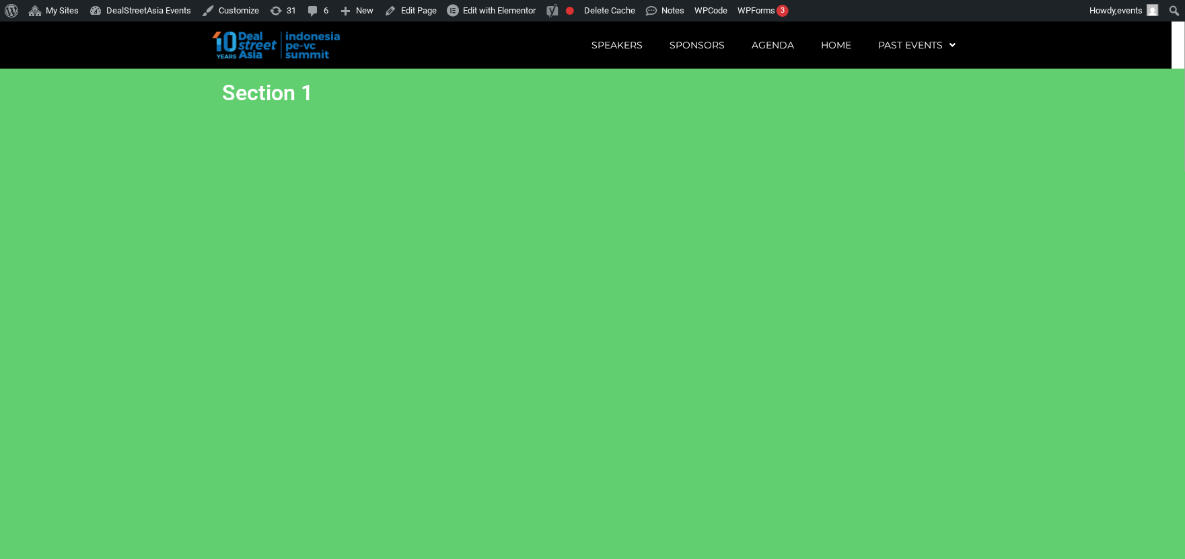
click at [456, 322] on section "Section 1" at bounding box center [592, 325] width 1185 height 512
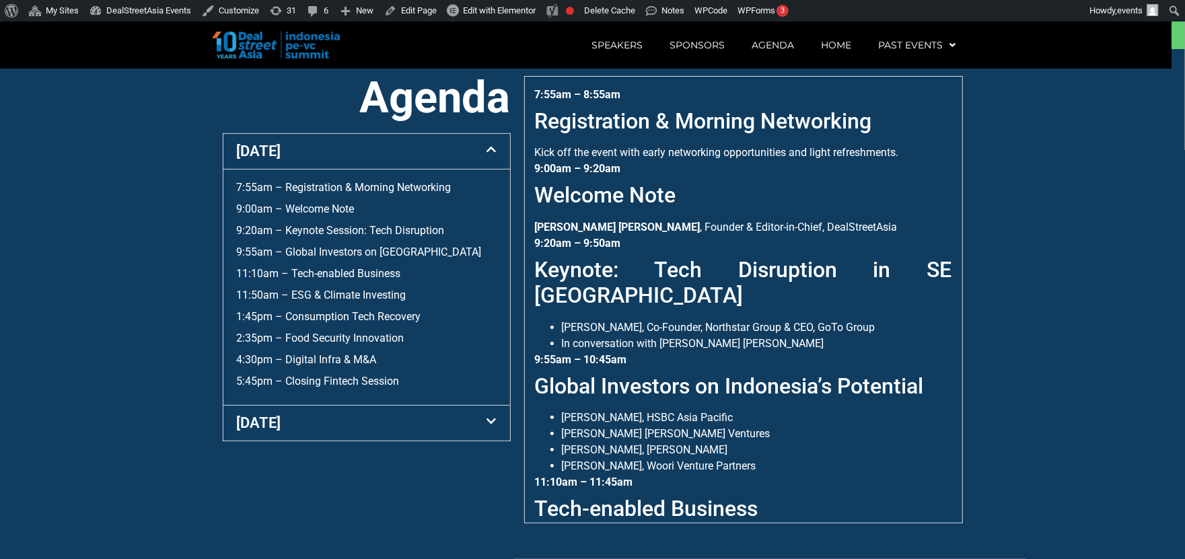
scroll to position [512, 0]
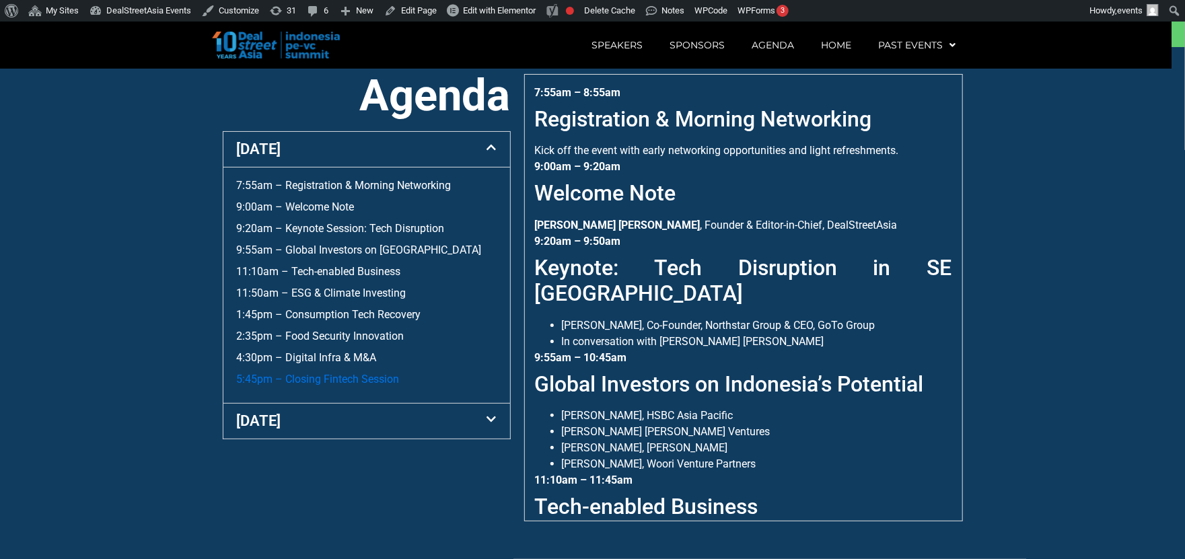
click at [363, 386] on link "5:45pm – Closing Fintech Session" at bounding box center [318, 379] width 163 height 13
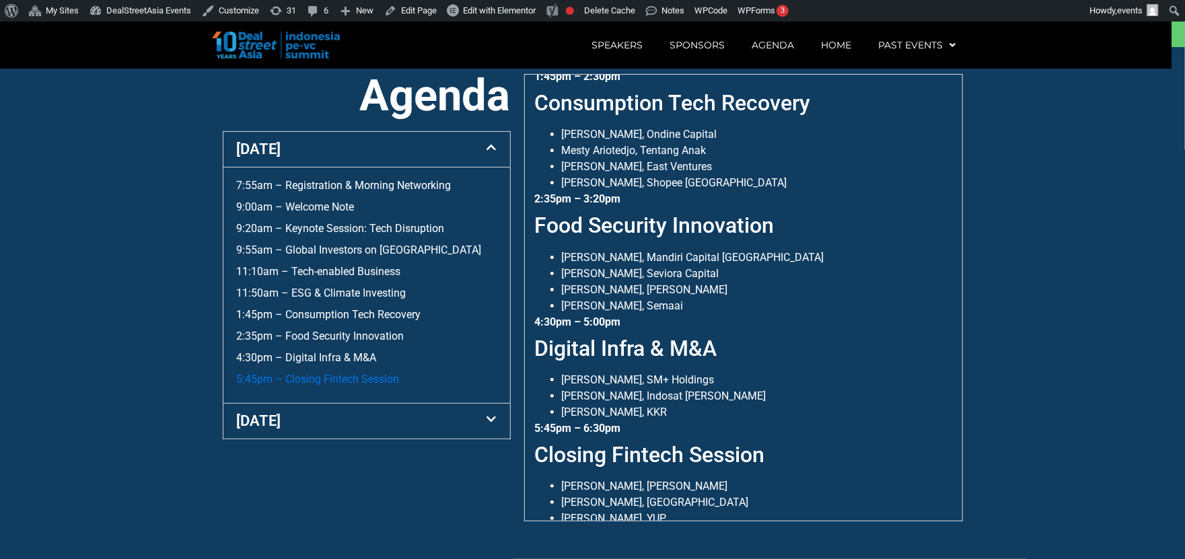
scroll to position [607, 0]
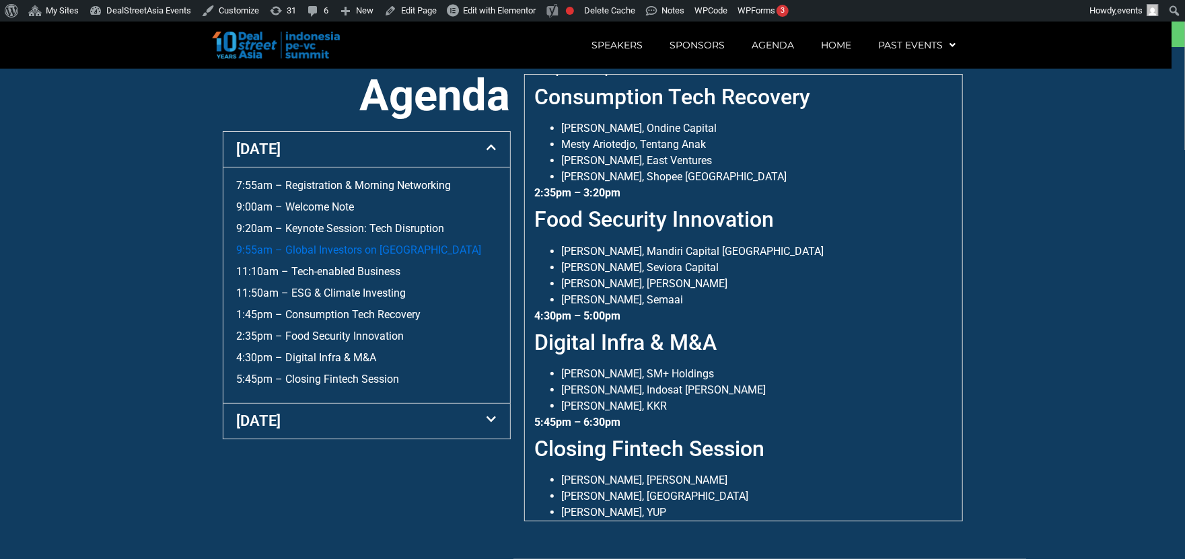
click at [370, 256] on link "9:55am – Global Investors on [GEOGRAPHIC_DATA]" at bounding box center [359, 250] width 245 height 13
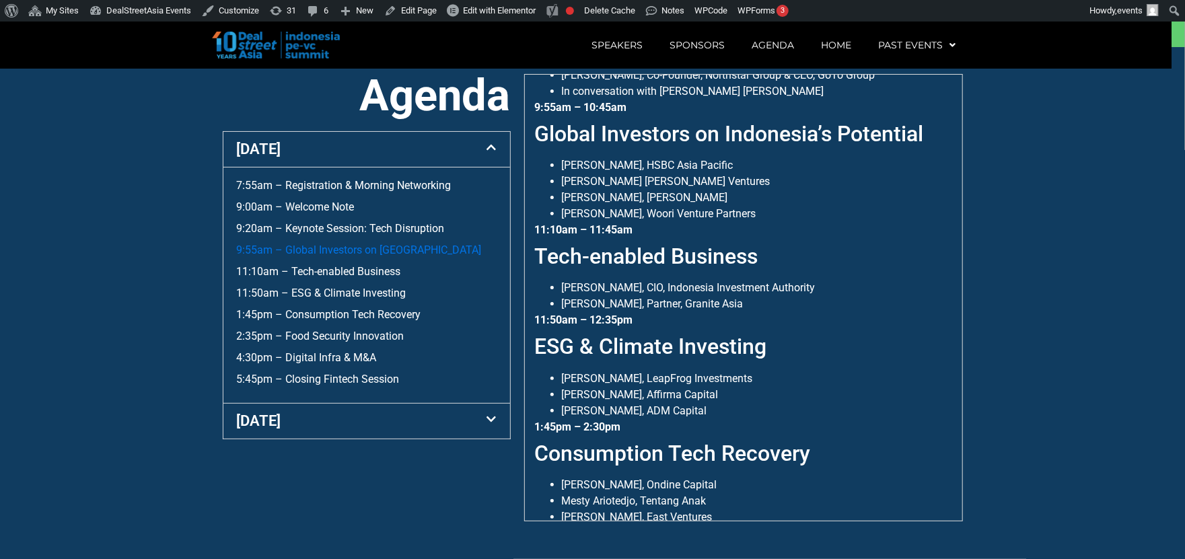
scroll to position [249, 0]
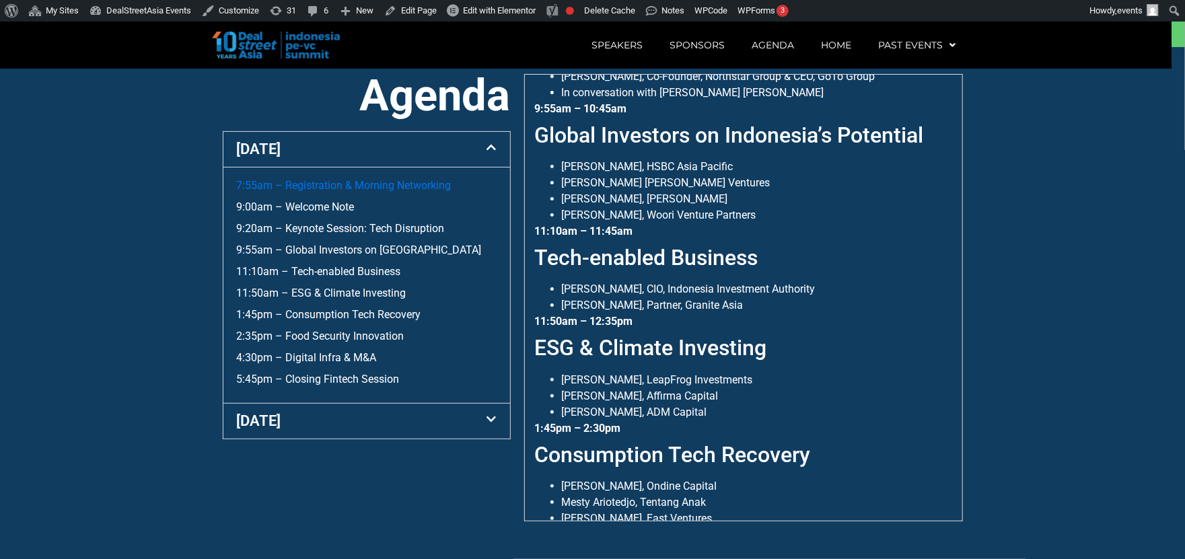
click at [377, 192] on link "7:55am – Registration & Morning Networking" at bounding box center [344, 185] width 215 height 13
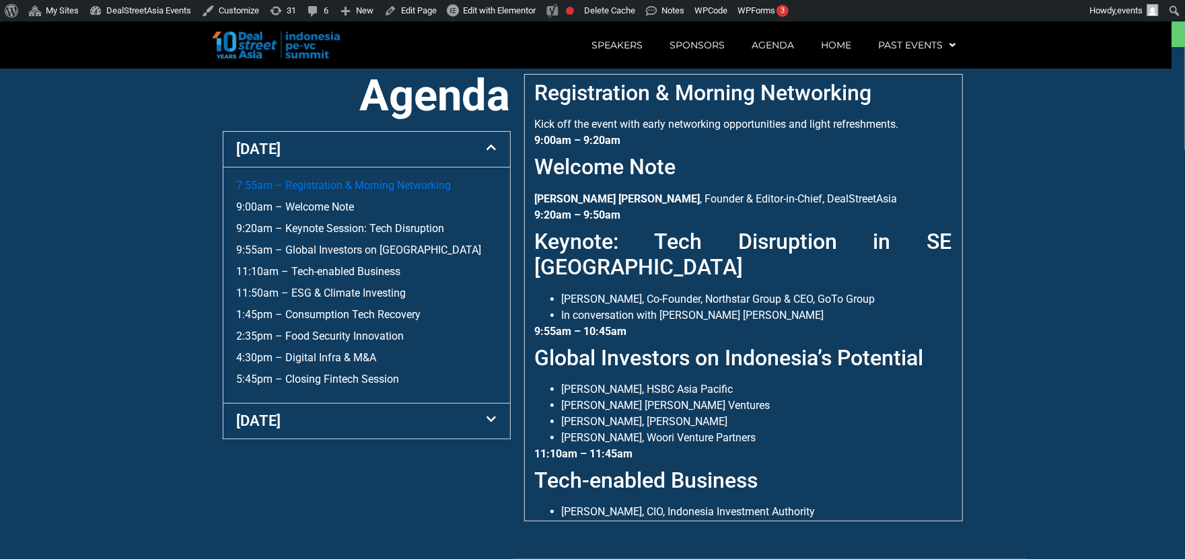
scroll to position [9, 0]
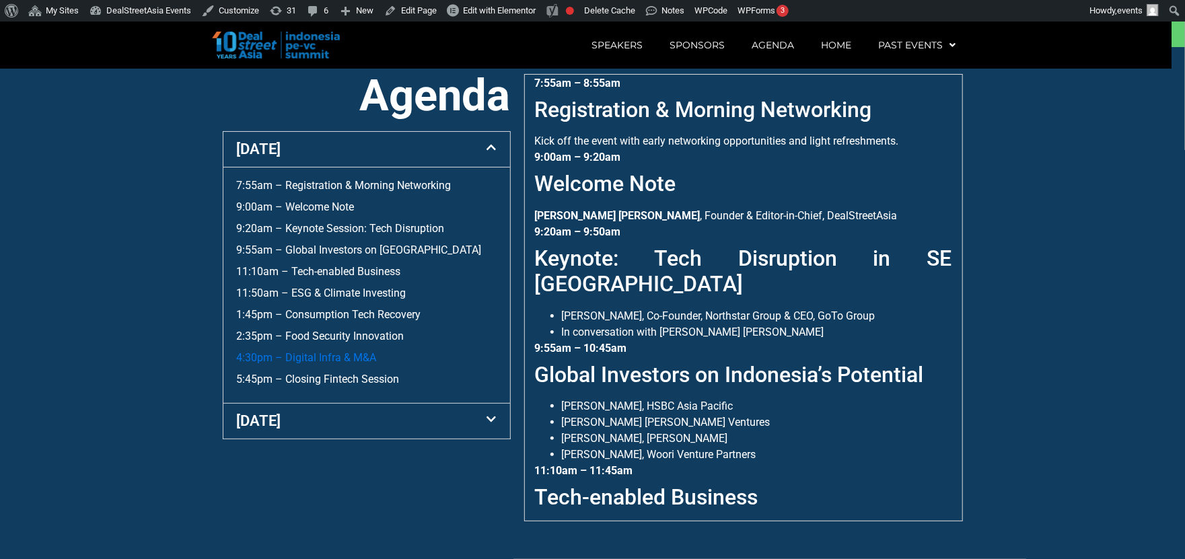
click at [351, 364] on link "4:30pm – Digital Infra & M&A" at bounding box center [307, 357] width 140 height 13
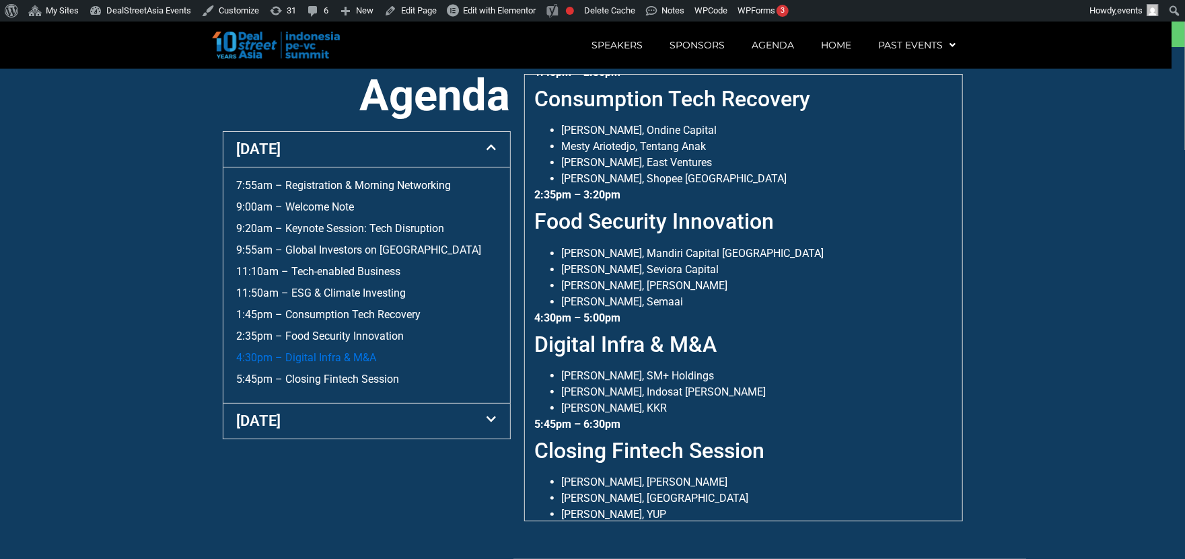
scroll to position [607, 0]
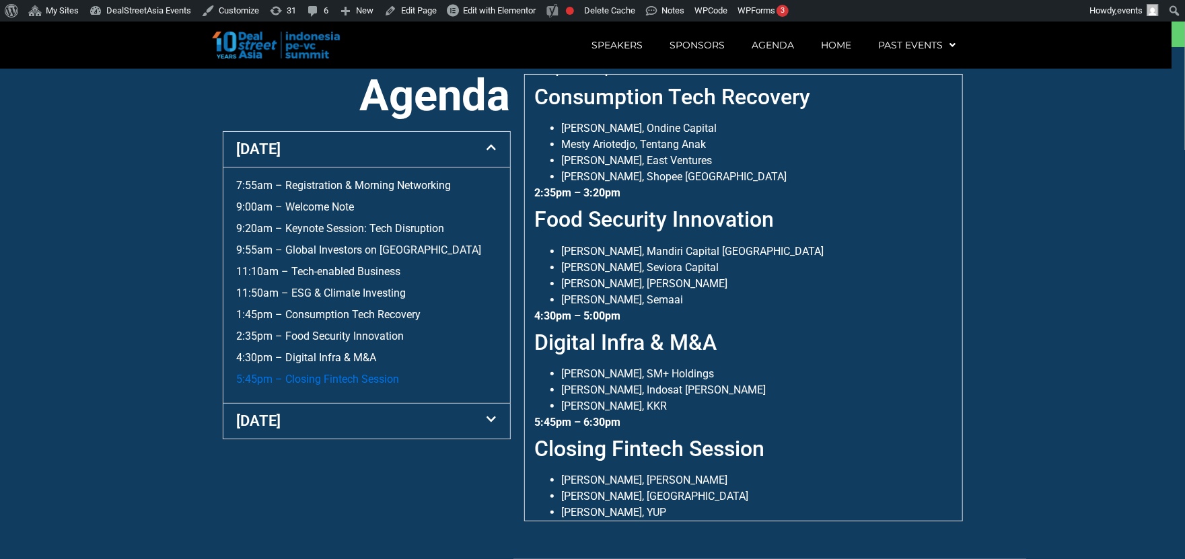
click at [349, 386] on link "5:45pm – Closing Fintech Session" at bounding box center [318, 379] width 163 height 13
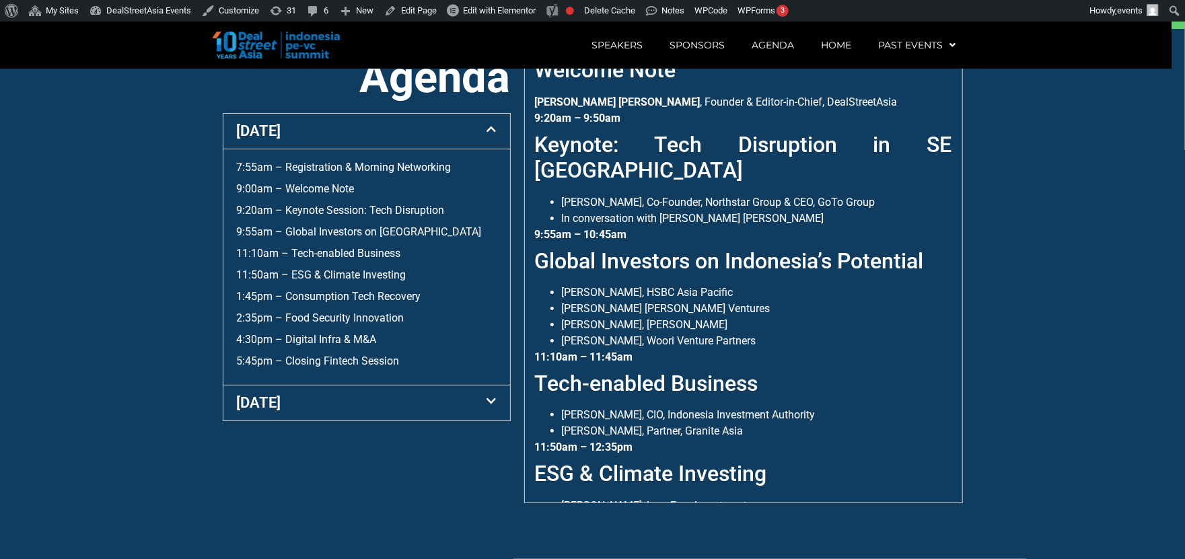
scroll to position [0, 0]
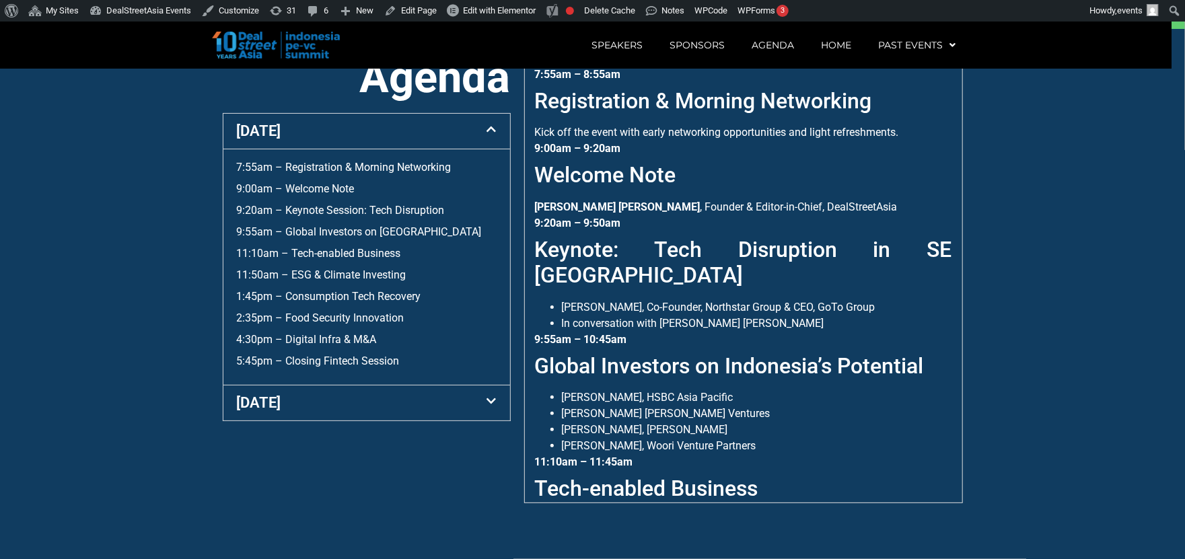
scroll to position [607, 0]
